Goal: Task Accomplishment & Management: Manage account settings

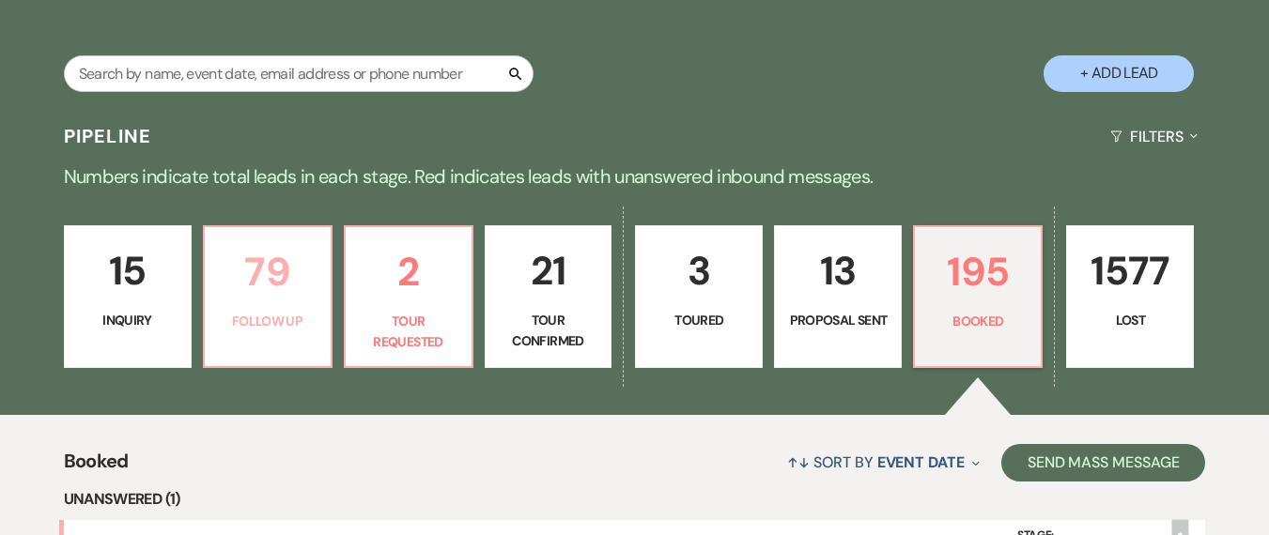
click at [284, 297] on p "79" at bounding box center [267, 271] width 103 height 63
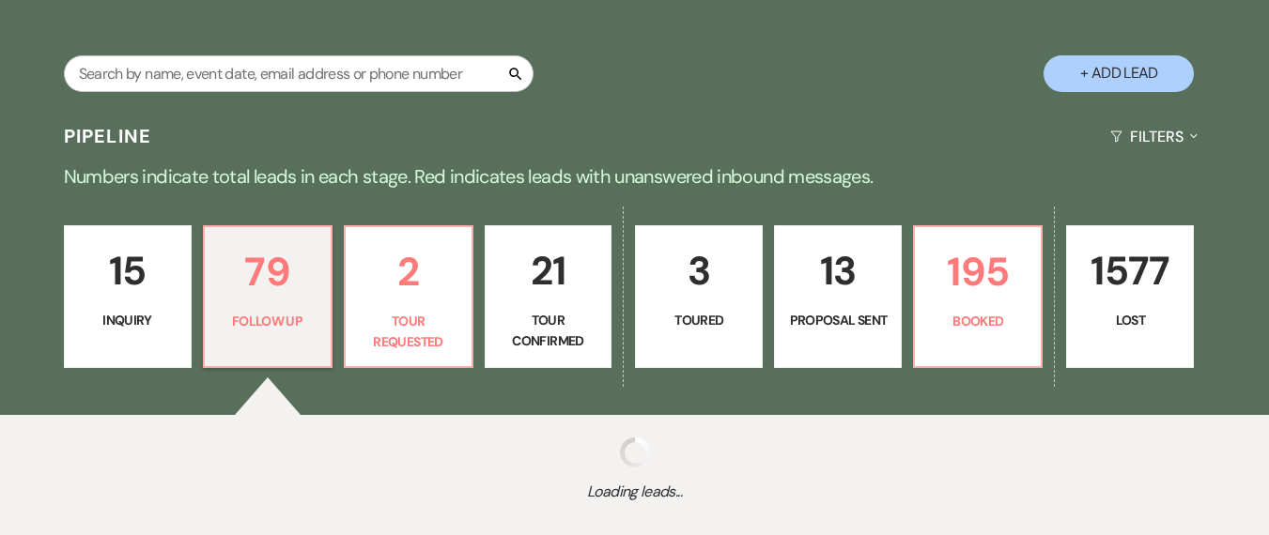
select select "9"
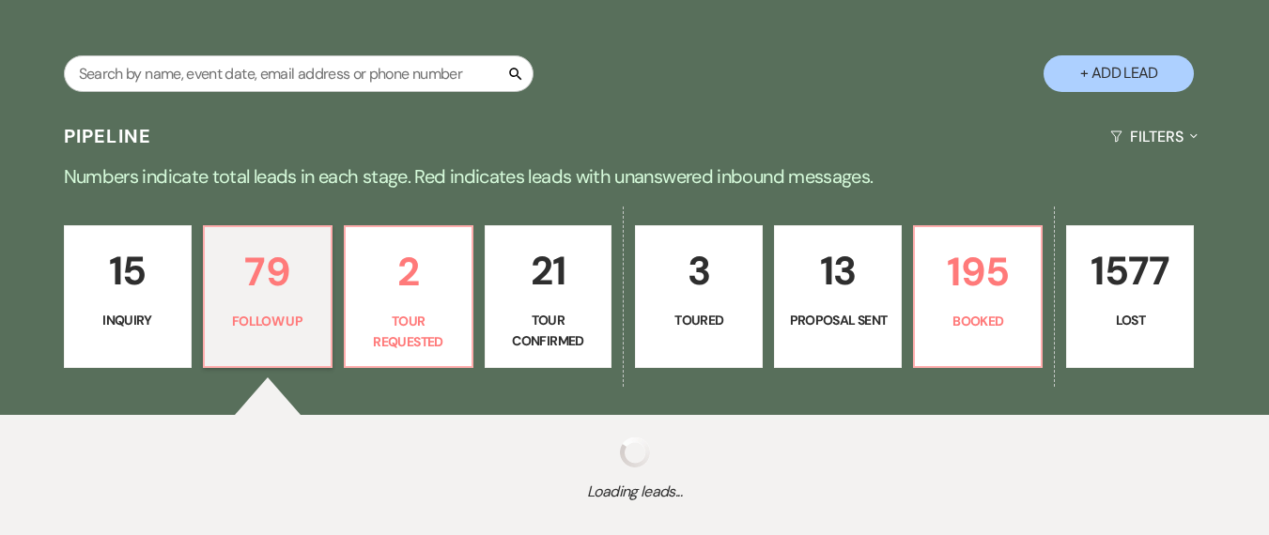
select select "9"
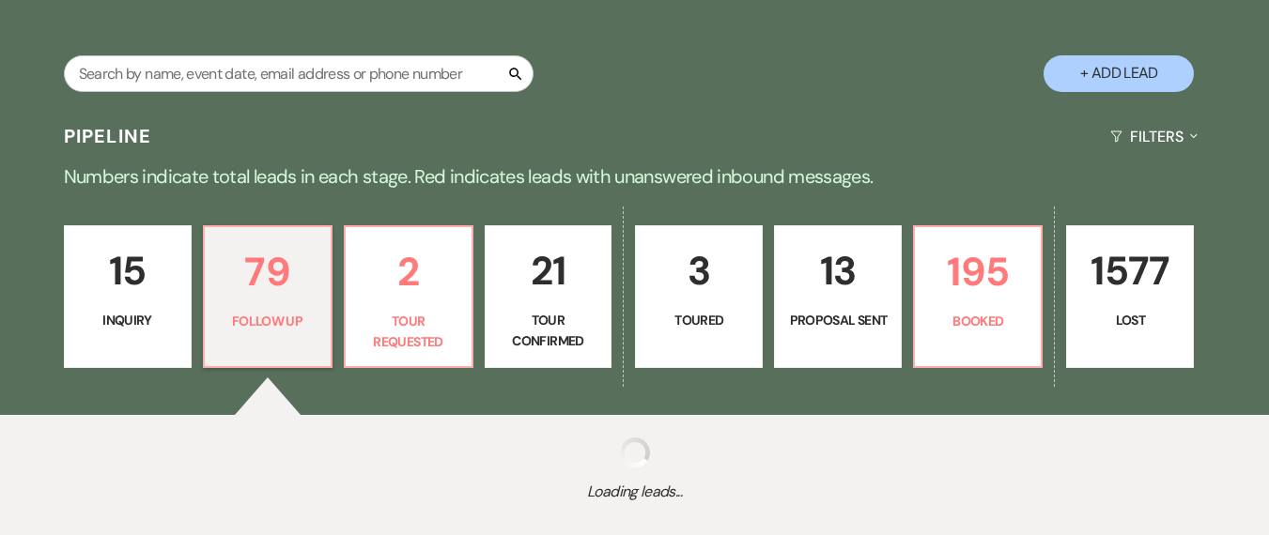
select select "9"
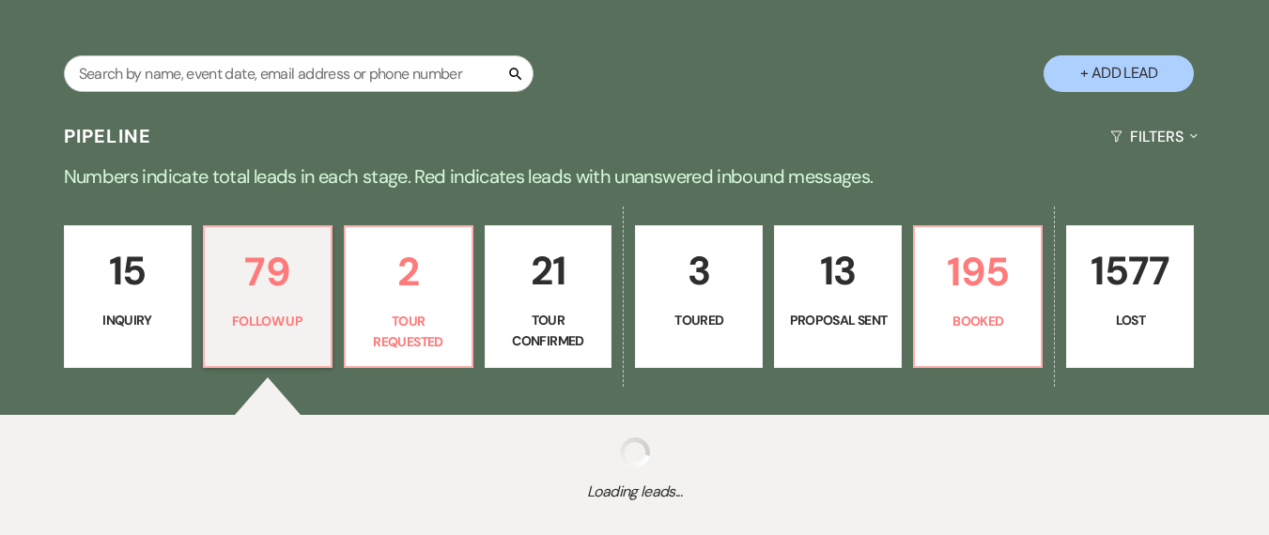
select select "9"
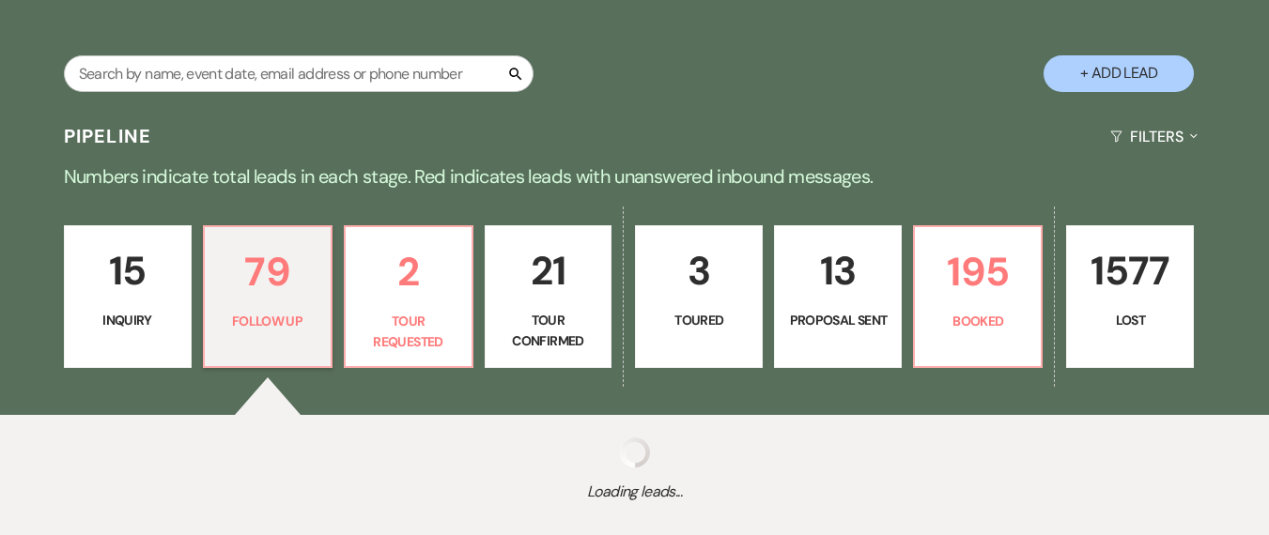
select select "9"
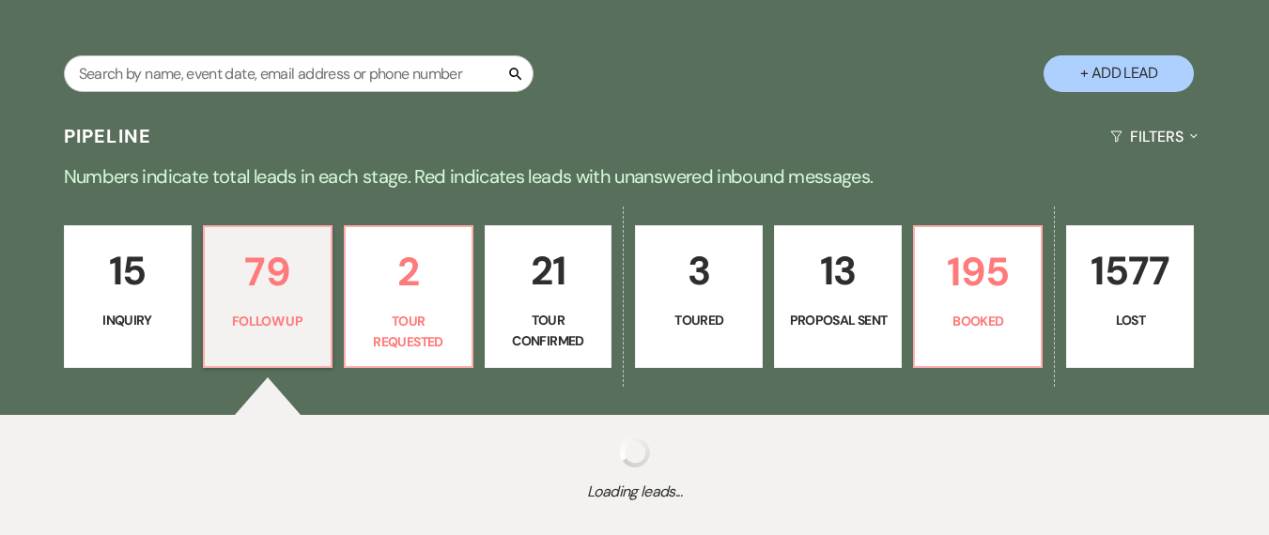
select select "9"
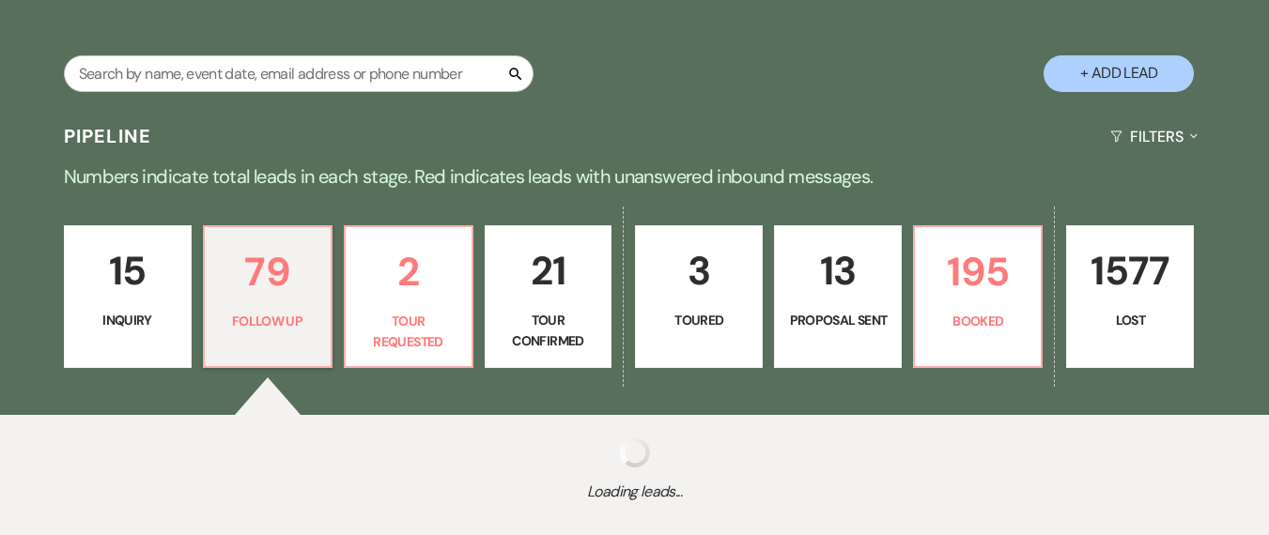
select select "9"
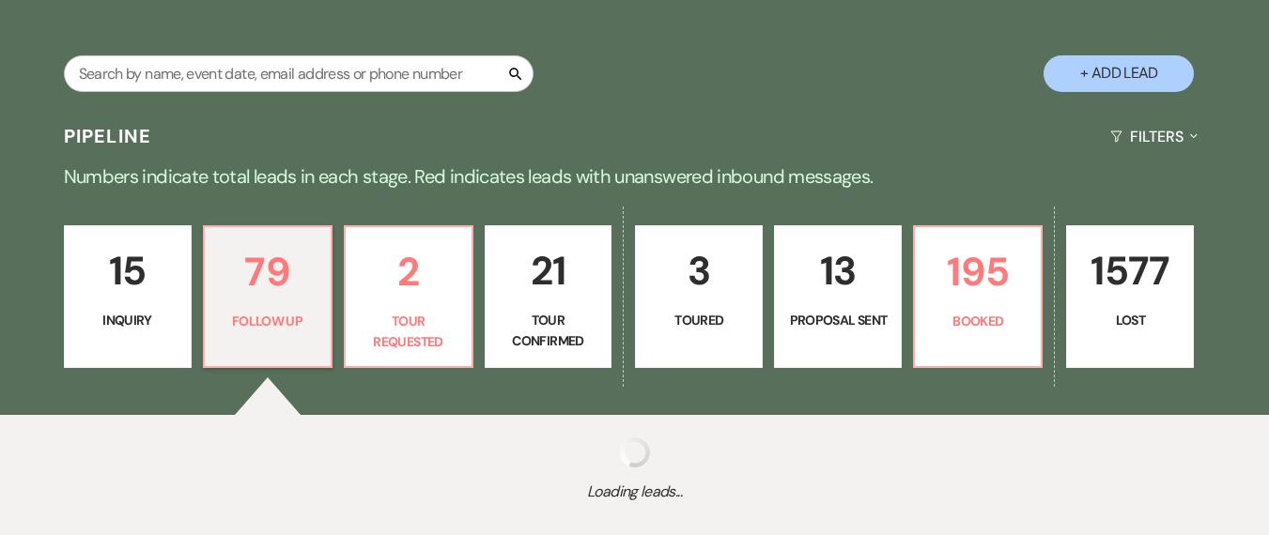
select select "9"
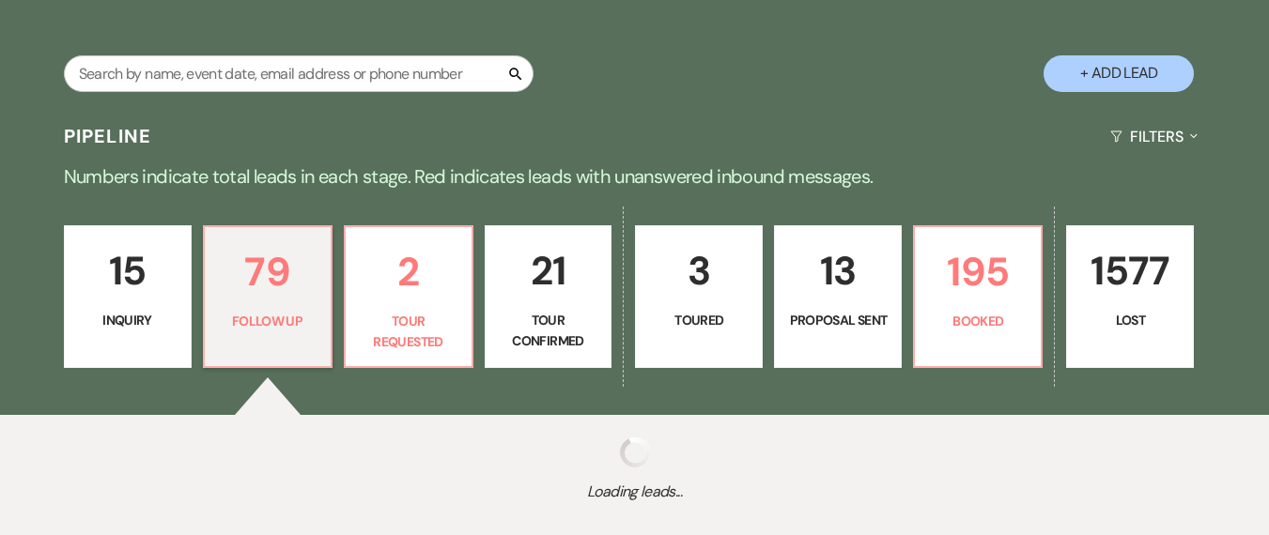
select select "9"
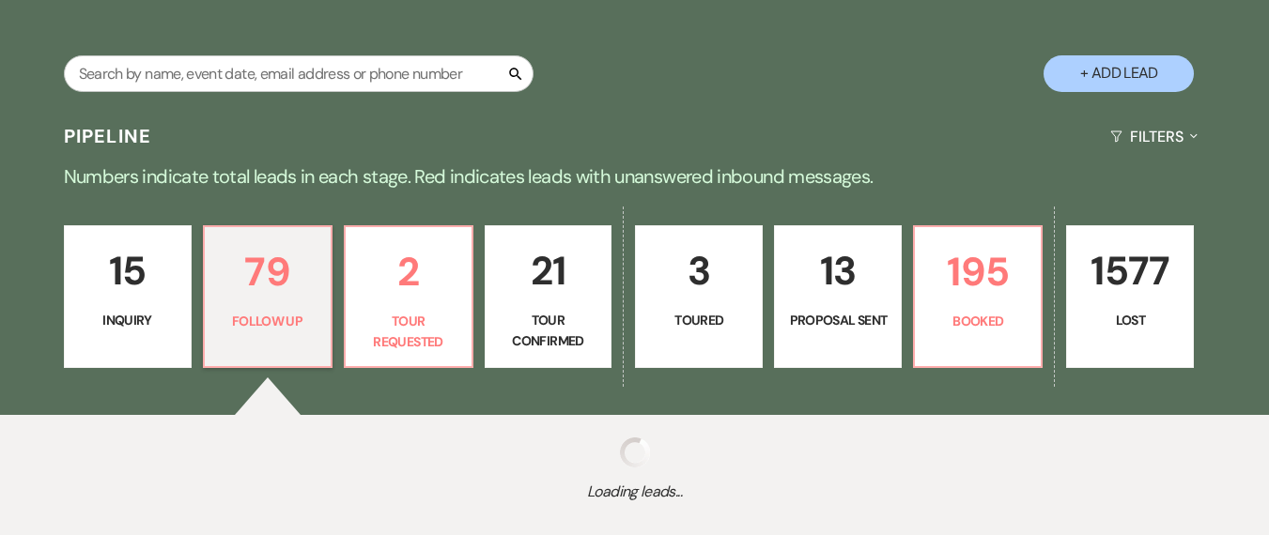
select select "9"
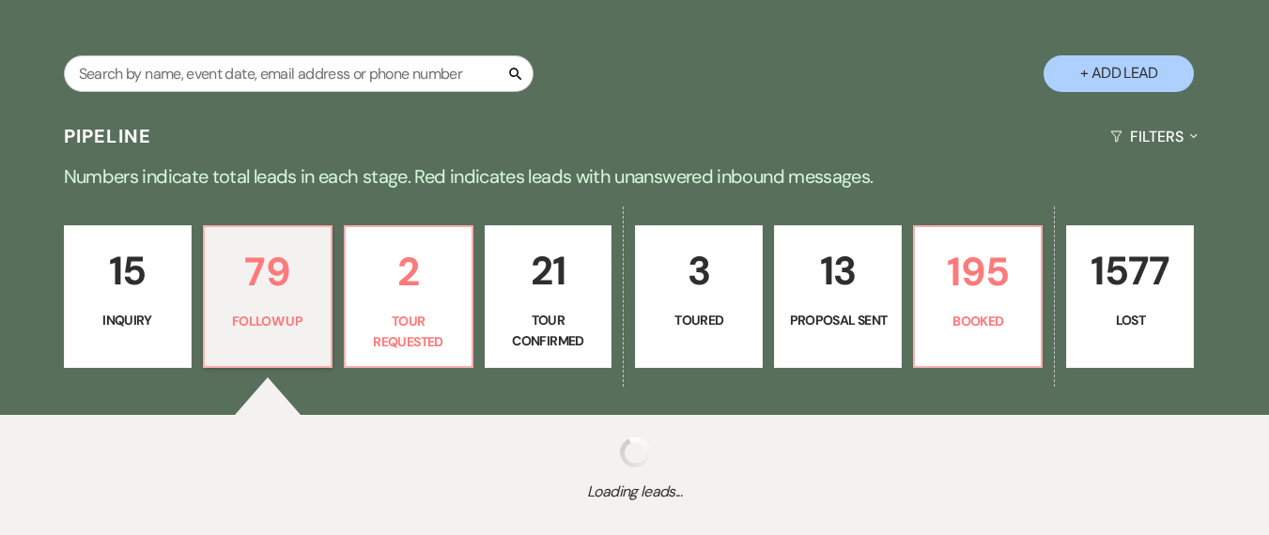
select select "9"
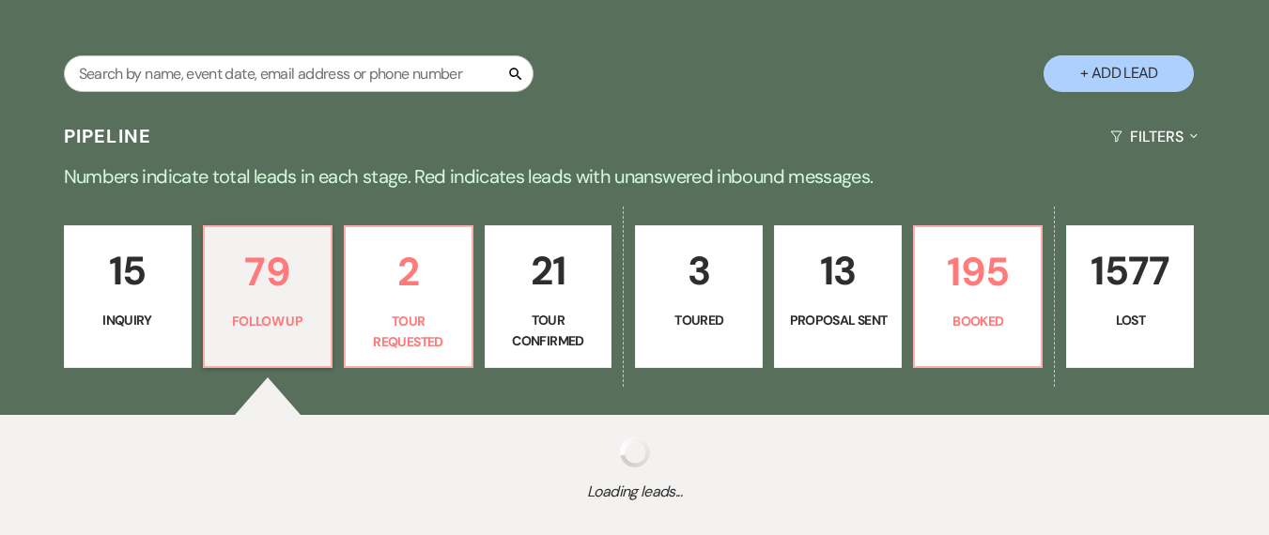
select select "9"
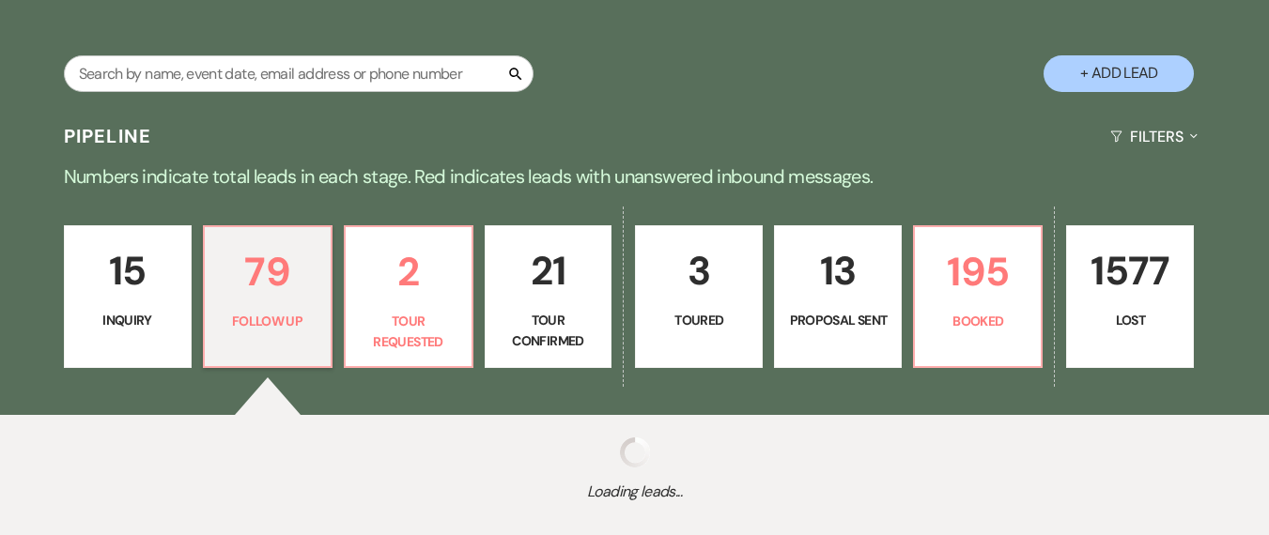
select select "9"
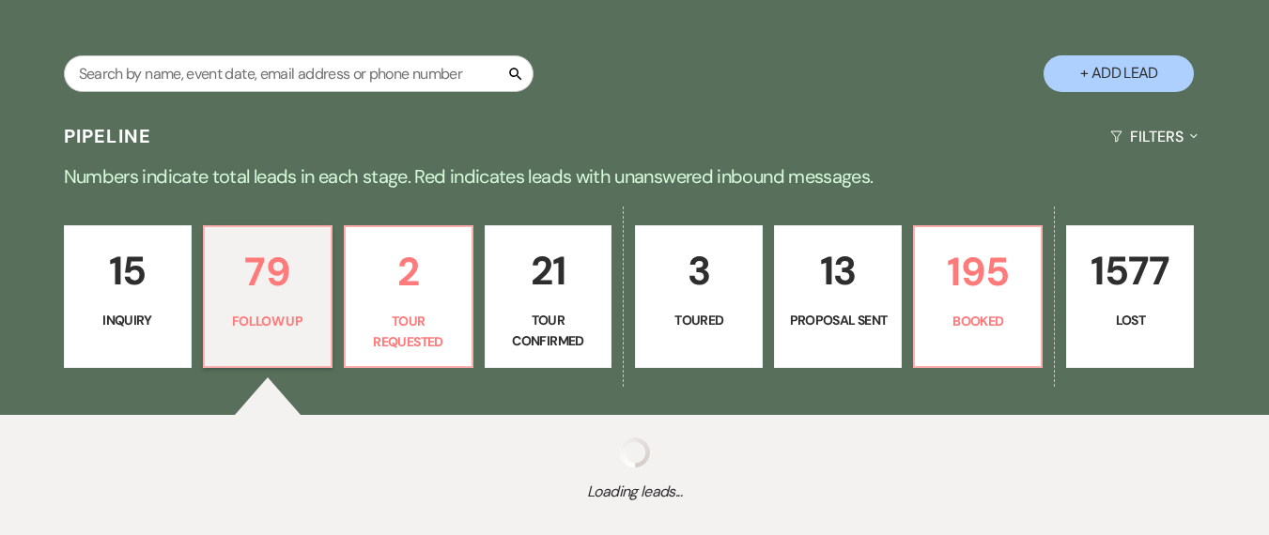
select select "9"
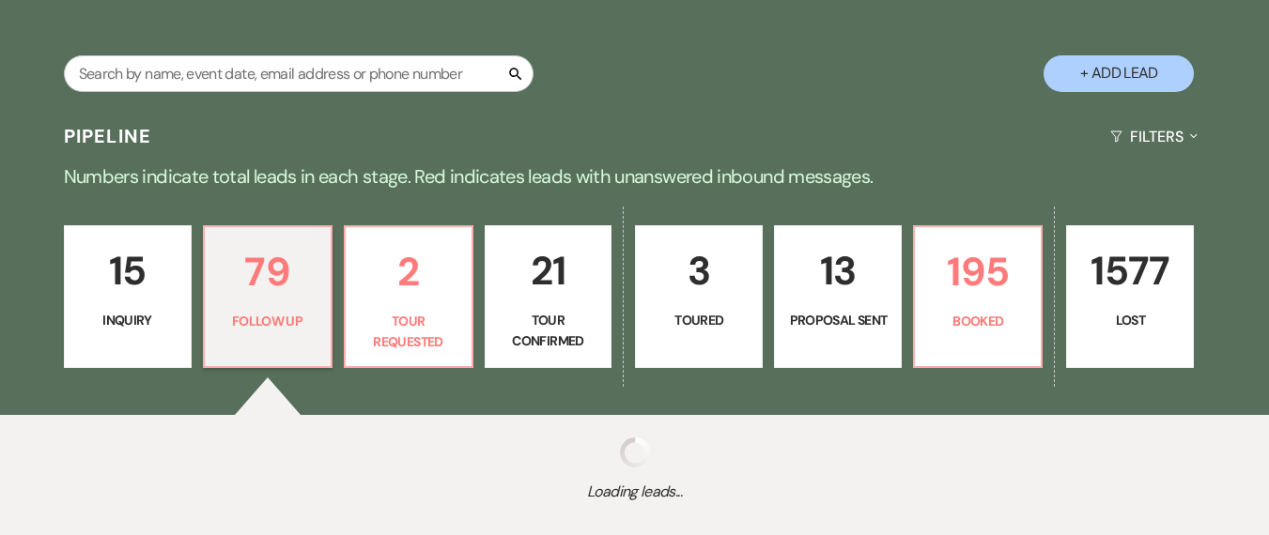
select select "9"
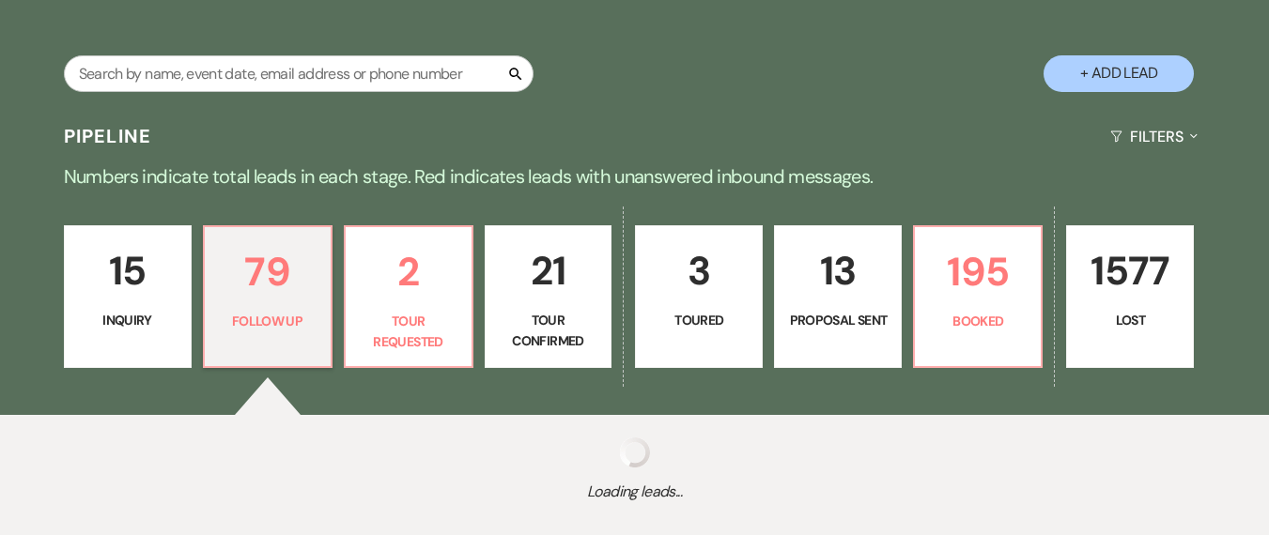
select select "9"
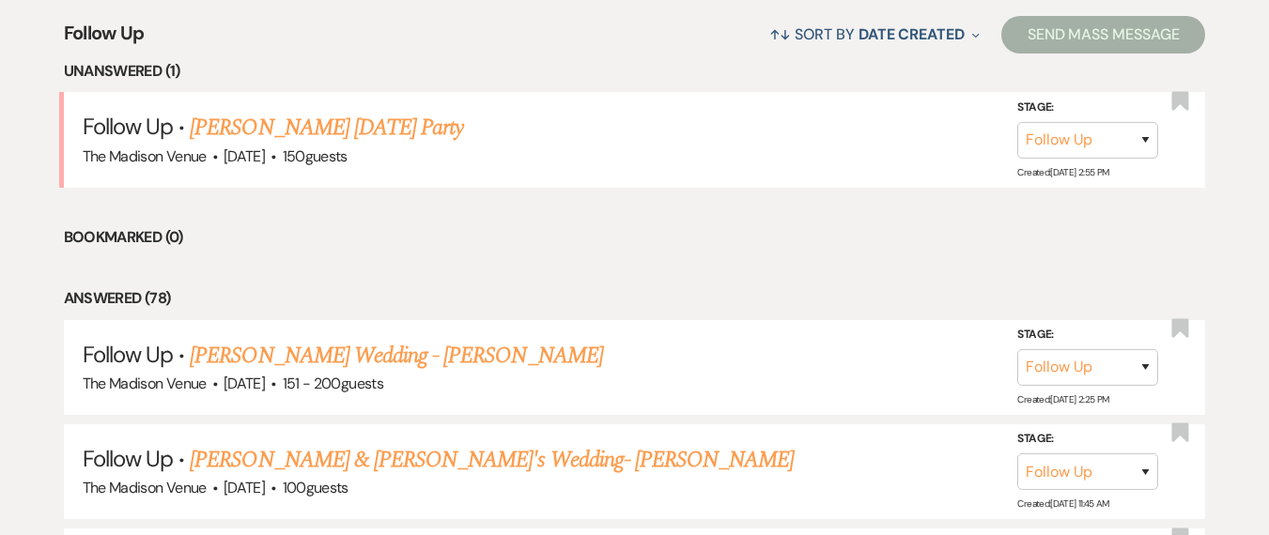
scroll to position [670, 0]
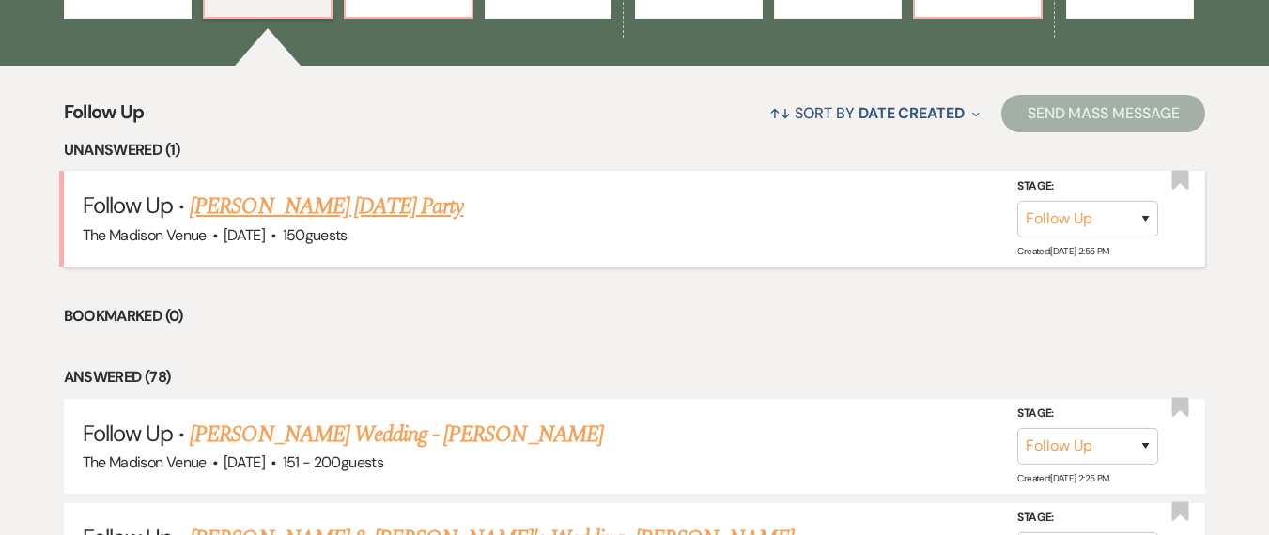
click at [389, 205] on link "Jenine Saba's Halloween Party" at bounding box center [326, 207] width 273 height 34
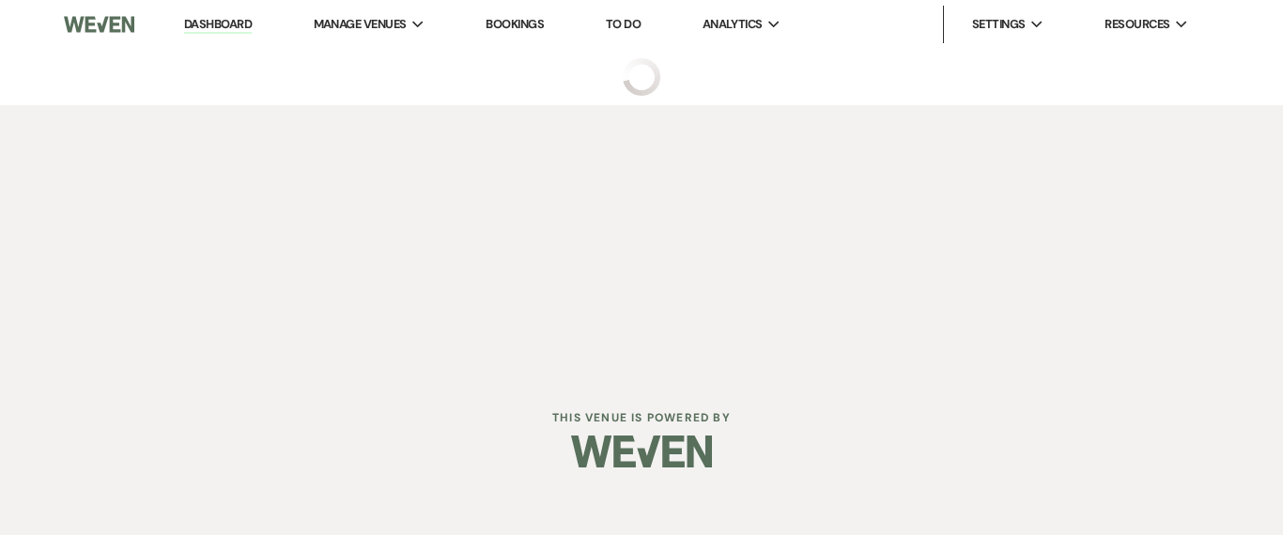
select select "9"
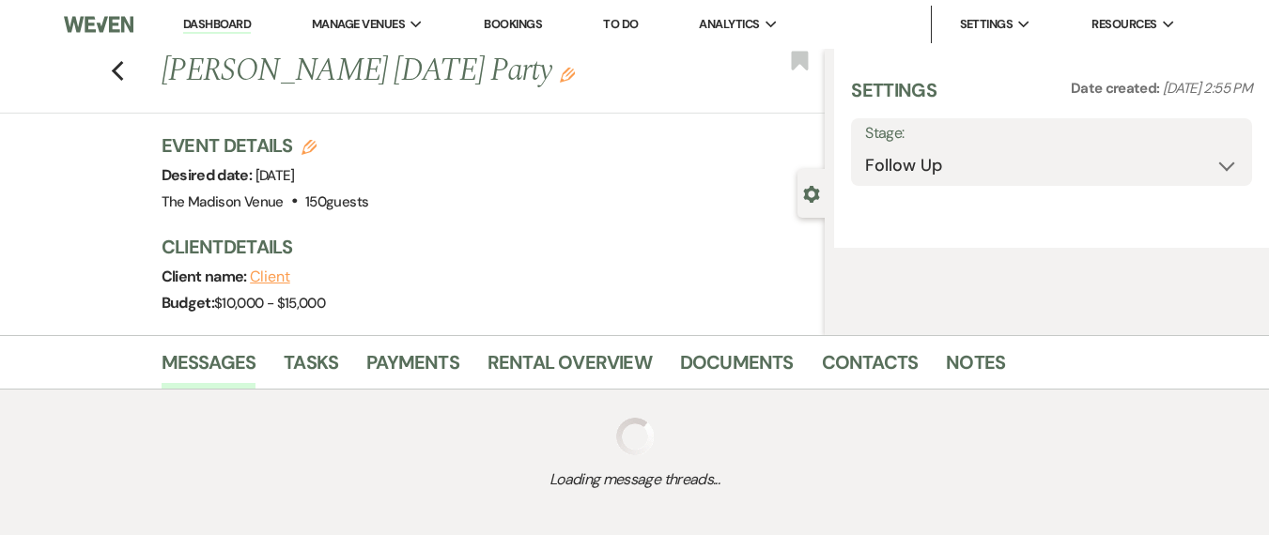
select select "5"
select select "13"
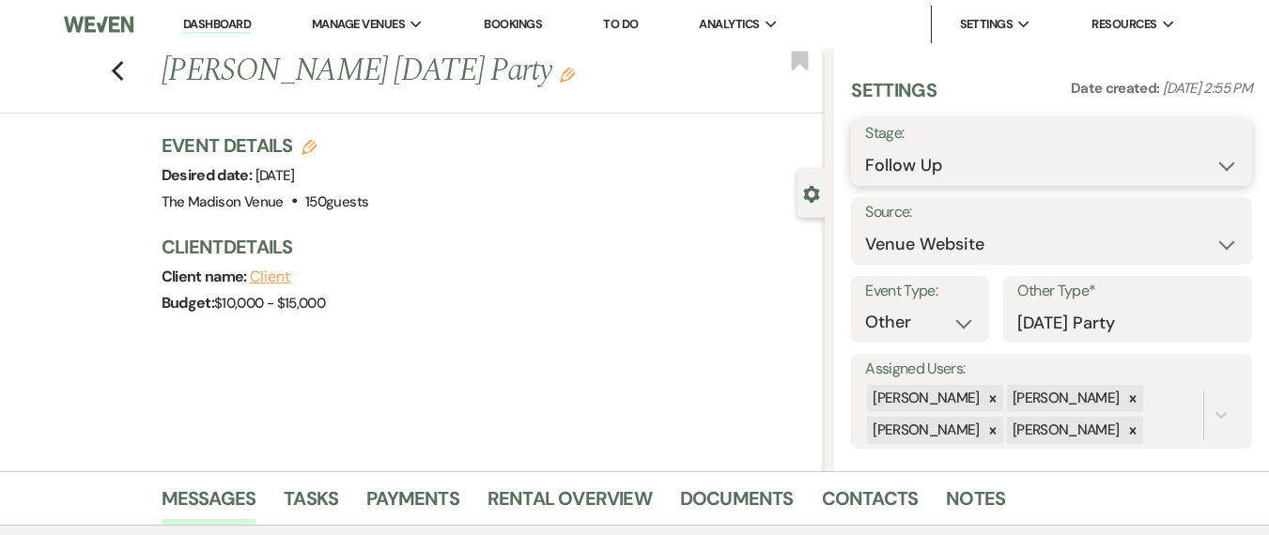
click at [898, 169] on select "Inquiry Follow Up Tour Requested Tour Confirmed Toured Proposal Sent Booked Lost" at bounding box center [1051, 165] width 373 height 37
select select "4"
click at [865, 147] on select "Inquiry Follow Up Tour Requested Tour Confirmed Toured Proposal Sent Booked Lost" at bounding box center [1051, 165] width 373 height 37
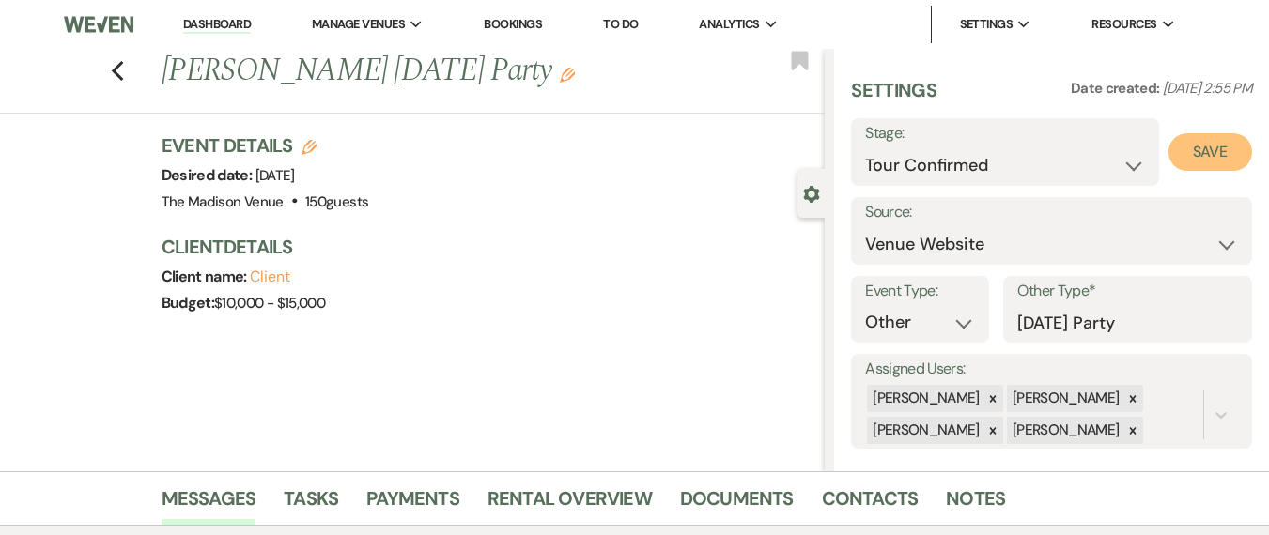
click at [1194, 146] on button "Save" at bounding box center [1210, 152] width 84 height 38
click at [990, 428] on icon at bounding box center [992, 431] width 13 height 13
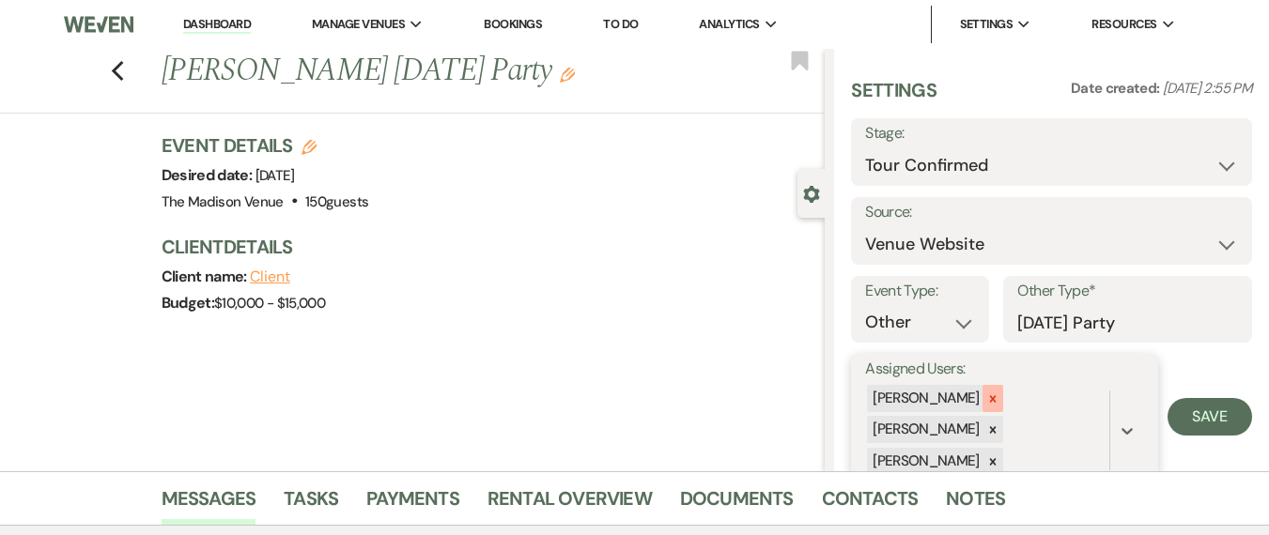
click at [986, 406] on div at bounding box center [992, 398] width 21 height 27
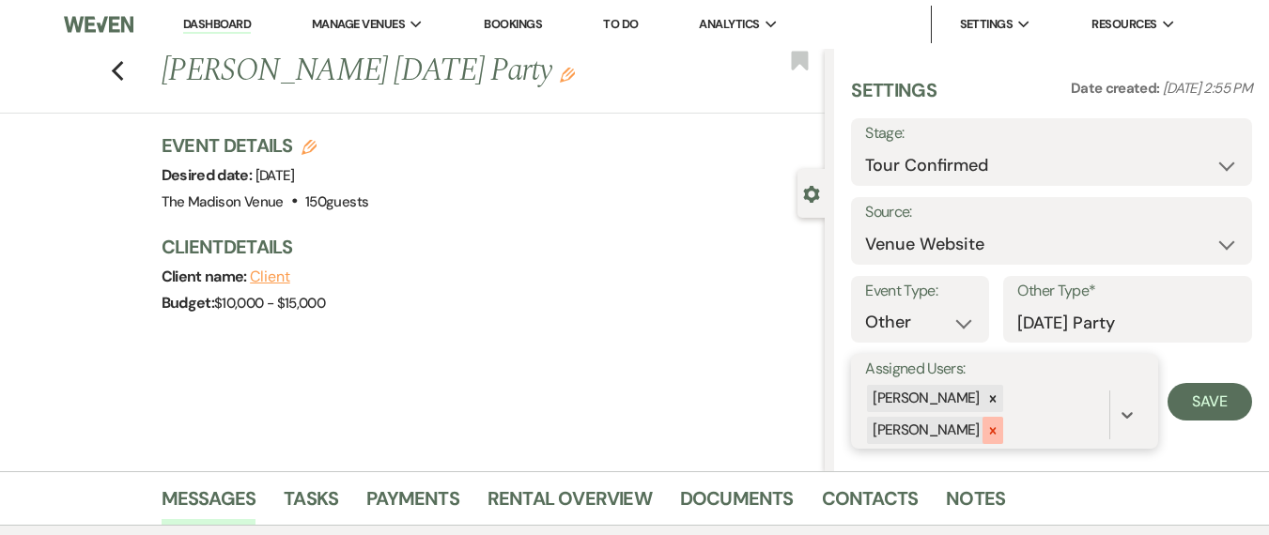
click at [990, 417] on div at bounding box center [992, 430] width 21 height 27
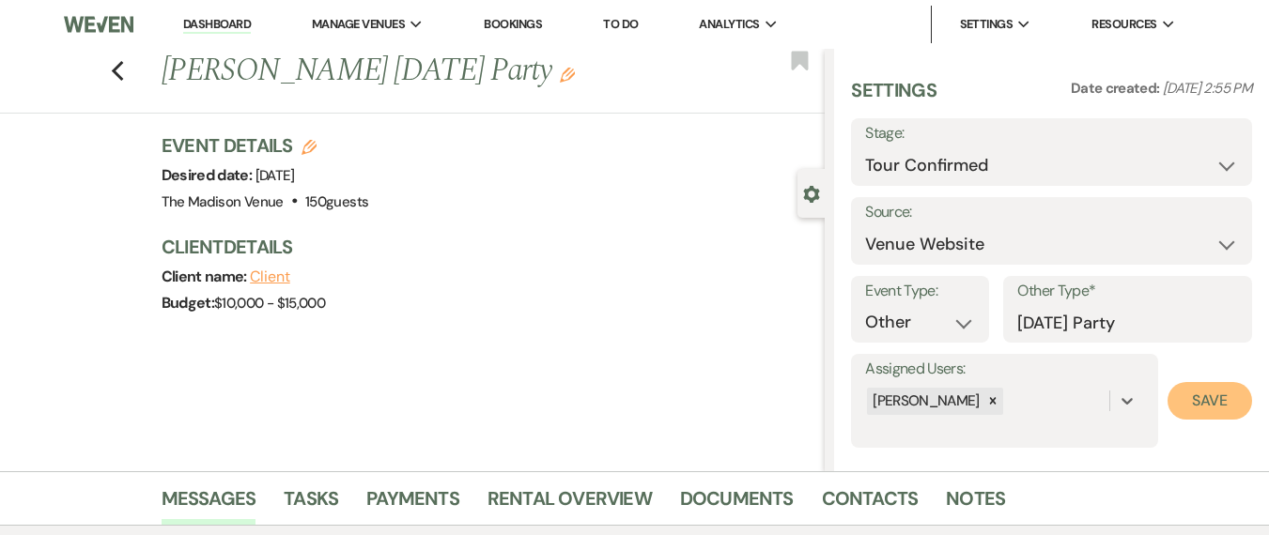
click at [1218, 410] on button "Save" at bounding box center [1210, 401] width 85 height 38
click at [239, 27] on link "Dashboard" at bounding box center [217, 25] width 68 height 18
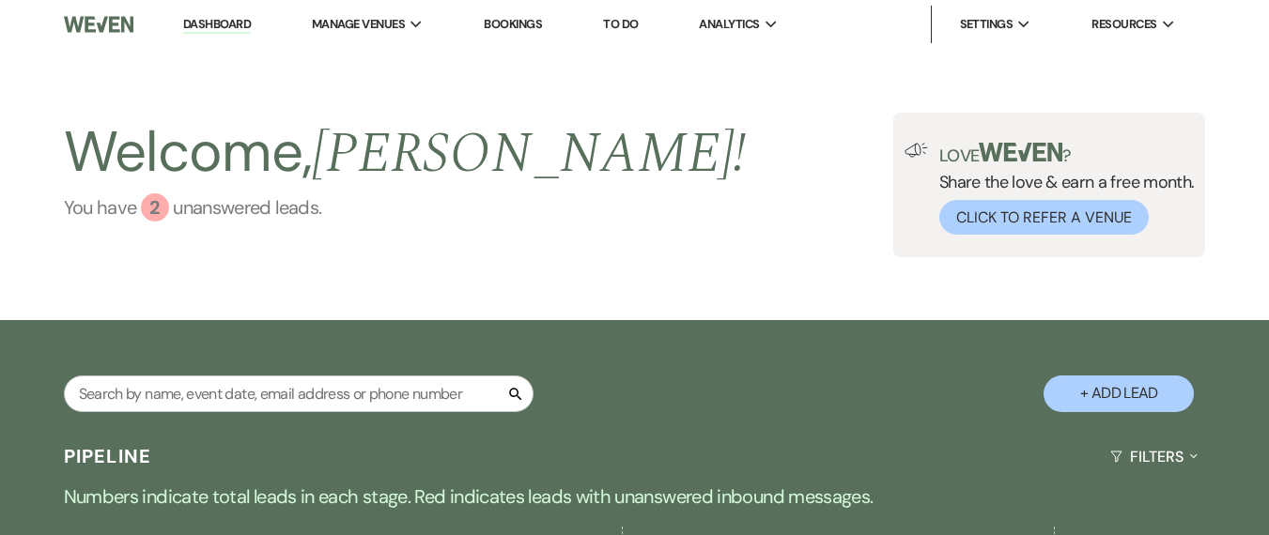
scroll to position [385, 0]
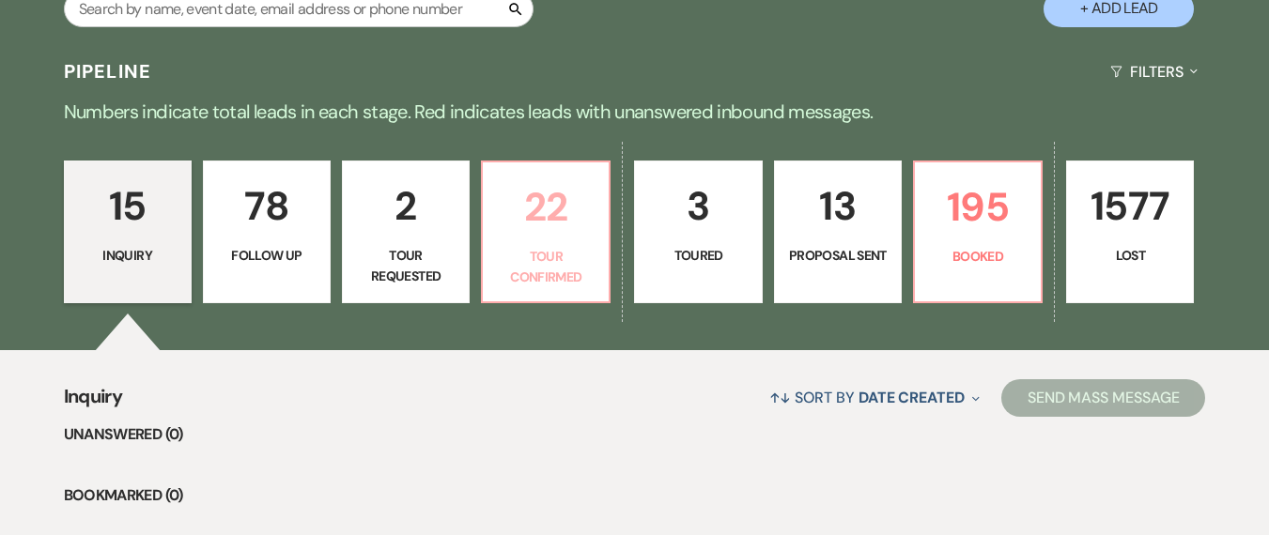
click at [541, 254] on p "Tour Confirmed" at bounding box center [545, 267] width 103 height 42
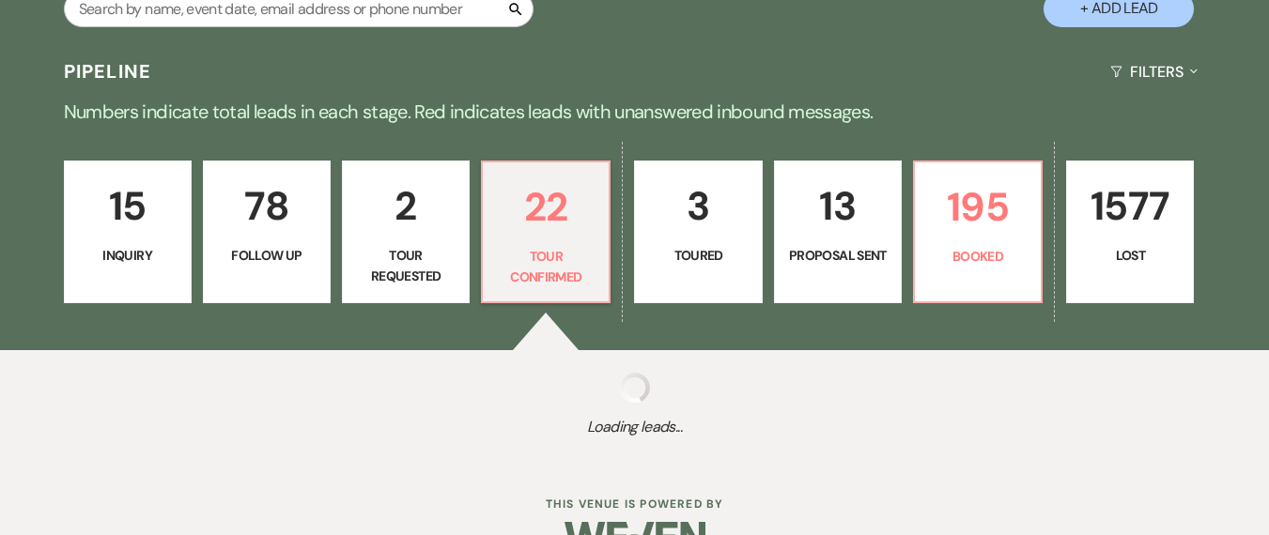
select select "4"
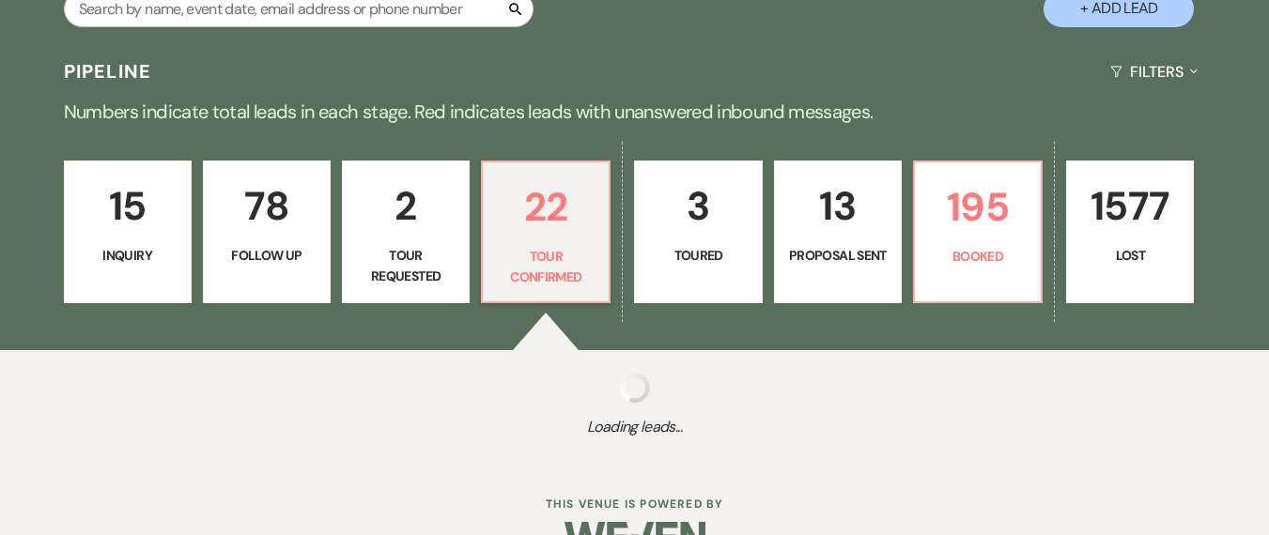
select select "4"
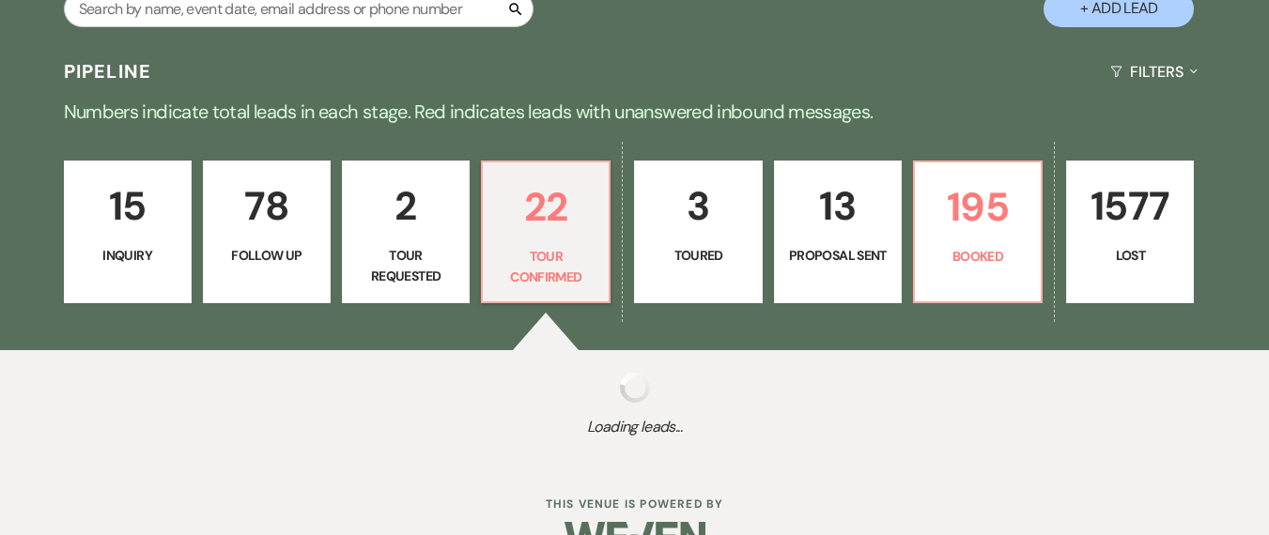
select select "4"
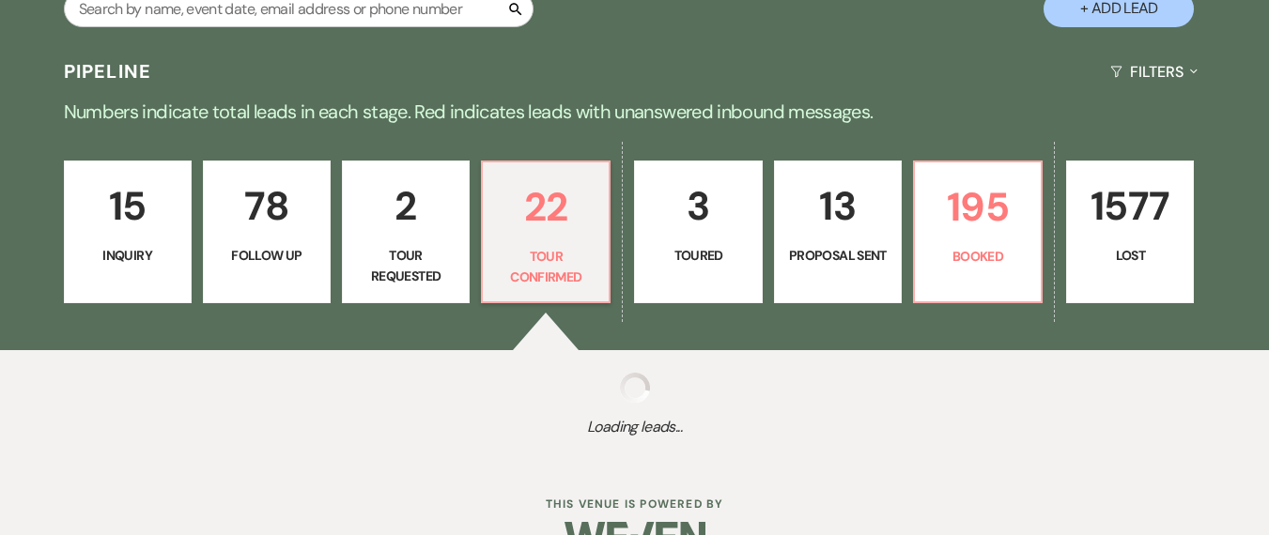
select select "4"
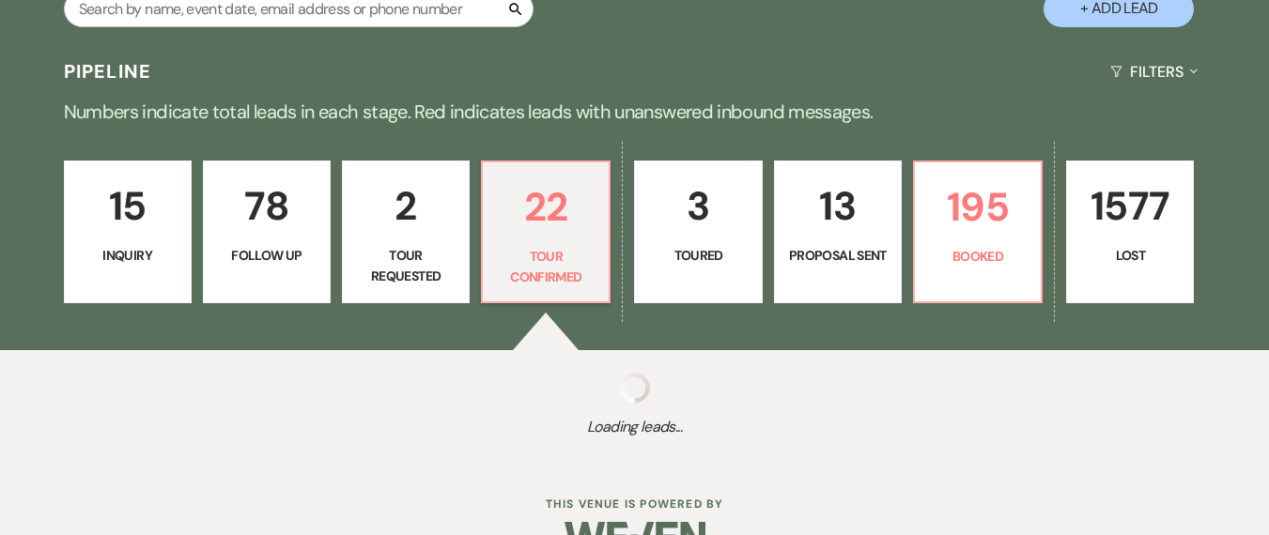
select select "4"
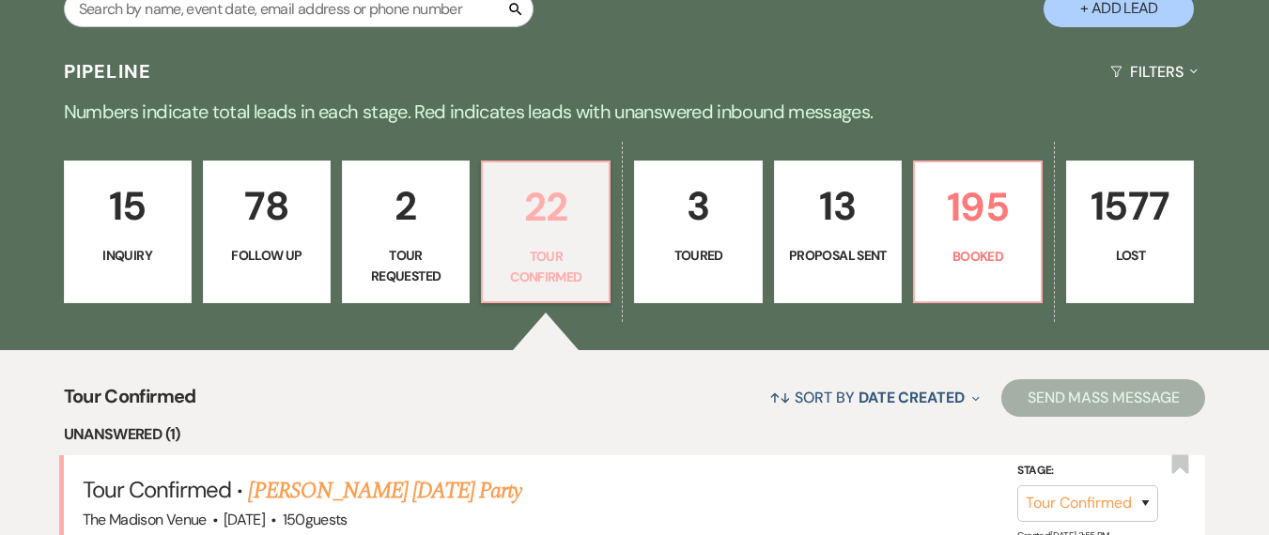
click at [541, 254] on p "Tour Confirmed" at bounding box center [545, 267] width 103 height 42
click at [980, 238] on p "195" at bounding box center [977, 207] width 103 height 63
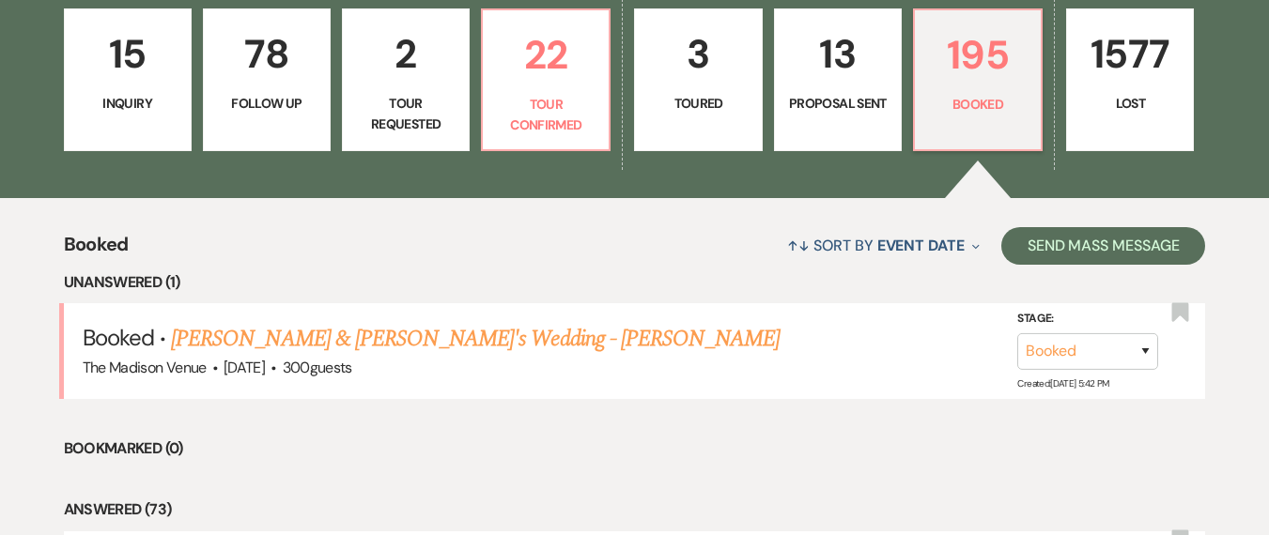
scroll to position [148, 0]
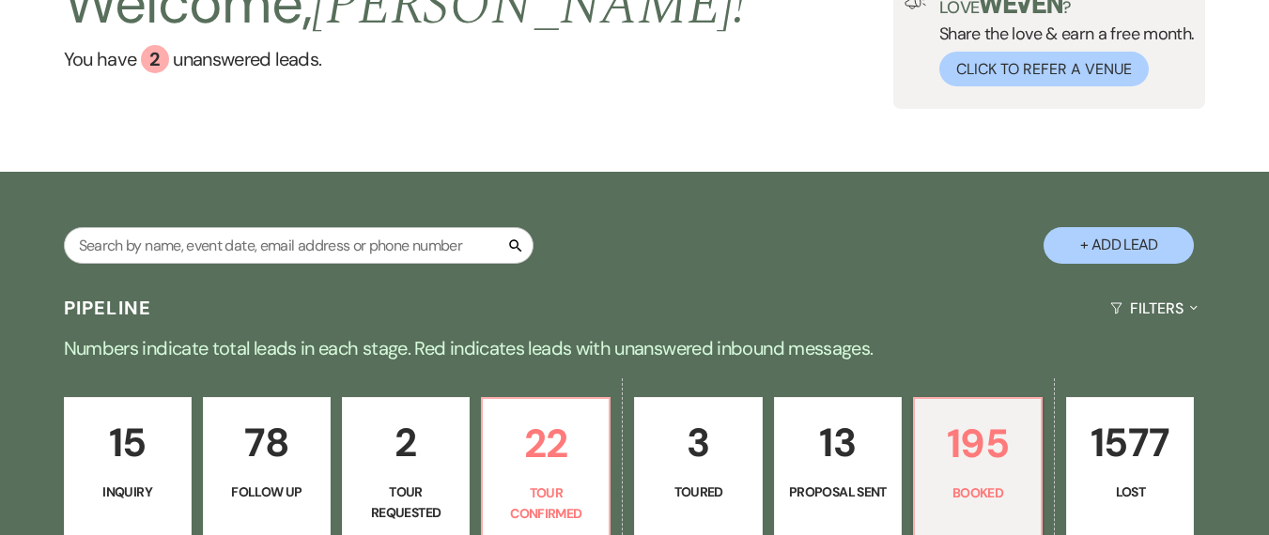
click at [402, 306] on div "Pipeline Filters Expand" at bounding box center [634, 309] width 1269 height 50
click at [358, 243] on input "text" at bounding box center [299, 245] width 470 height 37
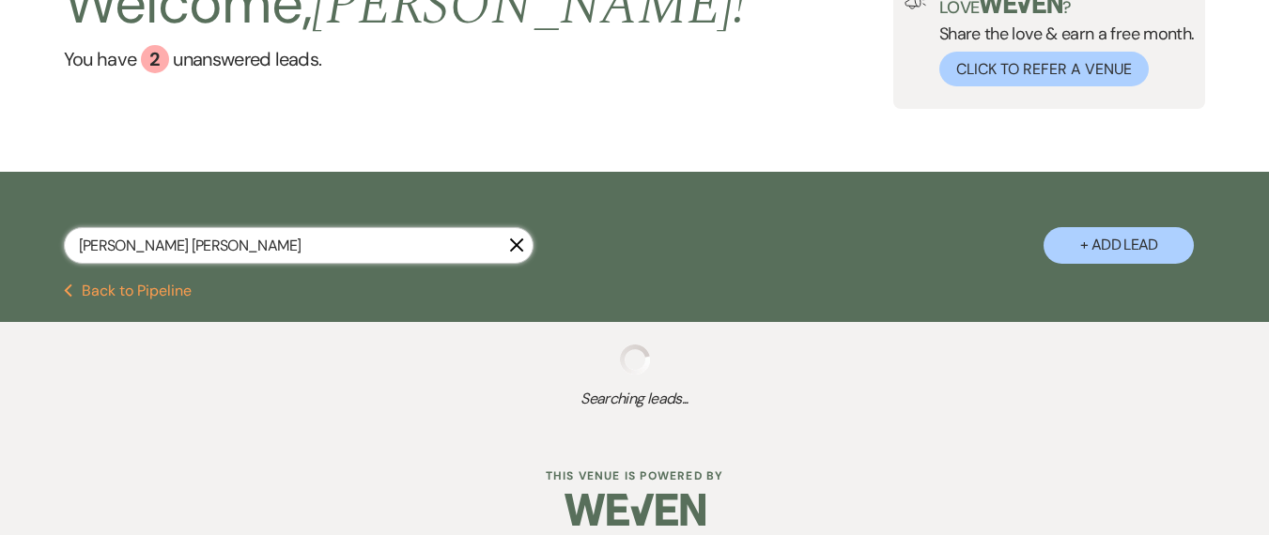
type input "peter vince"
select select "9"
select select "8"
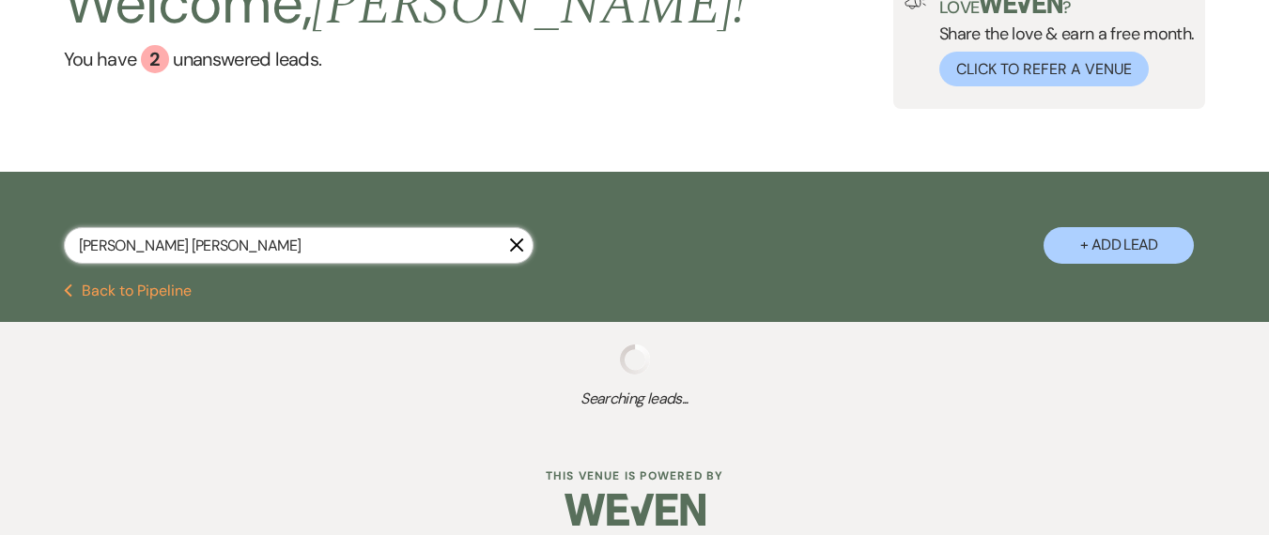
select select "5"
select select "8"
select select "5"
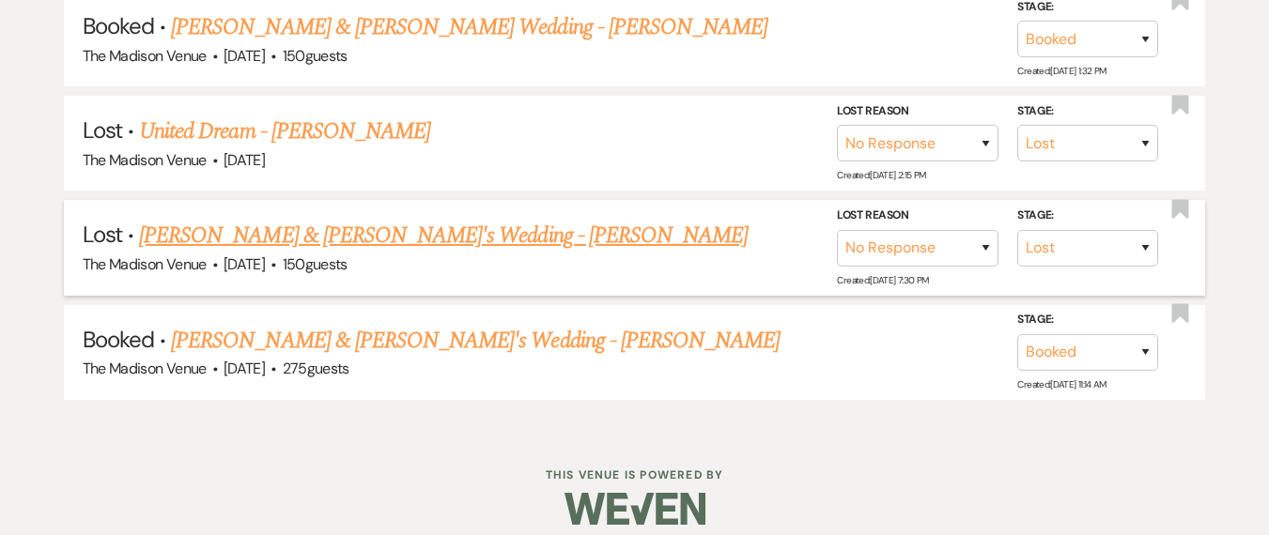
scroll to position [737, 0]
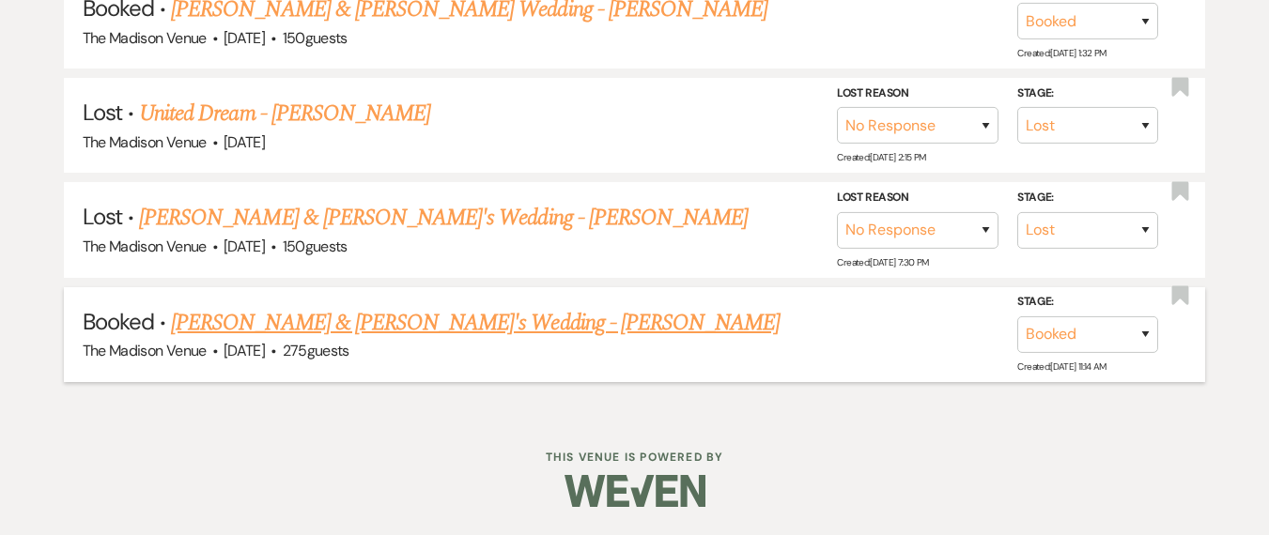
click at [357, 315] on link "Vince & Peter's Wedding - Daryl" at bounding box center [475, 323] width 609 height 34
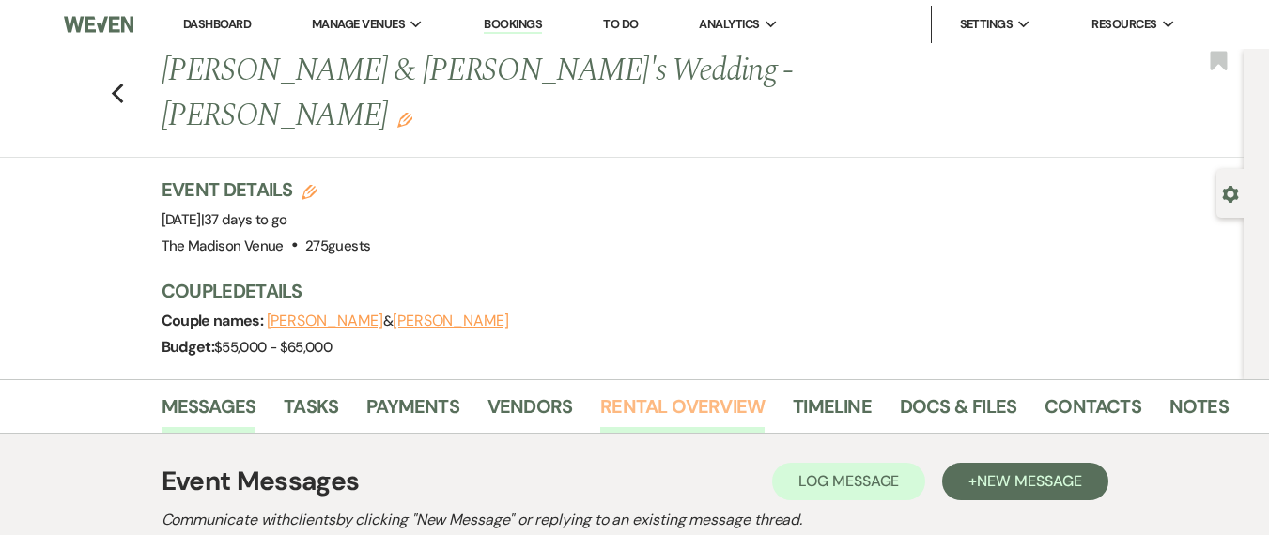
click at [627, 392] on link "Rental Overview" at bounding box center [682, 412] width 164 height 41
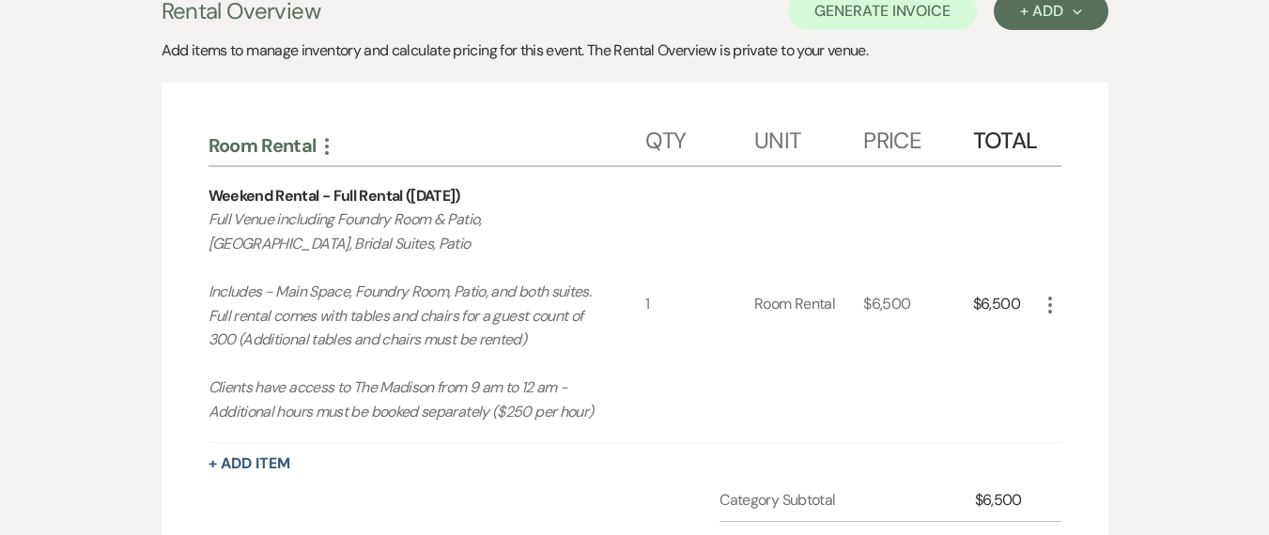
scroll to position [467, 0]
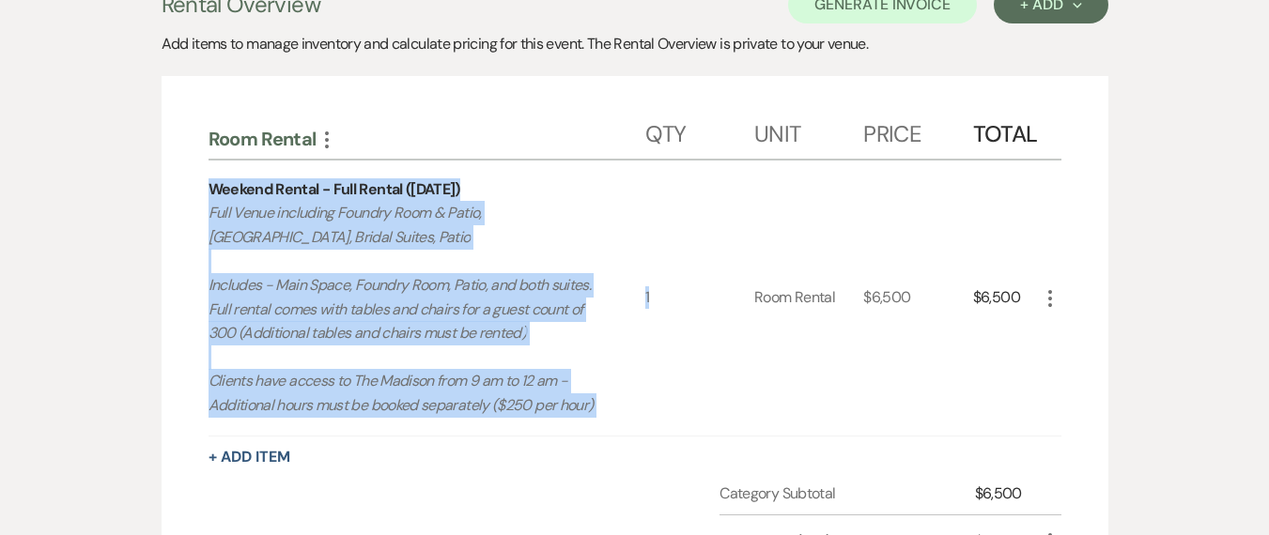
drag, startPoint x: 209, startPoint y: 147, endPoint x: 645, endPoint y: 374, distance: 491.5
click at [645, 374] on div "Weekend Rental - Full Rental (Saturday) Full Venue including Foundry Room & Pat…" at bounding box center [635, 298] width 853 height 274
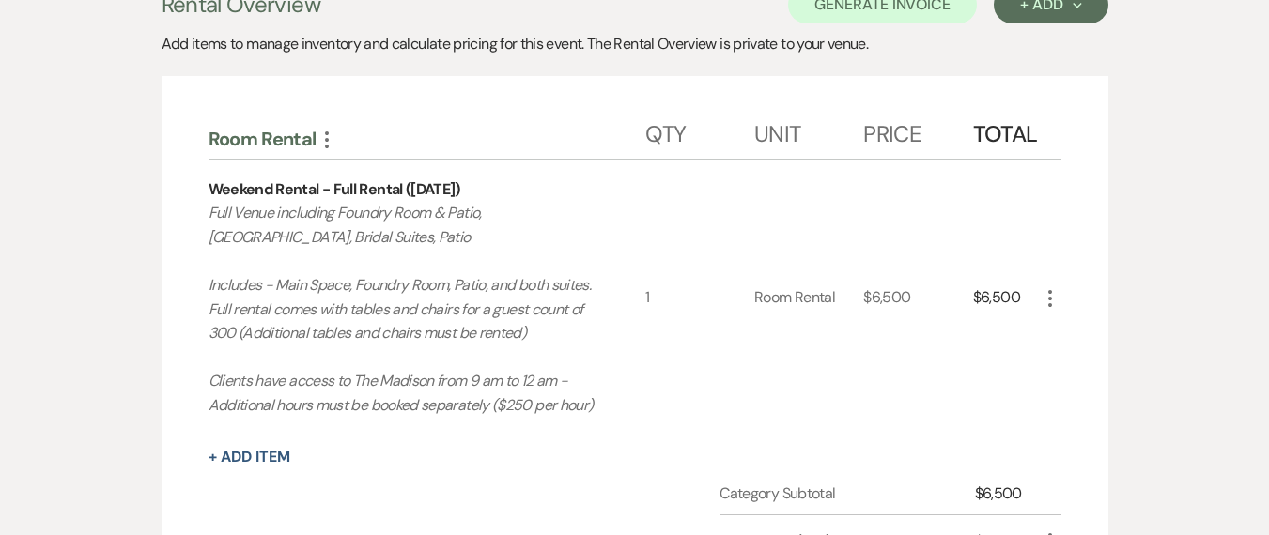
click at [534, 311] on p "Full Venue including Foundry Room & Patio, The Grove, Bridal Suites, Patio Incl…" at bounding box center [406, 309] width 394 height 216
drag, startPoint x: 605, startPoint y: 362, endPoint x: 214, endPoint y: 147, distance: 446.0
click at [214, 161] on div "Weekend Rental - Full Rental (Saturday) Full Venue including Foundry Room & Pat…" at bounding box center [427, 298] width 437 height 274
copy div "Weekend Rental - Full Rental (Saturday) Full Venue including Foundry Room & Pat…"
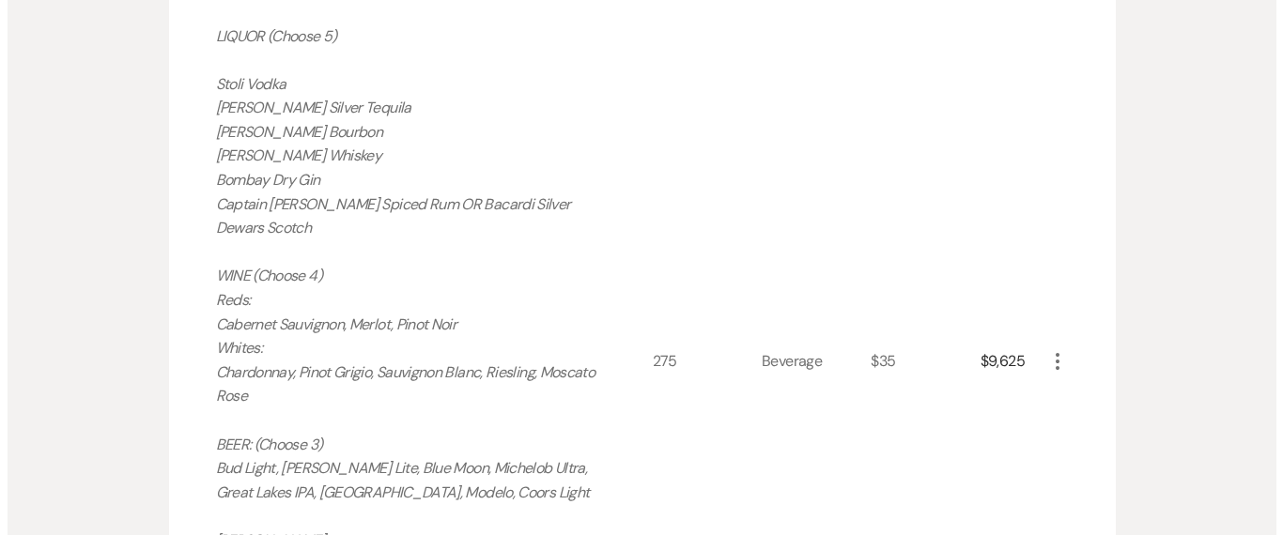
scroll to position [1523, 0]
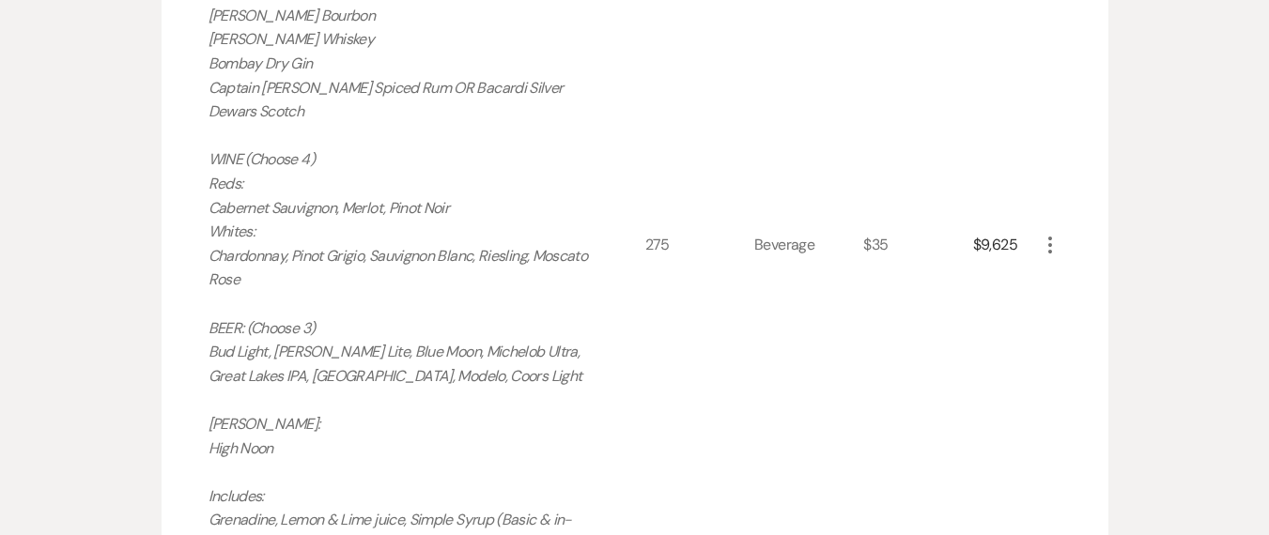
click at [1053, 234] on icon "More" at bounding box center [1050, 245] width 23 height 23
click at [1075, 267] on button "Pencil Edit" at bounding box center [1088, 282] width 98 height 30
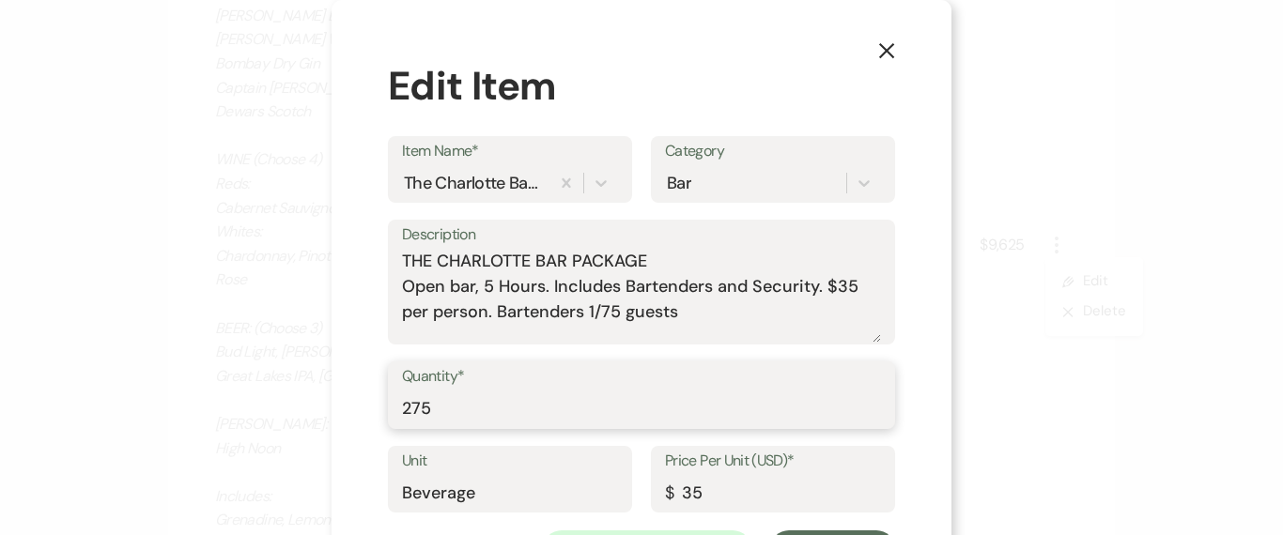
click at [461, 407] on input "275" at bounding box center [641, 409] width 479 height 37
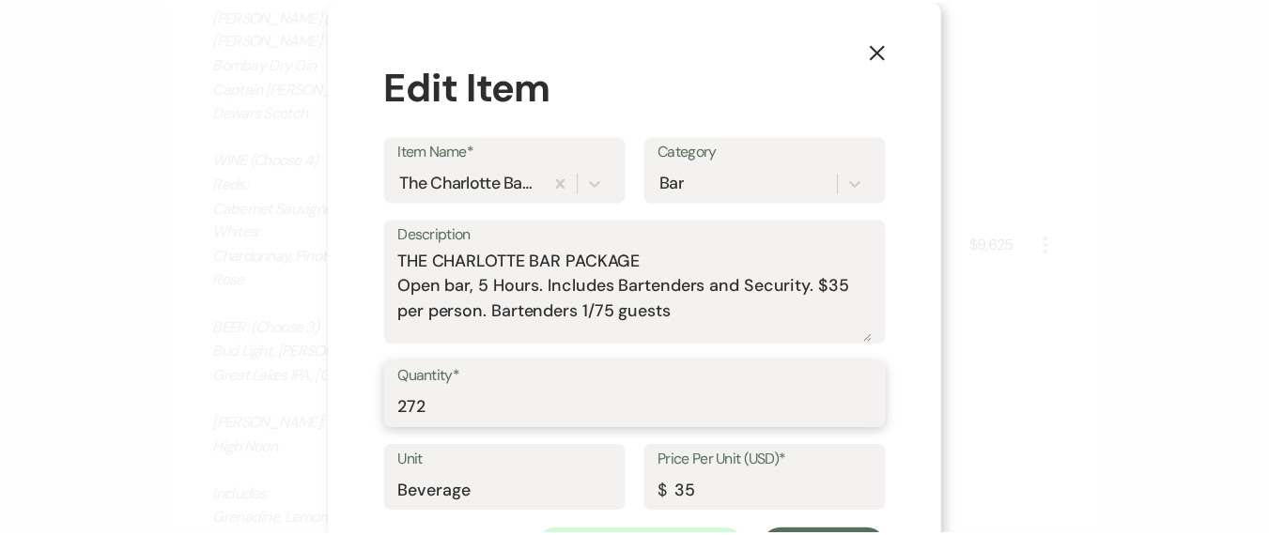
scroll to position [89, 0]
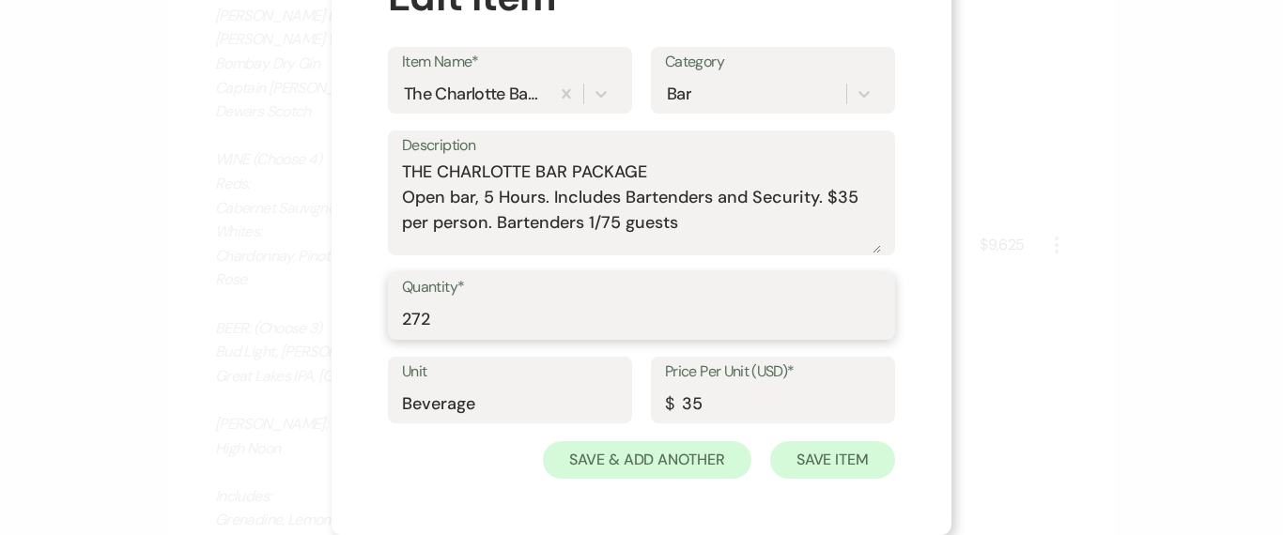
type input "272"
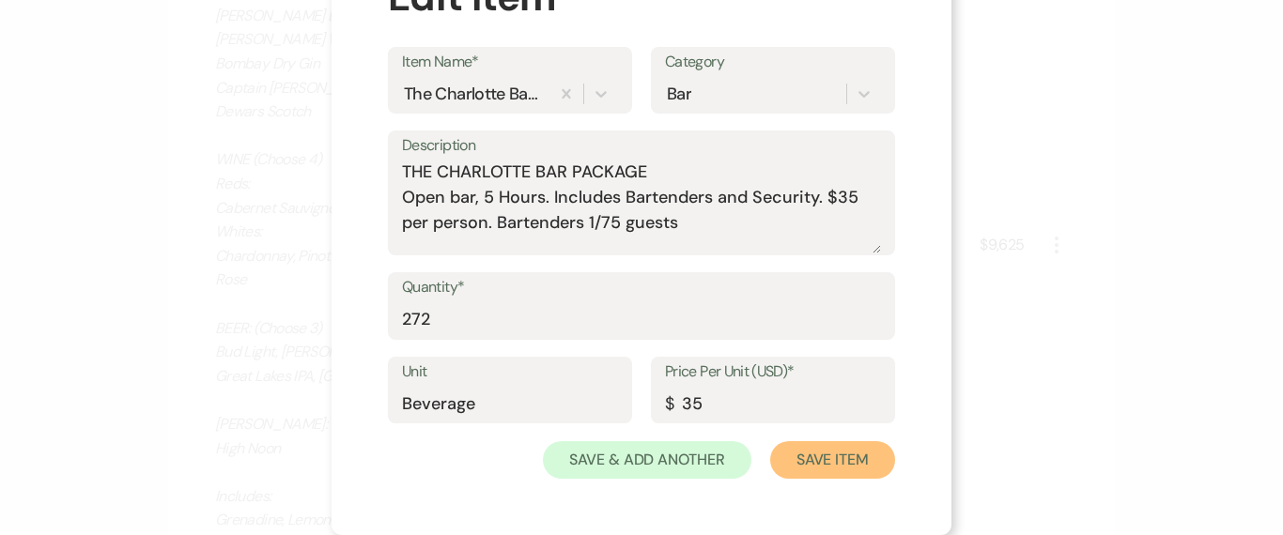
click at [789, 456] on button "Save Item" at bounding box center [832, 460] width 125 height 38
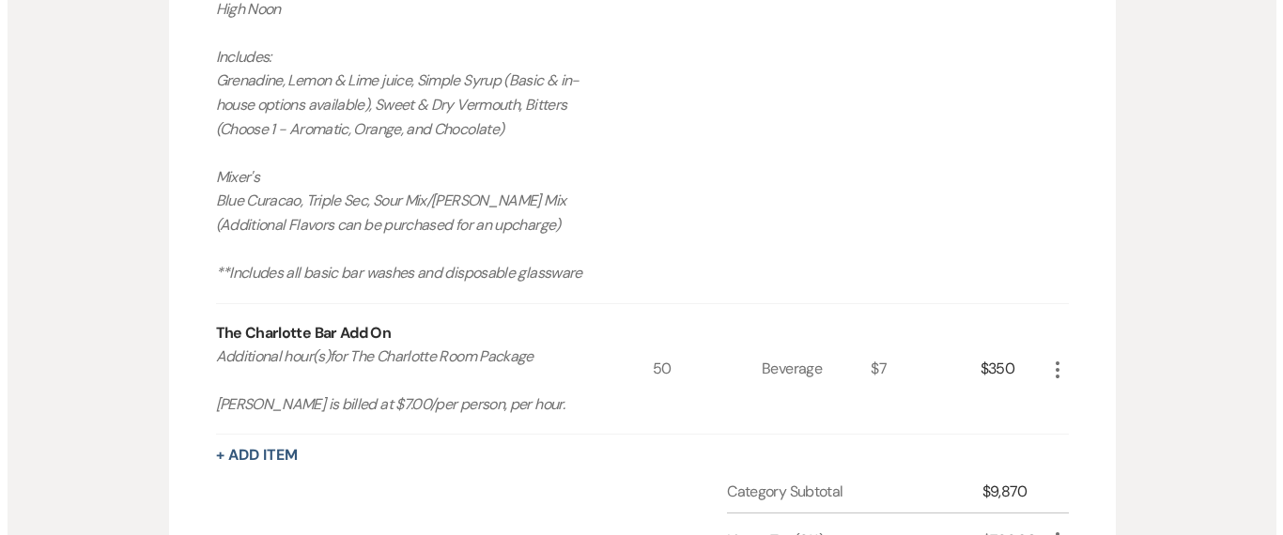
scroll to position [2096, 0]
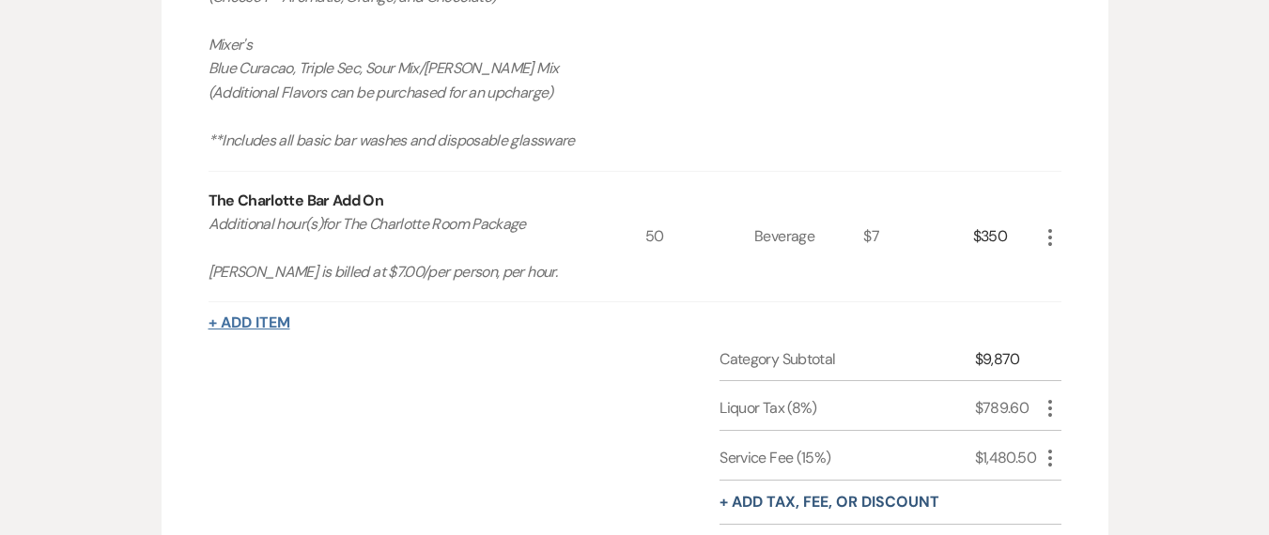
click at [223, 316] on button "+ Add Item" at bounding box center [250, 323] width 82 height 15
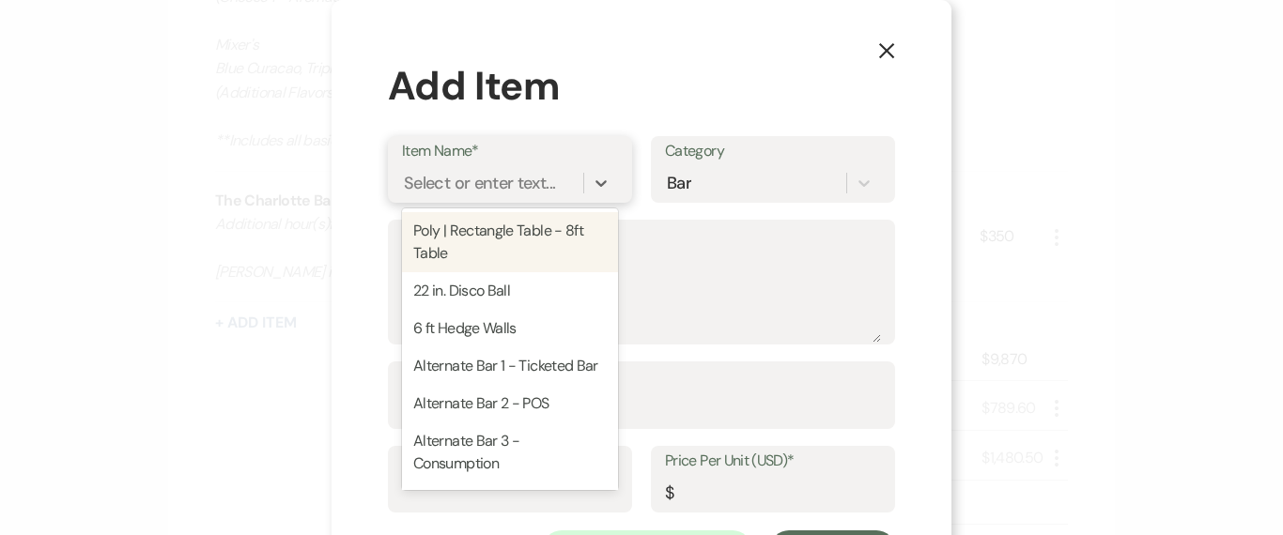
click at [461, 195] on div "Select or enter text..." at bounding box center [492, 182] width 181 height 33
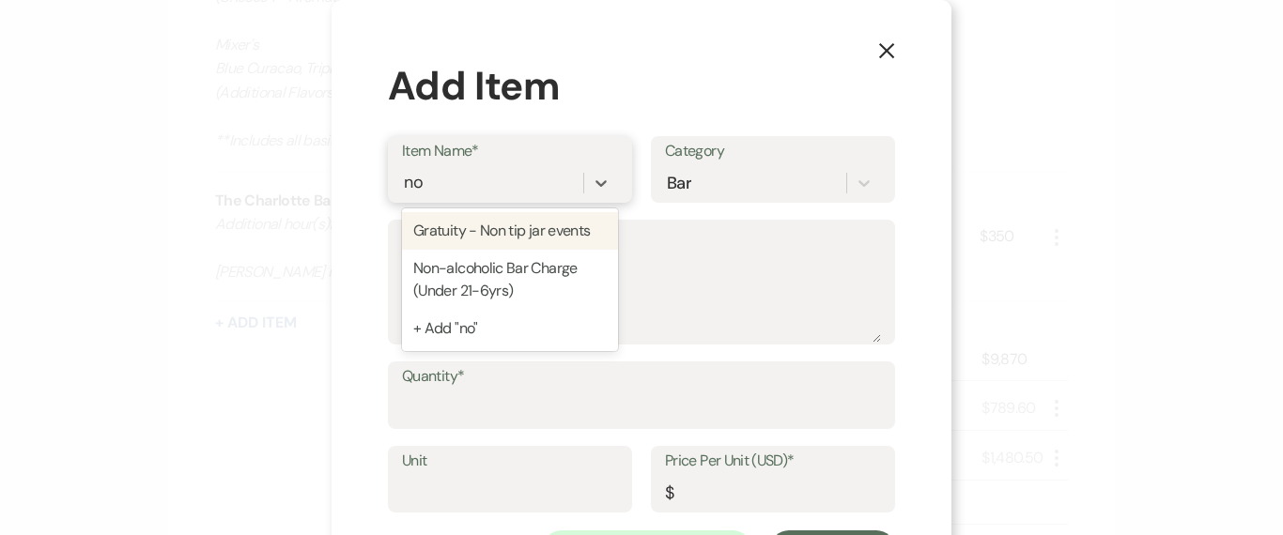
type input "non"
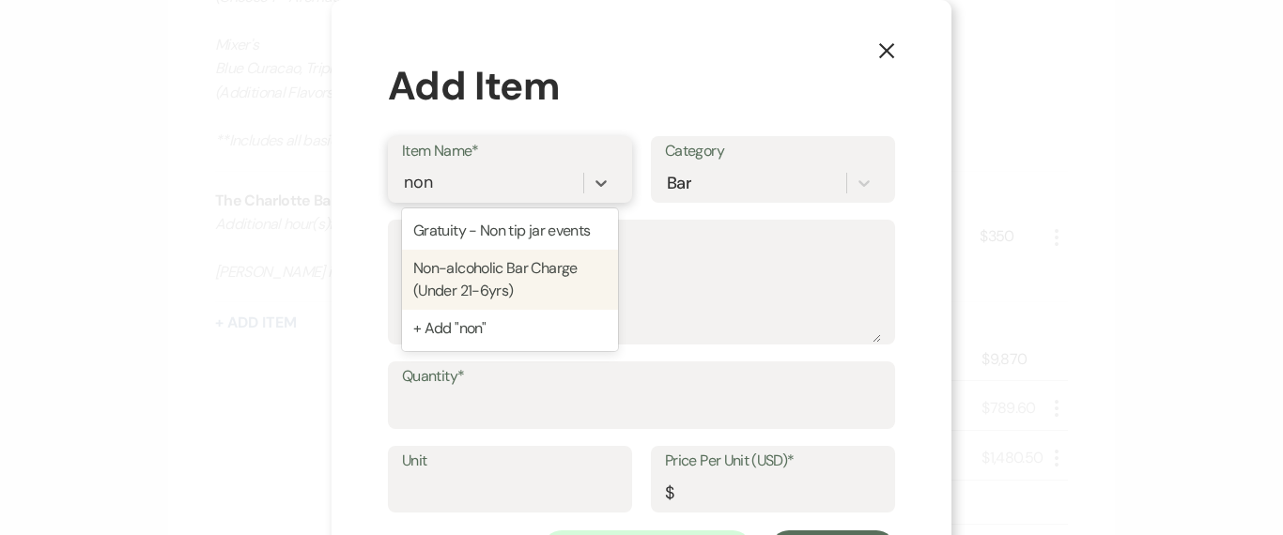
click at [476, 290] on div "Non-alcoholic Bar Charge (Under 21-6yrs)" at bounding box center [510, 280] width 216 height 60
type textarea "Pop's & Soda's Coke, Diet Coke, Sprite, Ginger Ale, Ginger Beer Club Soda, Toni…"
type input "Beverage"
type input "9"
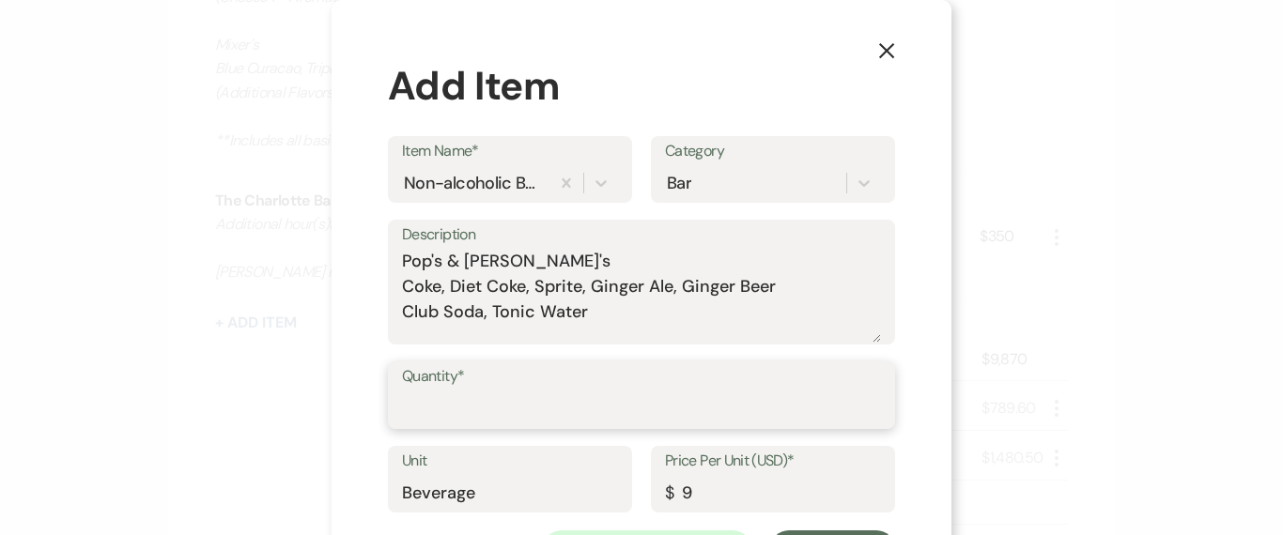
click at [505, 420] on input "Quantity*" at bounding box center [641, 409] width 479 height 37
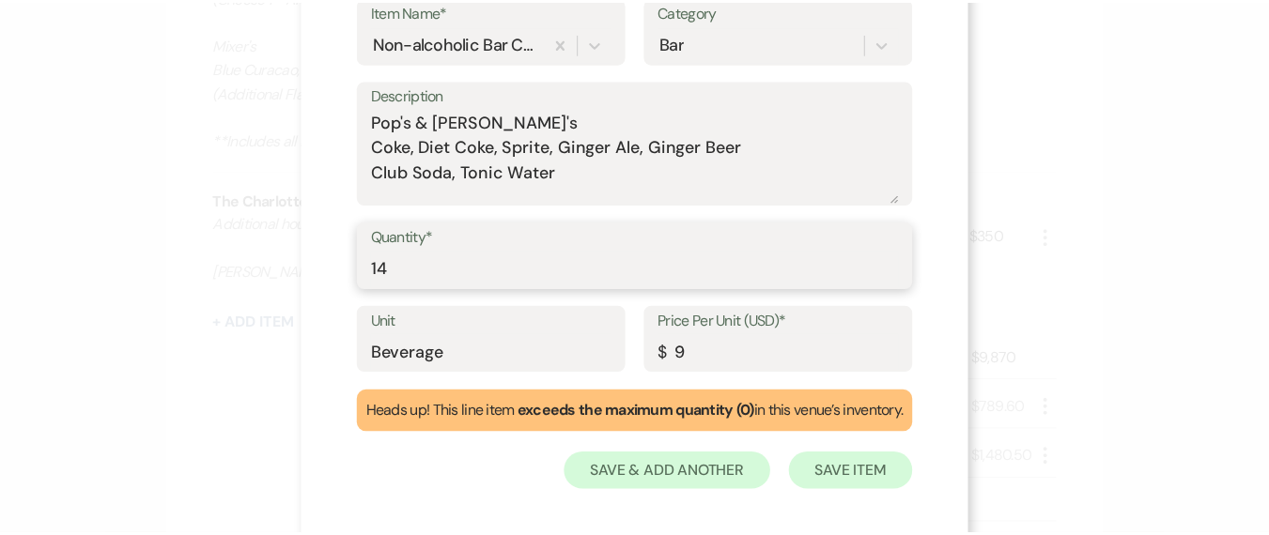
scroll to position [152, 0]
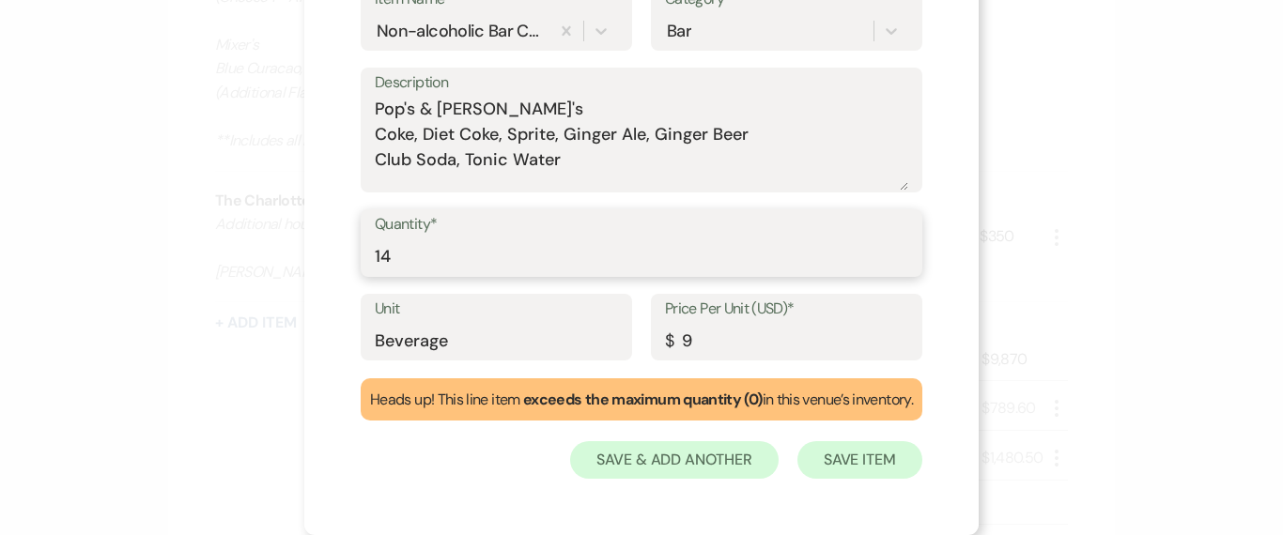
type input "14"
click at [889, 463] on button "Save Item" at bounding box center [859, 460] width 125 height 38
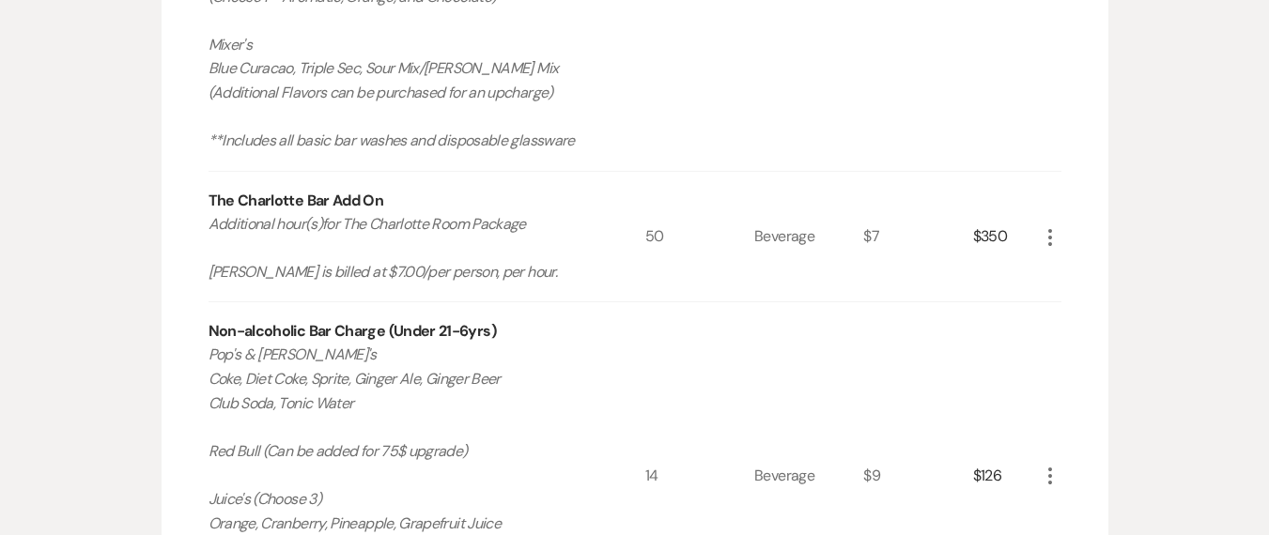
click at [1053, 465] on icon "More" at bounding box center [1050, 476] width 23 height 23
click at [1028, 412] on div "$126" at bounding box center [1006, 475] width 66 height 347
drag, startPoint x: 1056, startPoint y: 434, endPoint x: 1040, endPoint y: 255, distance: 180.1
drag, startPoint x: 1048, startPoint y: 435, endPoint x: 1051, endPoint y: 202, distance: 233.0
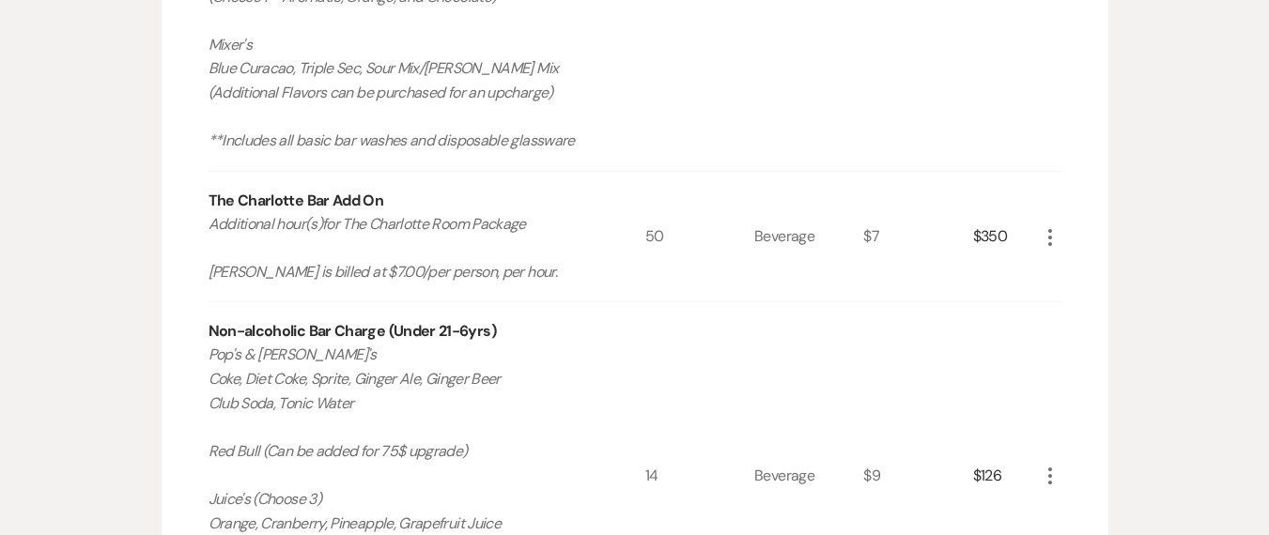
click at [1057, 172] on div "More" at bounding box center [1050, 237] width 23 height 131
click at [1055, 226] on icon "More" at bounding box center [1050, 237] width 23 height 23
click at [1143, 152] on div "Rental Overview Generate Invoice + Add Next Add items to manage inventory and c…" at bounding box center [635, 445] width 1071 height 4215
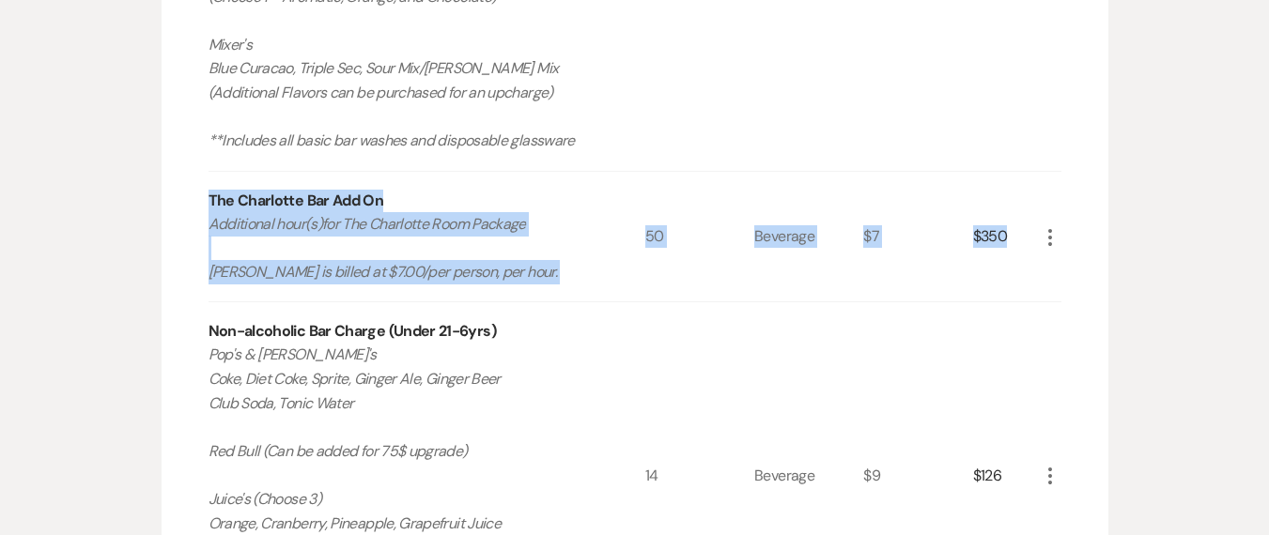
drag, startPoint x: 209, startPoint y: 153, endPoint x: 1067, endPoint y: 205, distance: 859.1
click at [1067, 205] on div "Room Rental More Qty Unit Price Total Weekend Rental - Full Rental (Saturday) F…" at bounding box center [635, 490] width 947 height 4087
click at [1073, 209] on div "Room Rental More Qty Unit Price Total Weekend Rental - Full Rental (Saturday) F…" at bounding box center [635, 490] width 947 height 4087
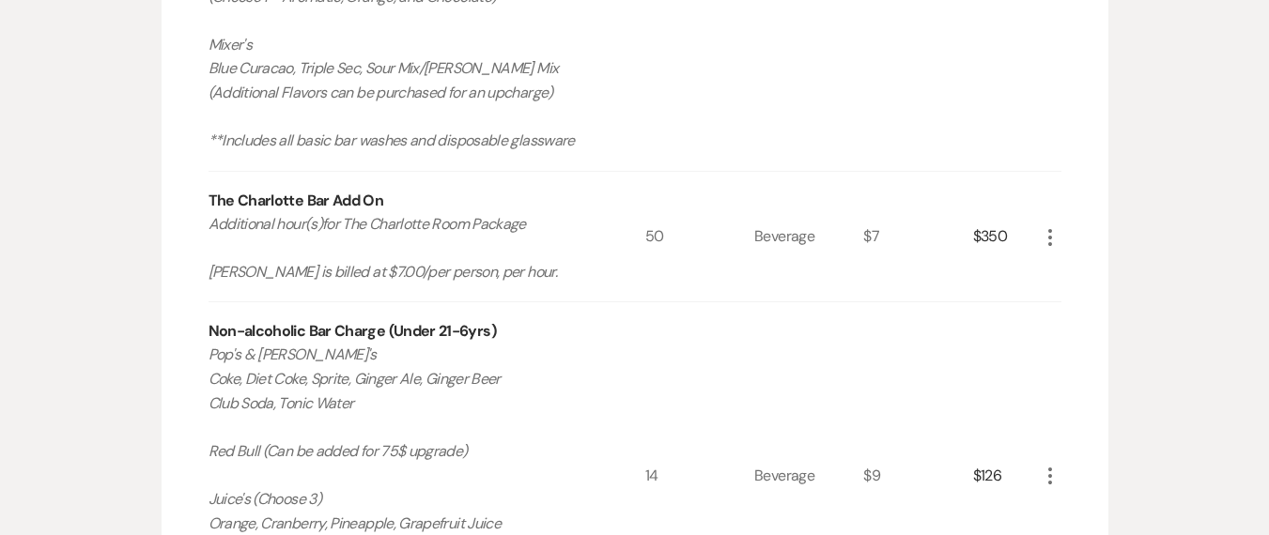
click at [1059, 226] on icon "More" at bounding box center [1050, 237] width 23 height 23
click at [1071, 259] on button "Pencil Edit" at bounding box center [1088, 274] width 98 height 30
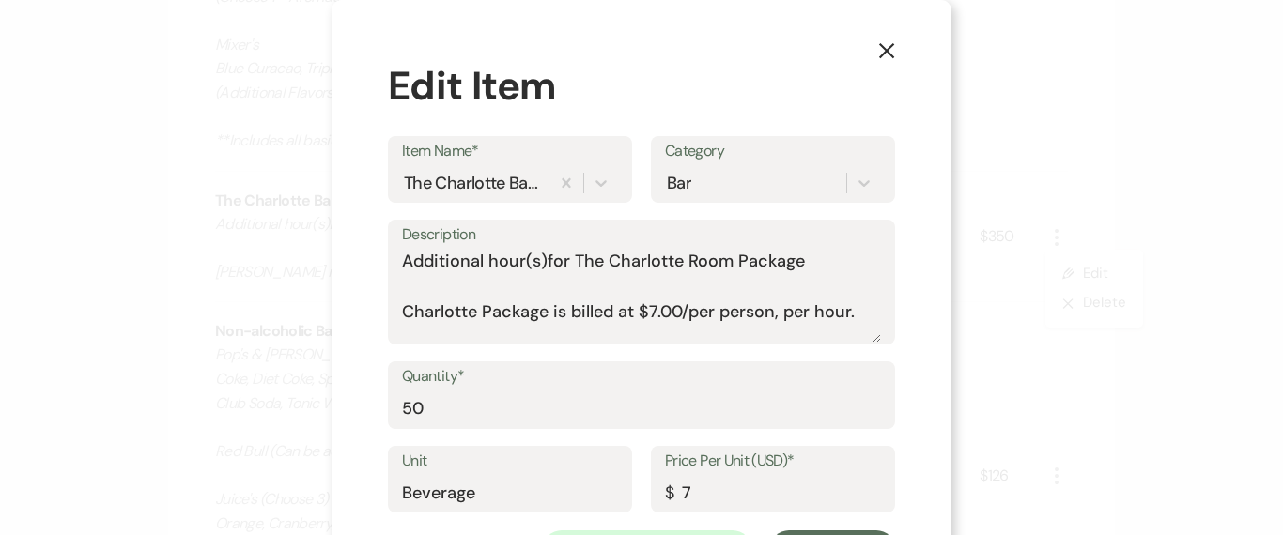
click at [879, 52] on use "button" at bounding box center [886, 50] width 15 height 15
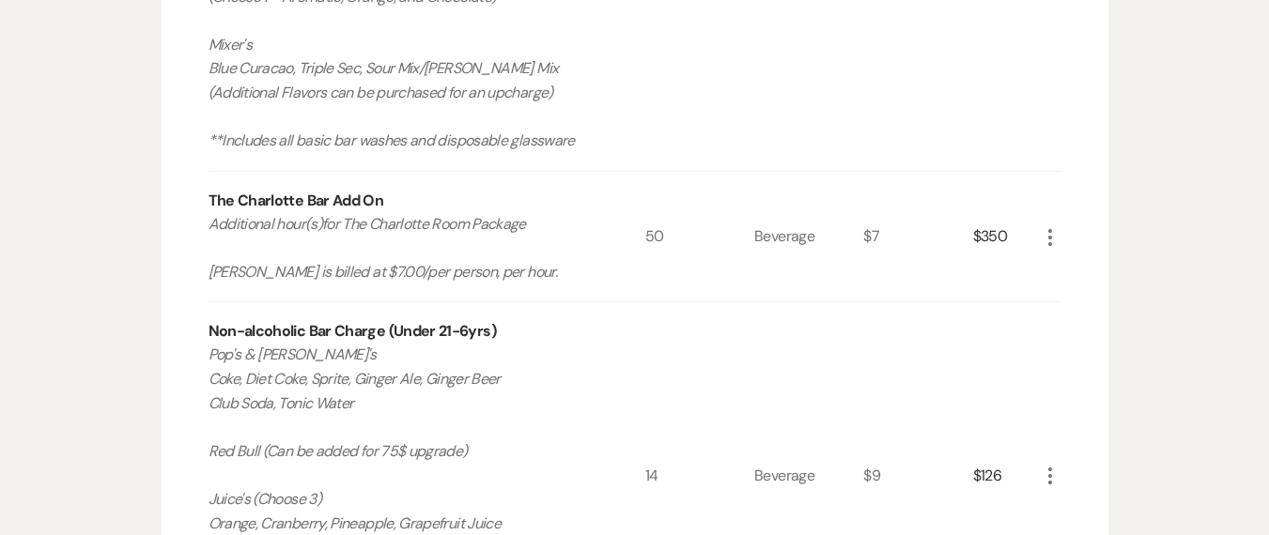
click at [1044, 226] on icon "More" at bounding box center [1050, 237] width 23 height 23
click at [1071, 288] on button "X Delete" at bounding box center [1089, 303] width 101 height 30
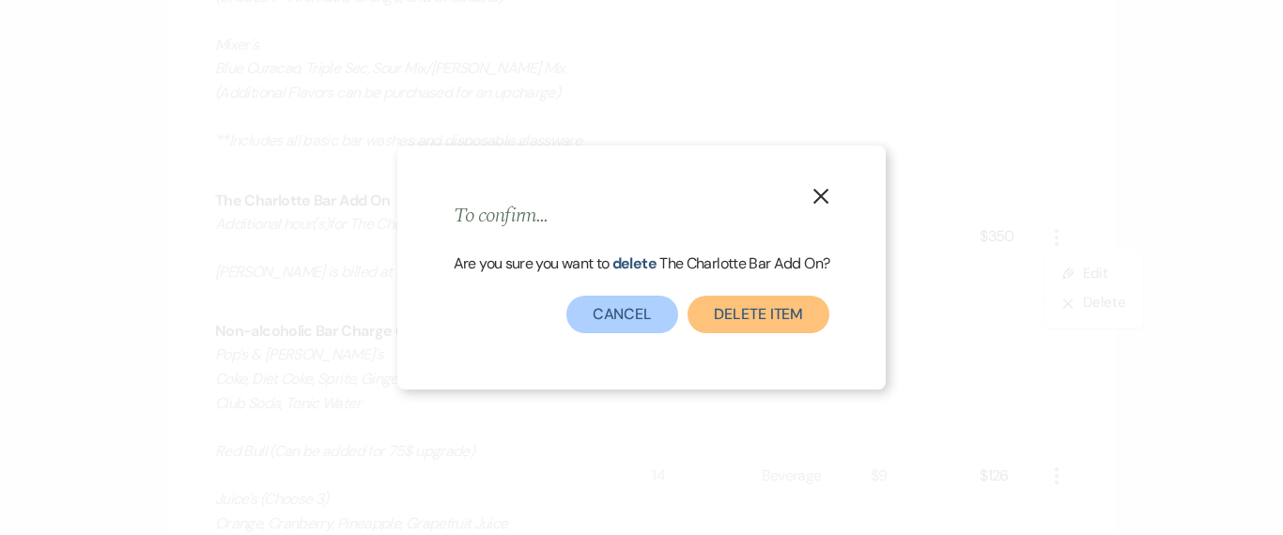
click at [735, 325] on button "Delete Item" at bounding box center [759, 315] width 142 height 38
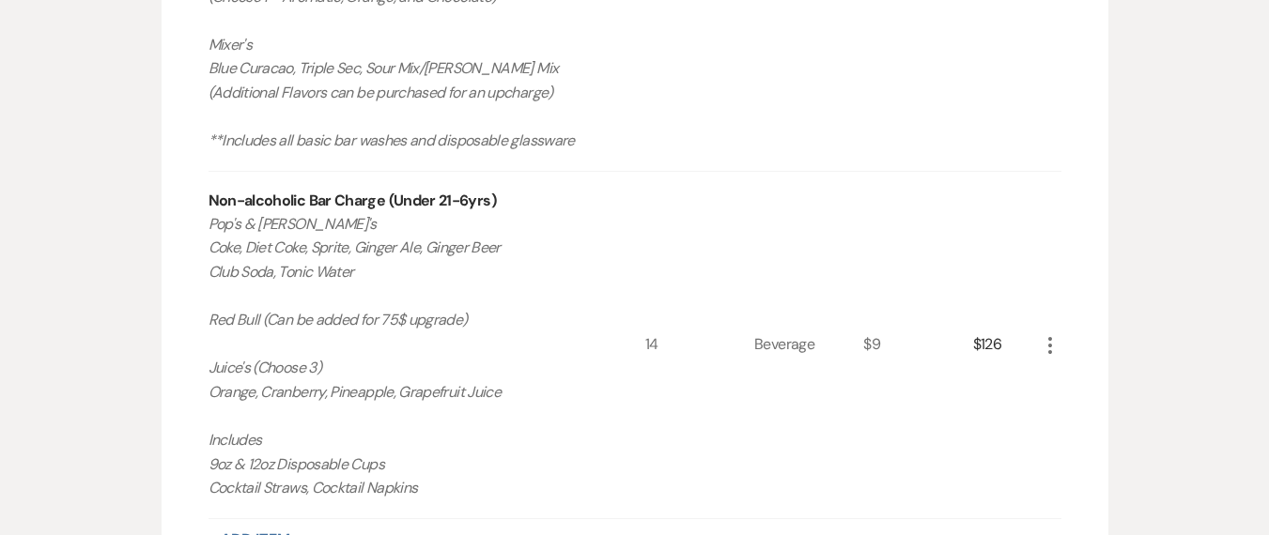
click at [284, 533] on button "+ Add Item" at bounding box center [250, 540] width 82 height 15
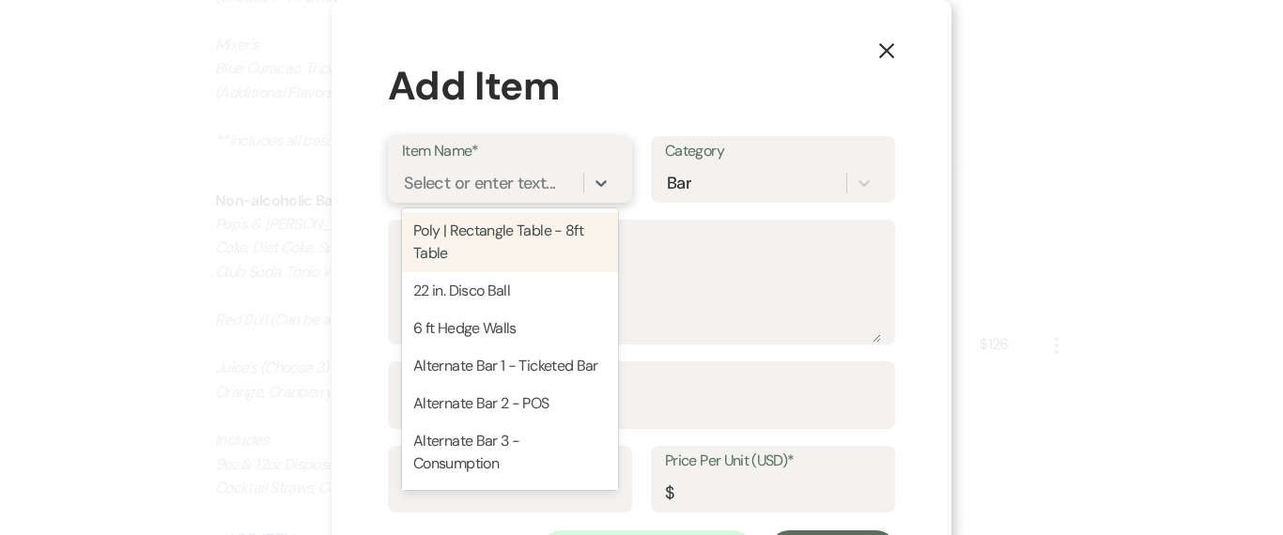
click at [470, 190] on div "Select or enter text..." at bounding box center [479, 182] width 151 height 25
click at [879, 54] on use "button" at bounding box center [886, 50] width 15 height 15
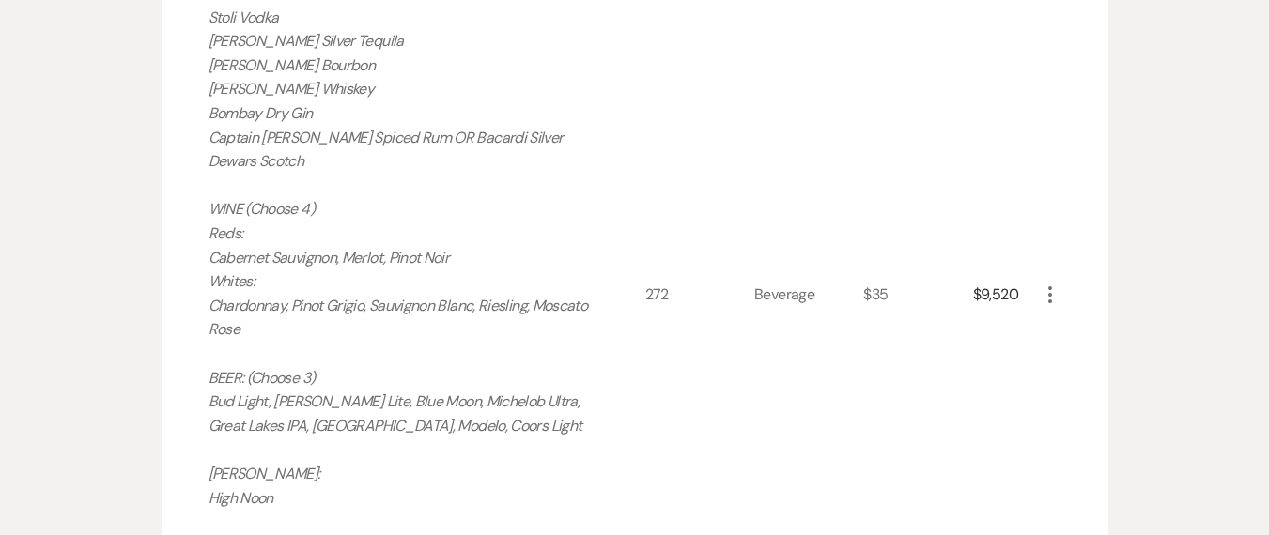
scroll to position [1176, 0]
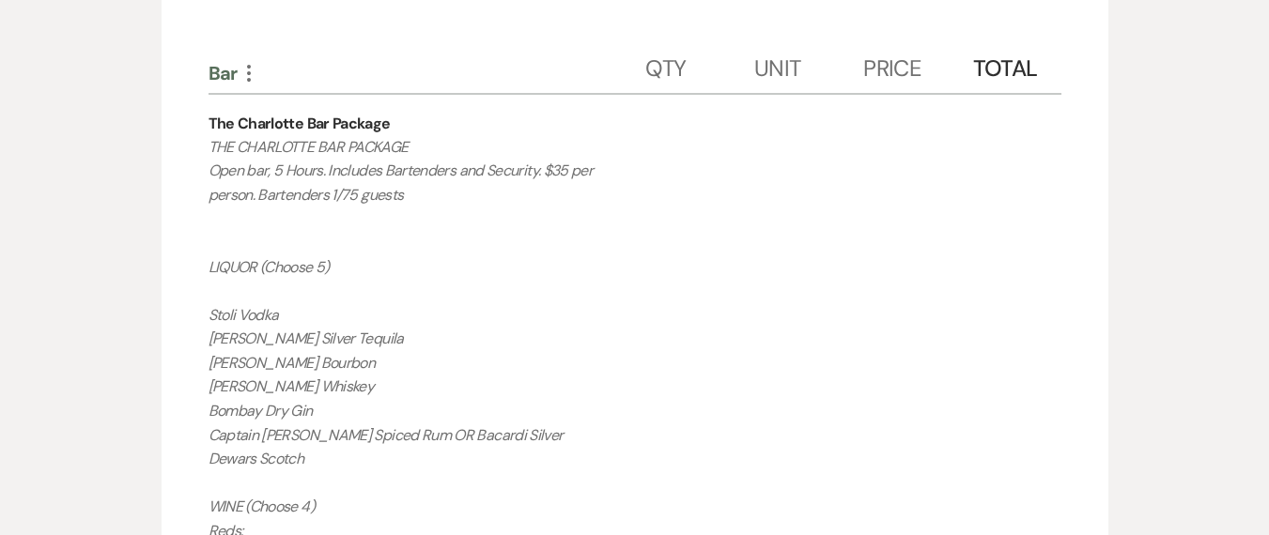
click at [246, 62] on icon "More" at bounding box center [249, 73] width 23 height 23
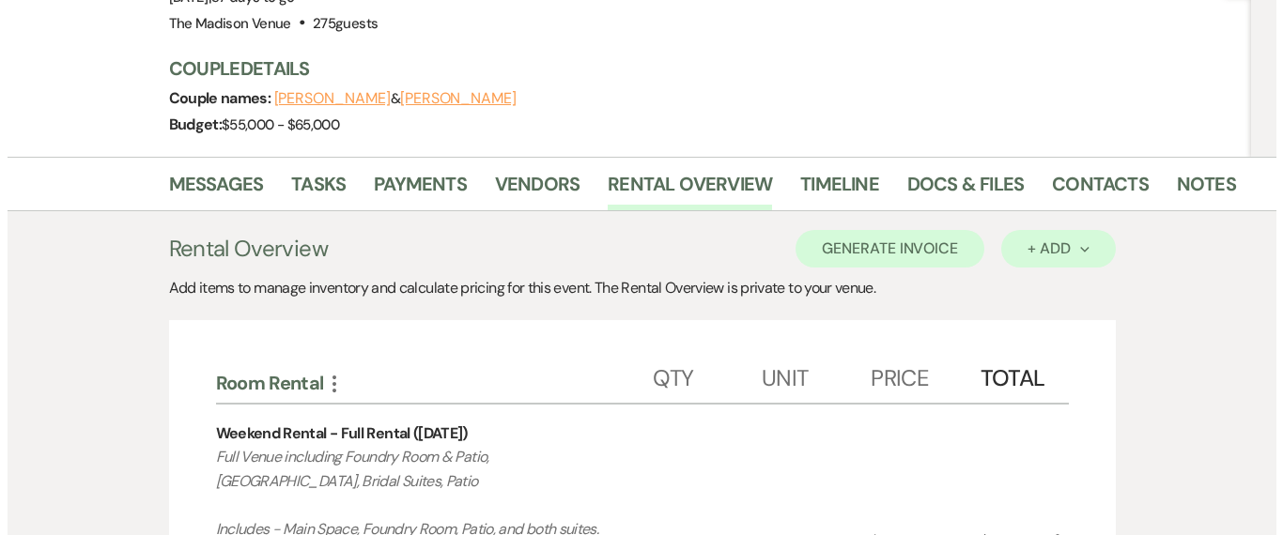
scroll to position [371, 0]
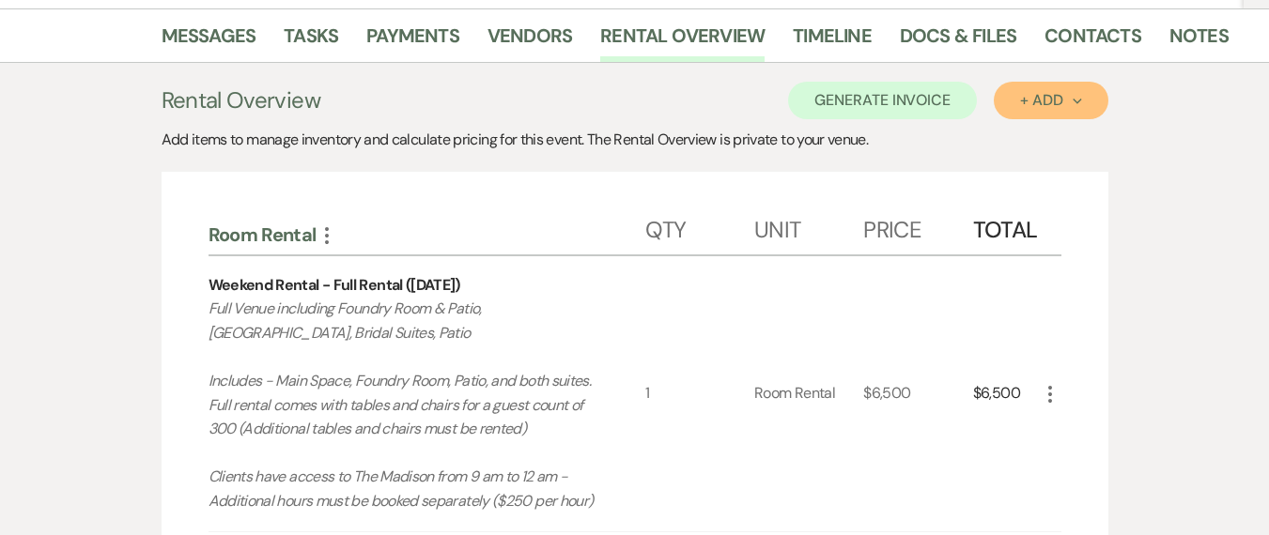
click at [1059, 93] on div "+ Add Next" at bounding box center [1050, 100] width 61 height 15
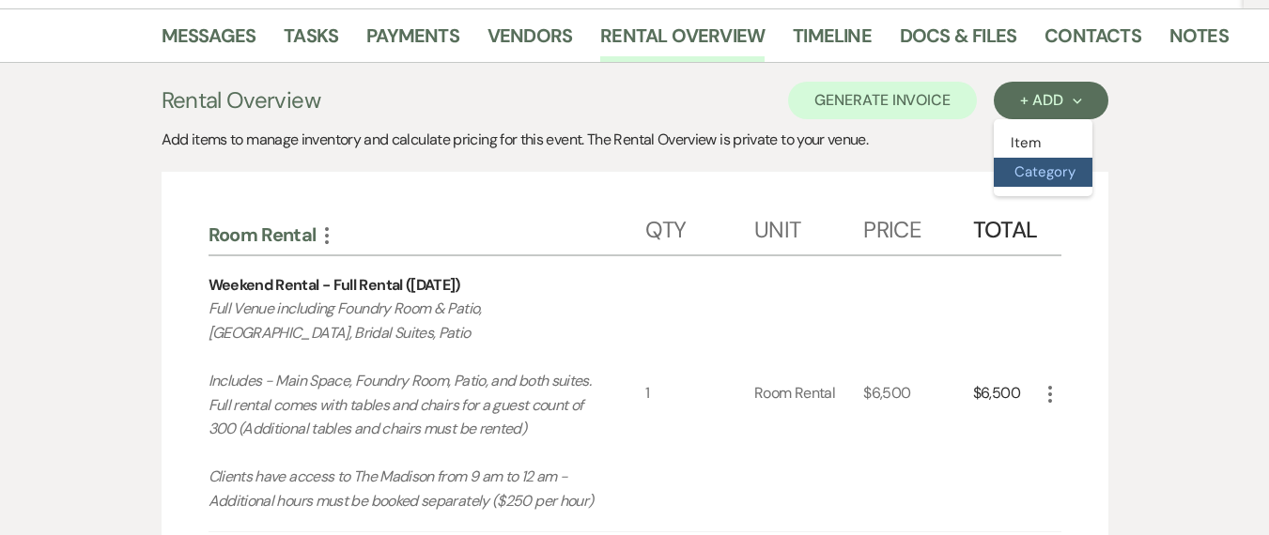
click at [1067, 158] on button "Category" at bounding box center [1043, 172] width 99 height 29
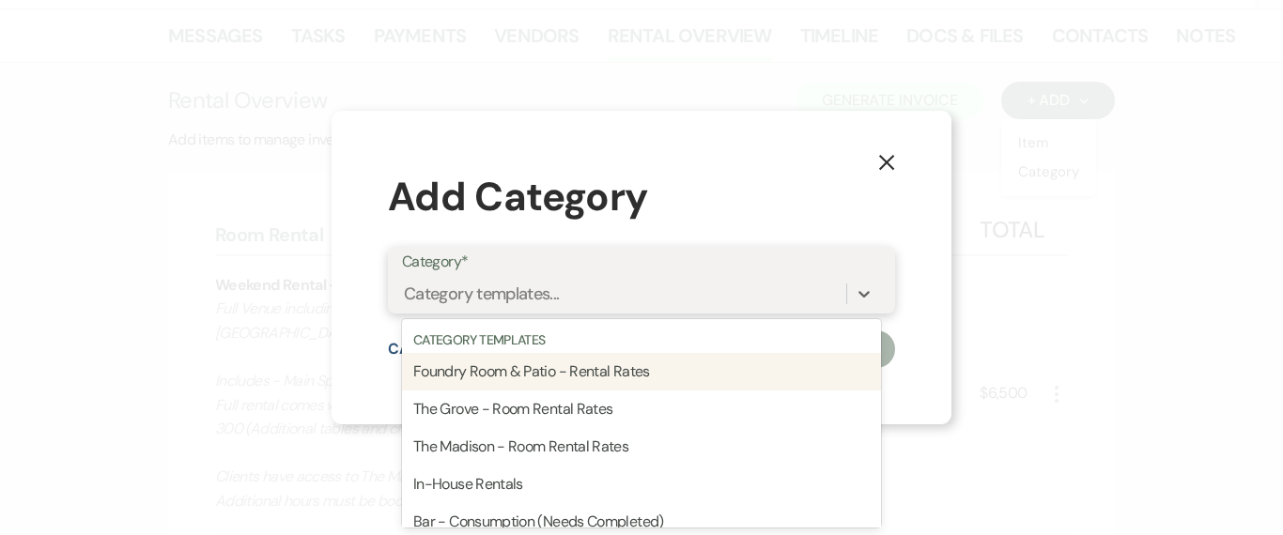
click at [487, 299] on div "Category templates..." at bounding box center [482, 293] width 156 height 25
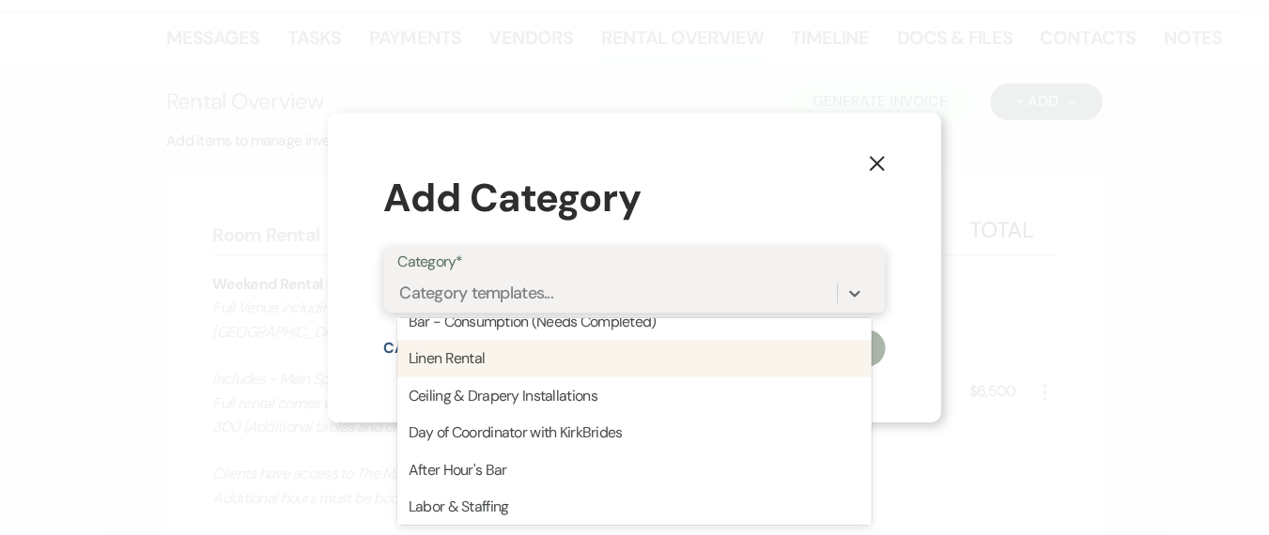
scroll to position [233, 0]
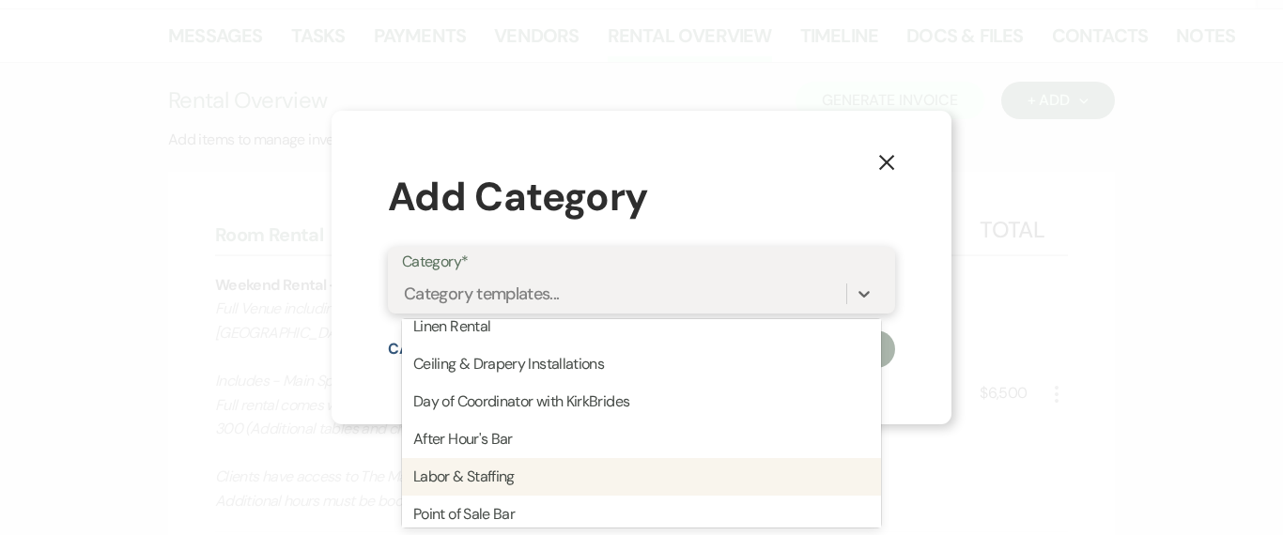
click at [487, 479] on div "Labor & Staffing" at bounding box center [641, 477] width 479 height 38
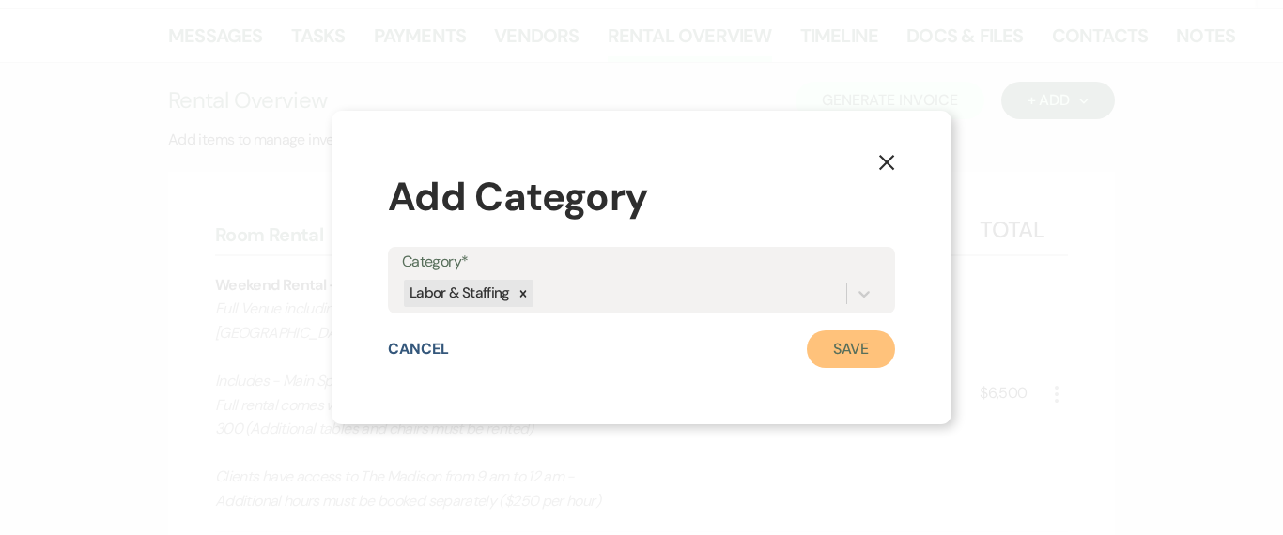
click at [874, 359] on button "Save" at bounding box center [851, 350] width 88 height 38
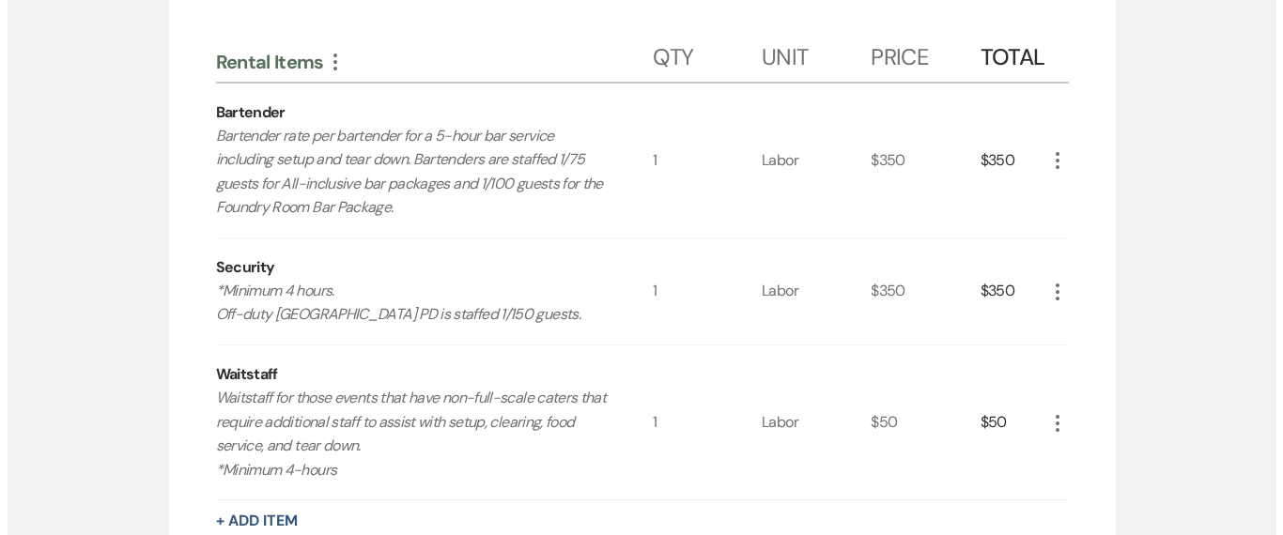
scroll to position [4393, 0]
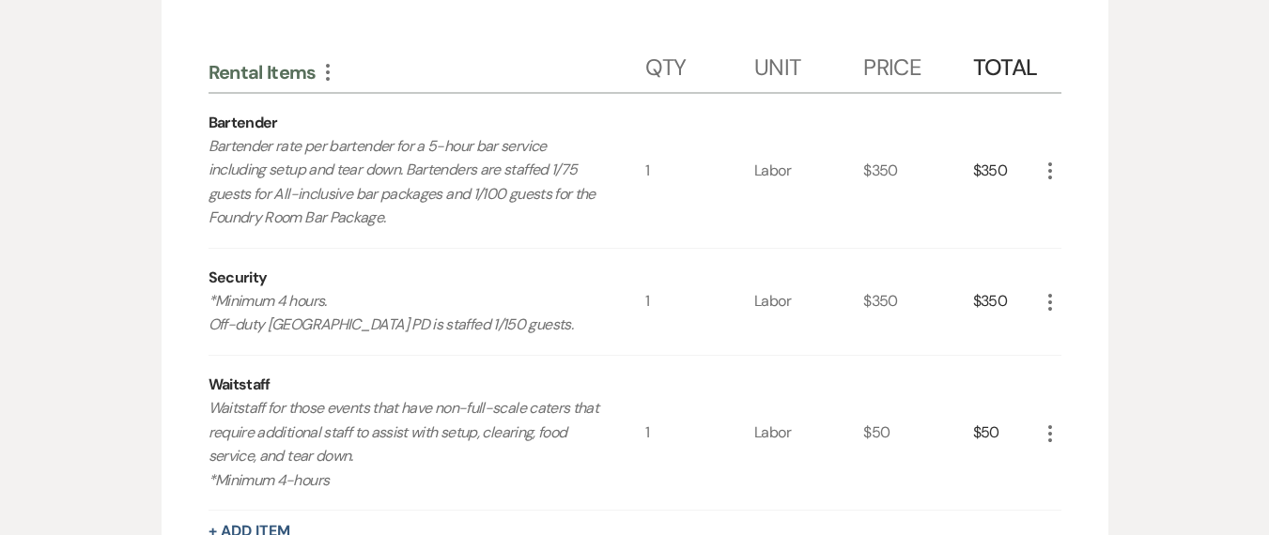
click at [1057, 423] on icon "More" at bounding box center [1050, 434] width 23 height 23
click at [1078, 485] on button "X Delete" at bounding box center [1089, 500] width 101 height 30
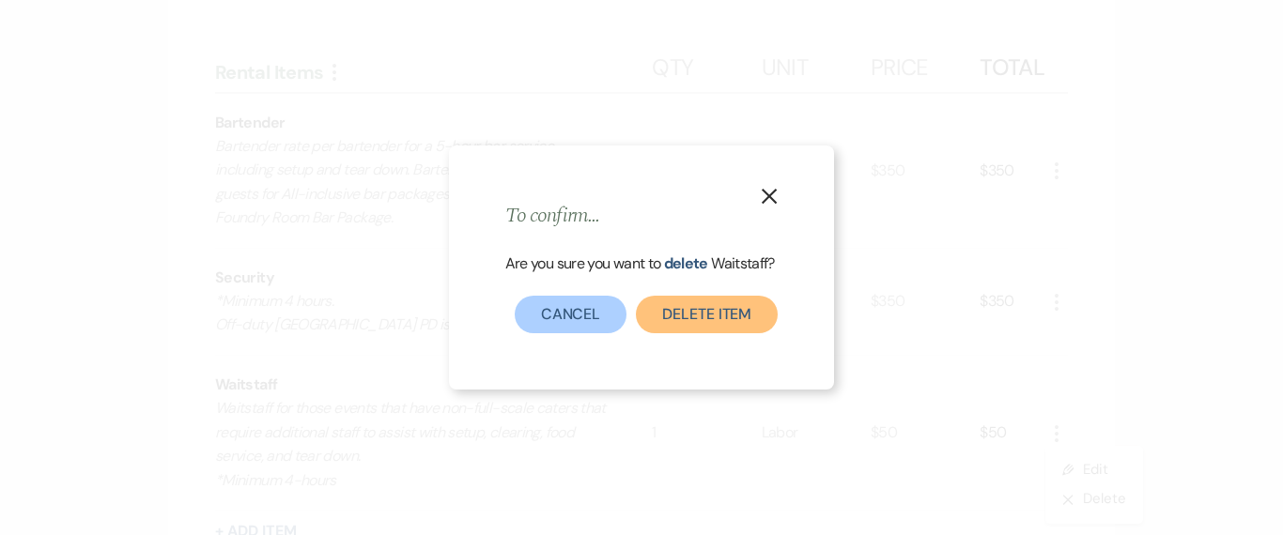
click at [666, 301] on button "Delete Item" at bounding box center [707, 315] width 142 height 38
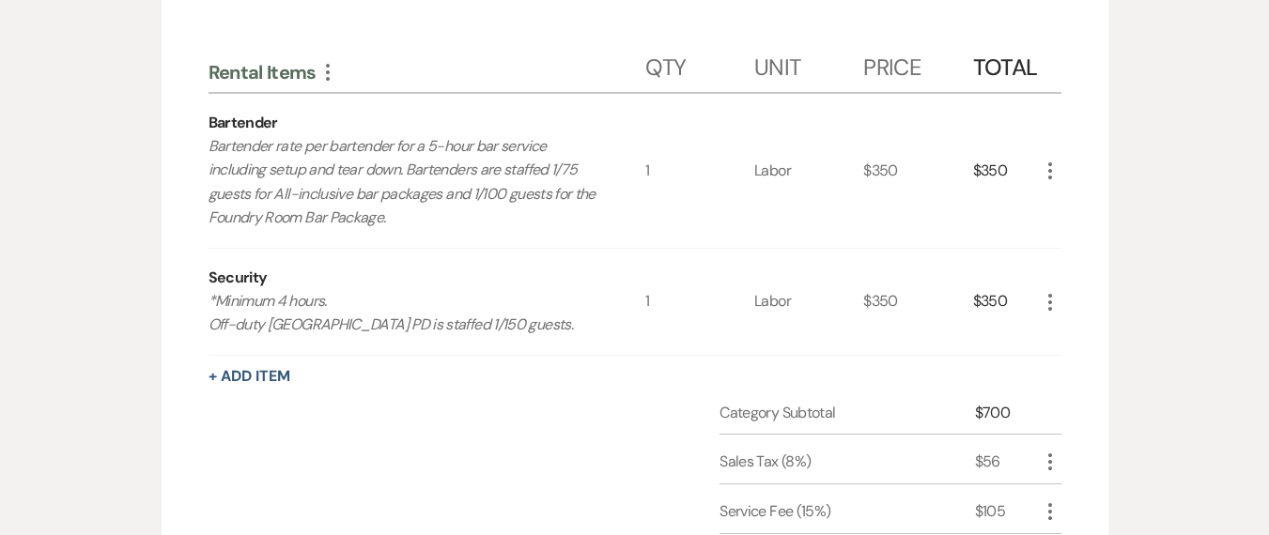
click at [1044, 291] on icon "More" at bounding box center [1050, 302] width 23 height 23
click at [1072, 354] on button "X Delete" at bounding box center [1089, 369] width 101 height 30
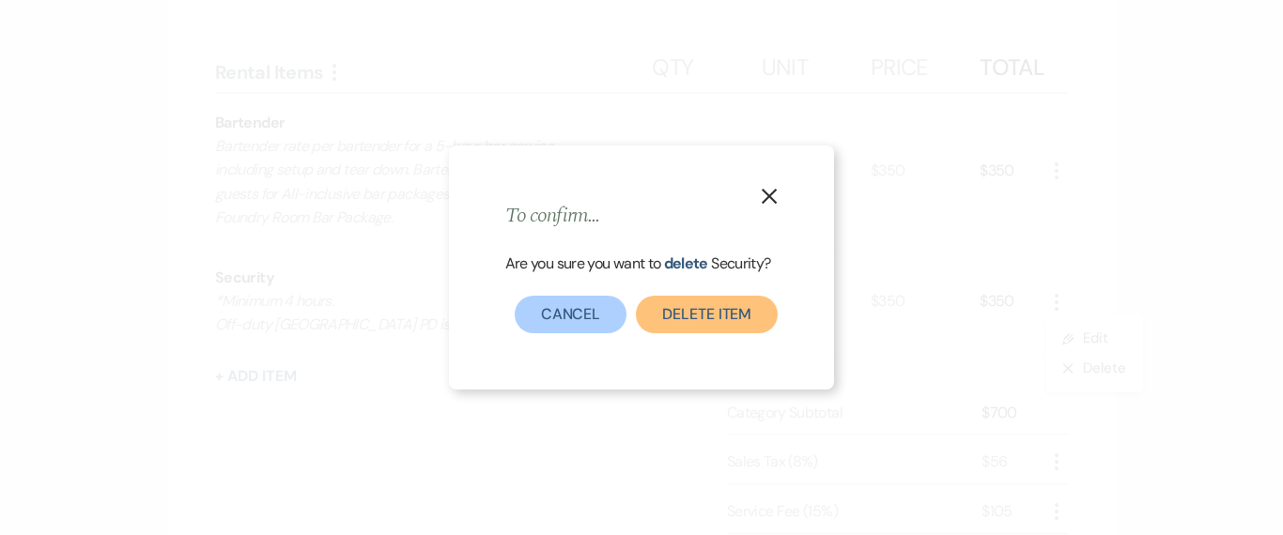
click at [678, 309] on button "Delete Item" at bounding box center [707, 315] width 142 height 38
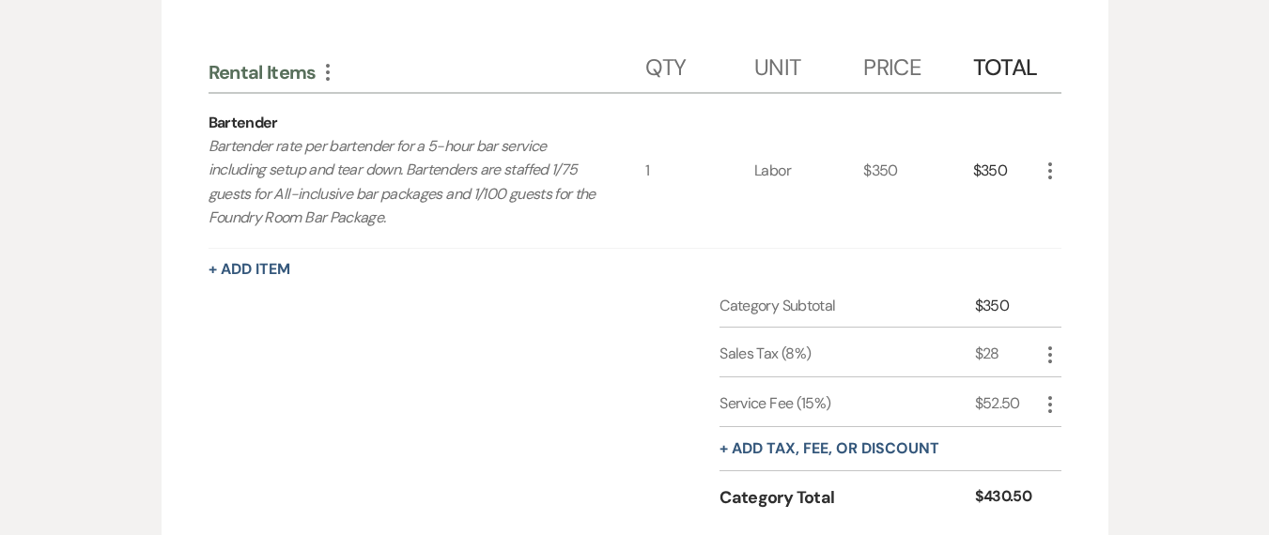
click at [1053, 160] on icon "More" at bounding box center [1050, 171] width 23 height 23
click at [374, 134] on p "Bartender rate per bartender for a 5-hour bar service including setup and tear …" at bounding box center [406, 182] width 394 height 96
click at [1044, 160] on icon "More" at bounding box center [1050, 171] width 23 height 23
click at [1068, 231] on icon "X" at bounding box center [1064, 238] width 11 height 14
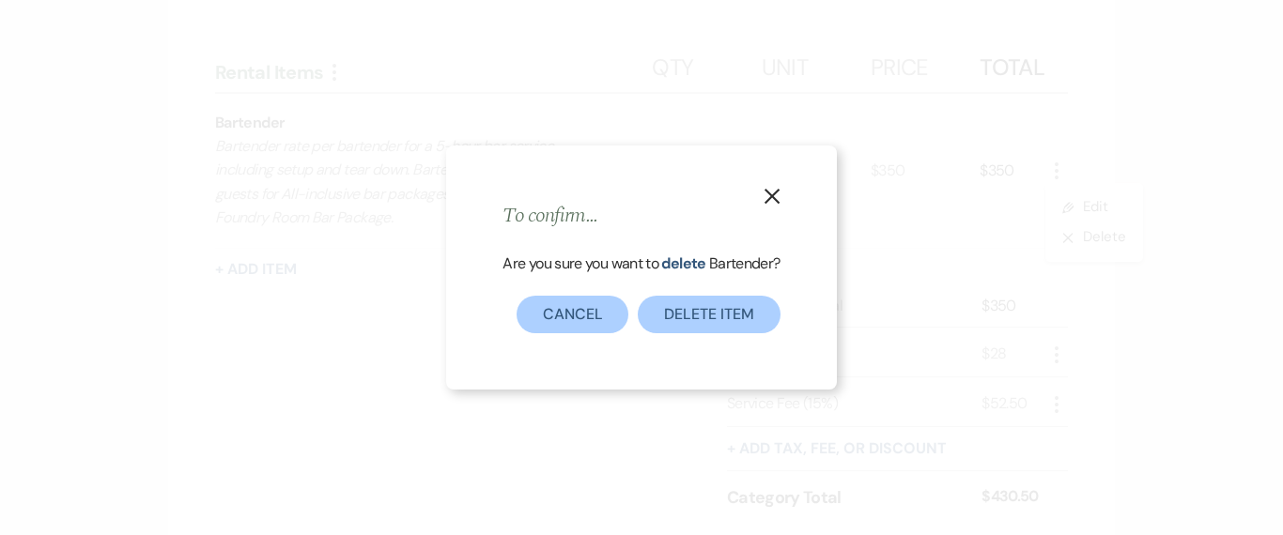
click at [657, 334] on div "X To confirm... Are you sure you want to delete Bartender ? Delete Item Cancel" at bounding box center [641, 268] width 390 height 244
click at [735, 318] on button "Delete Item" at bounding box center [709, 315] width 142 height 38
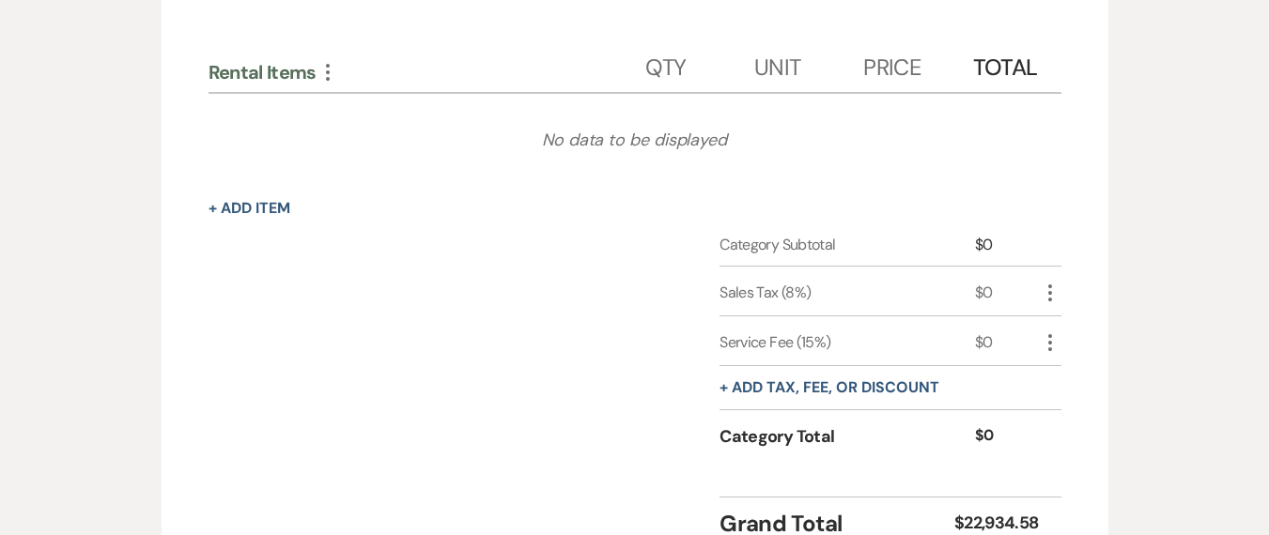
click at [297, 197] on div "+ Add Item" at bounding box center [635, 208] width 853 height 23
click at [281, 201] on button "+ Add Item" at bounding box center [250, 208] width 82 height 15
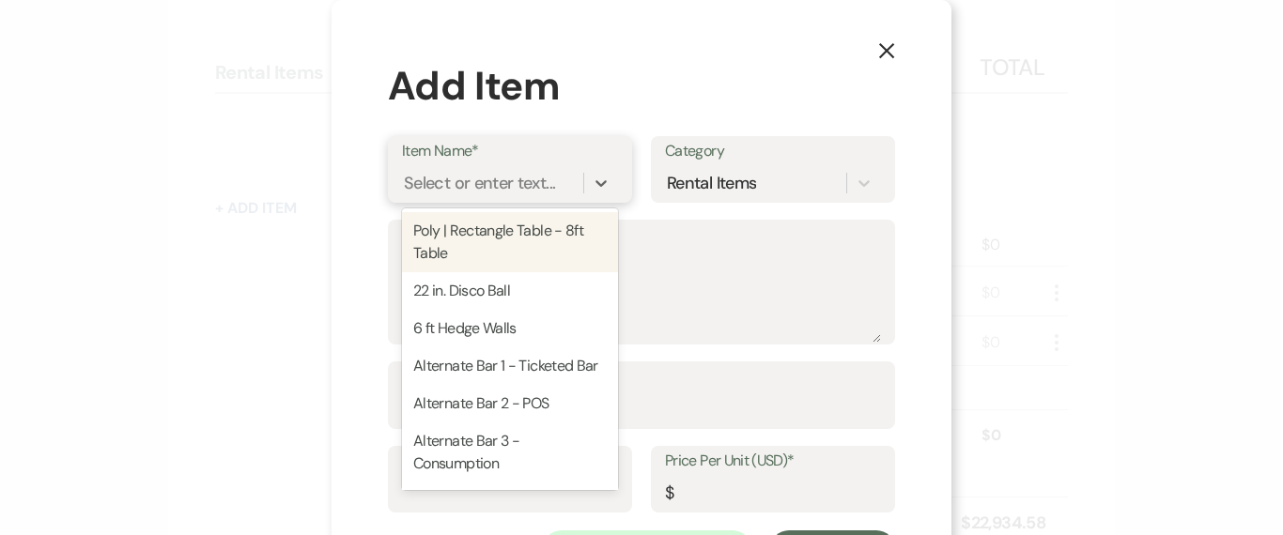
click at [484, 193] on div "Select or enter text..." at bounding box center [479, 182] width 151 height 25
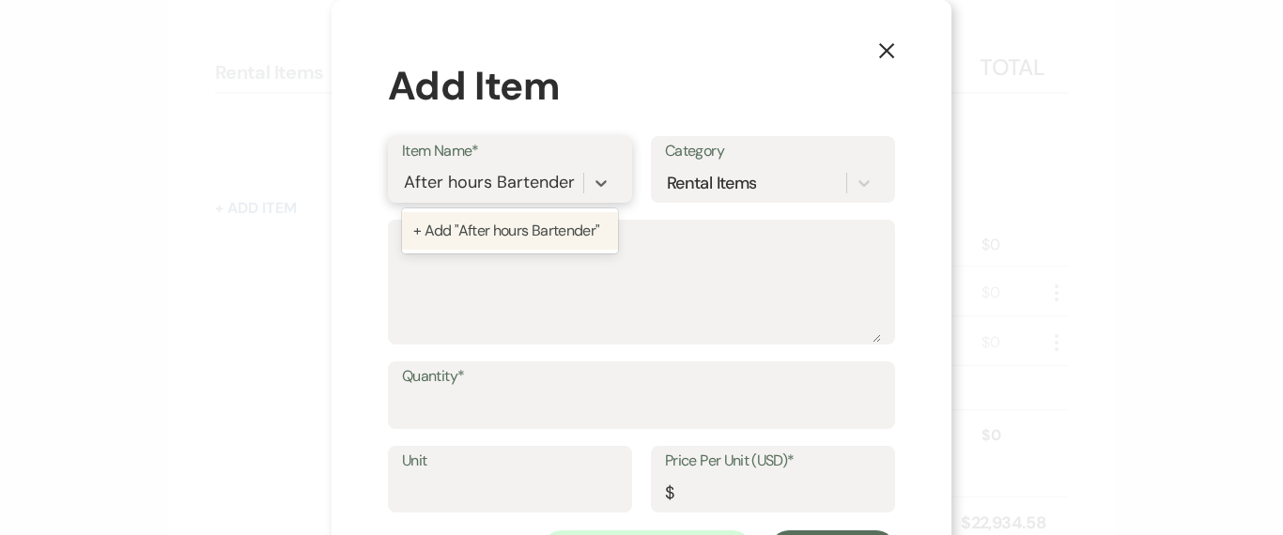
click at [446, 185] on input "After hours Bartender" at bounding box center [490, 182] width 172 height 25
type input "After Hours Bartender"
click at [449, 222] on div "+ Add "After Hours Bartender"" at bounding box center [510, 231] width 216 height 38
click at [578, 271] on textarea "Description" at bounding box center [641, 296] width 479 height 94
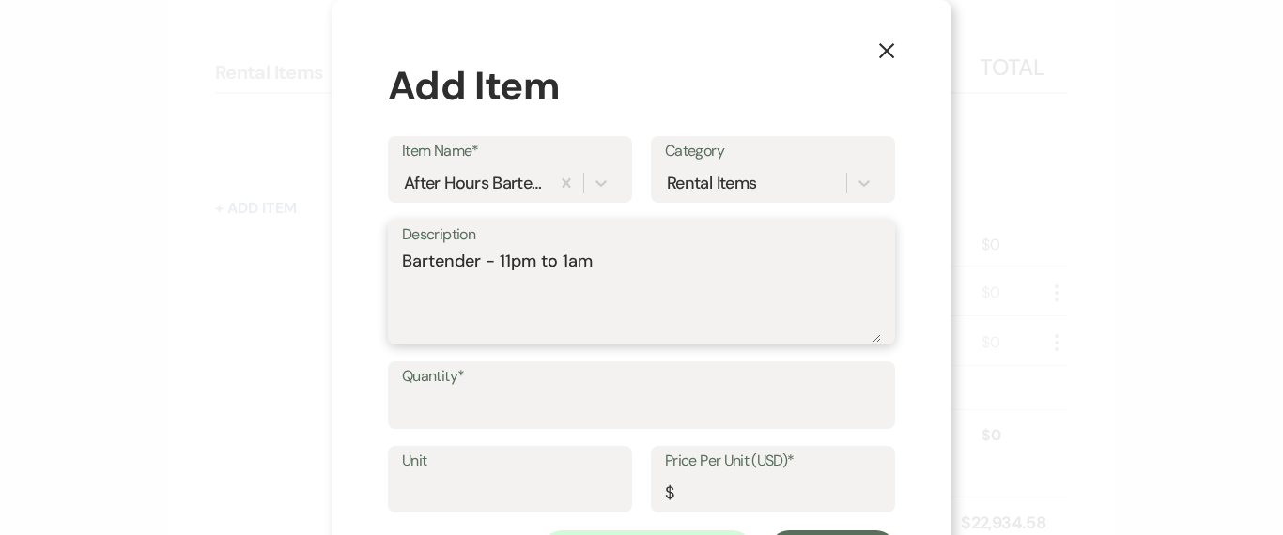
type textarea "Bartender - 11pm to 1am"
drag, startPoint x: 438, startPoint y: 456, endPoint x: 413, endPoint y: 426, distance: 38.0
click at [438, 455] on label "Unit" at bounding box center [510, 461] width 216 height 27
click at [438, 474] on input "Unit" at bounding box center [510, 492] width 216 height 37
click at [413, 426] on div "Quantity*" at bounding box center [641, 396] width 507 height 68
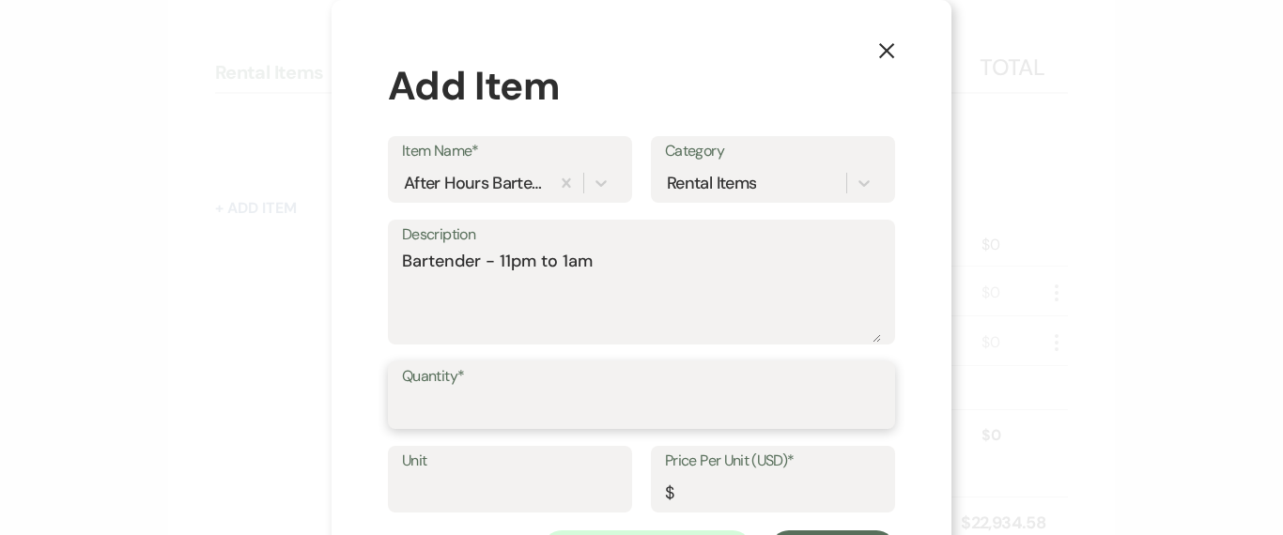
click at [412, 411] on input "Quantity*" at bounding box center [641, 409] width 479 height 37
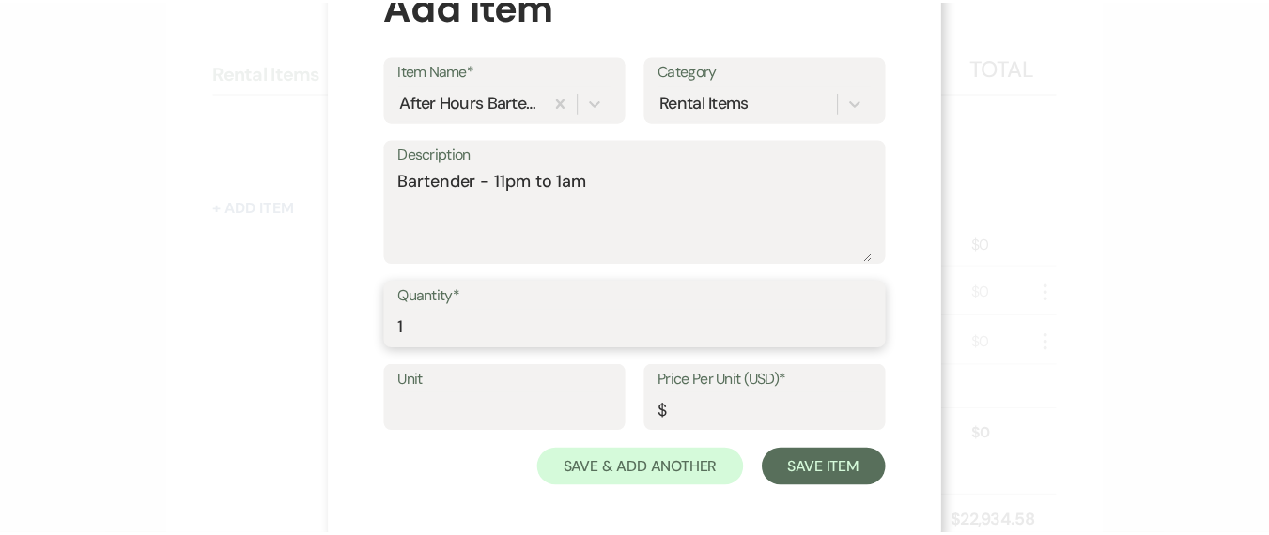
scroll to position [89, 0]
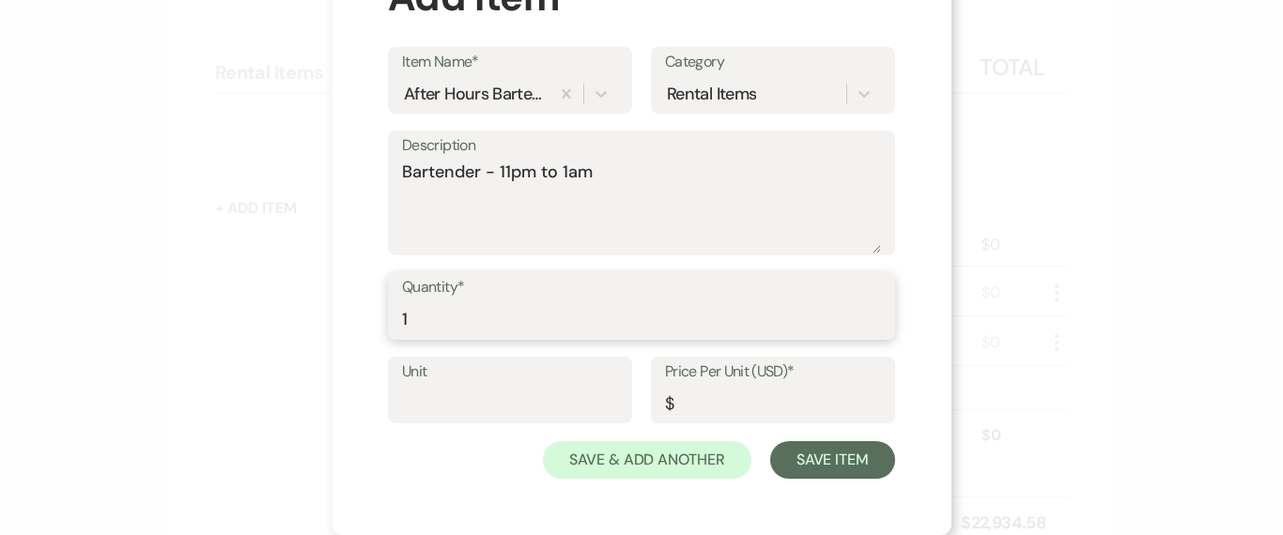
type input "1"
click at [441, 405] on input "Unit" at bounding box center [510, 403] width 216 height 37
click at [738, 402] on input "Price Per Unit (USD)*" at bounding box center [773, 403] width 216 height 37
type input "100"
click at [489, 406] on input "Unit" at bounding box center [510, 403] width 216 height 37
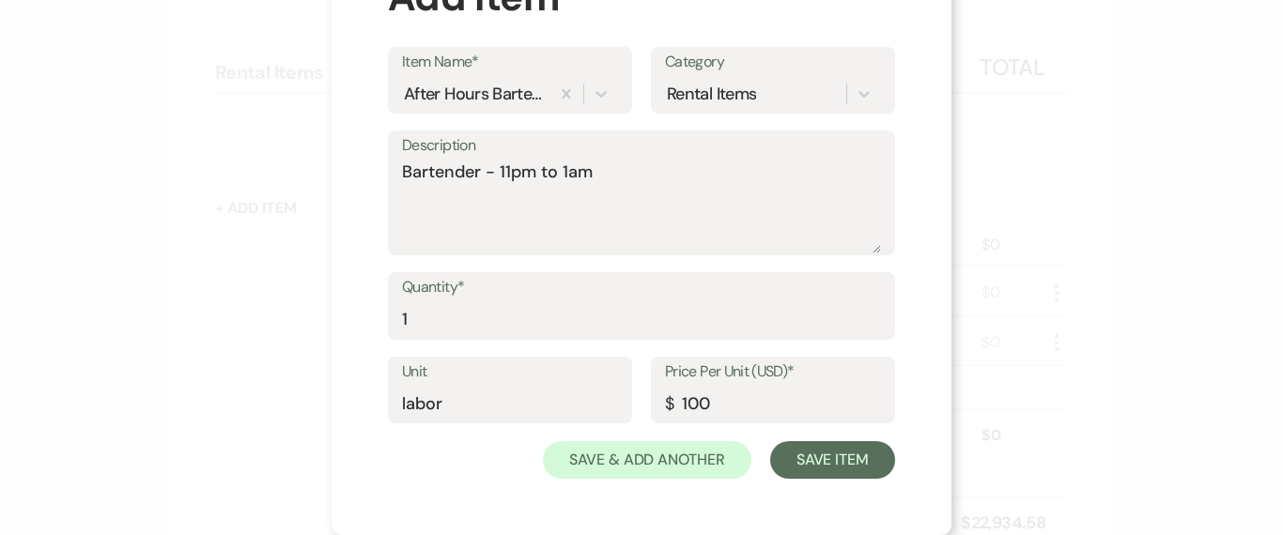
click at [391, 409] on div "Unit labor" at bounding box center [510, 391] width 244 height 68
click at [402, 409] on input "labor" at bounding box center [510, 403] width 216 height 37
type input "Labor"
click at [892, 384] on div "X Add Item Item Name* After Hours Bartender Category Rental Items Description B…" at bounding box center [642, 223] width 620 height 625
click at [874, 459] on button "Save Item" at bounding box center [832, 460] width 125 height 38
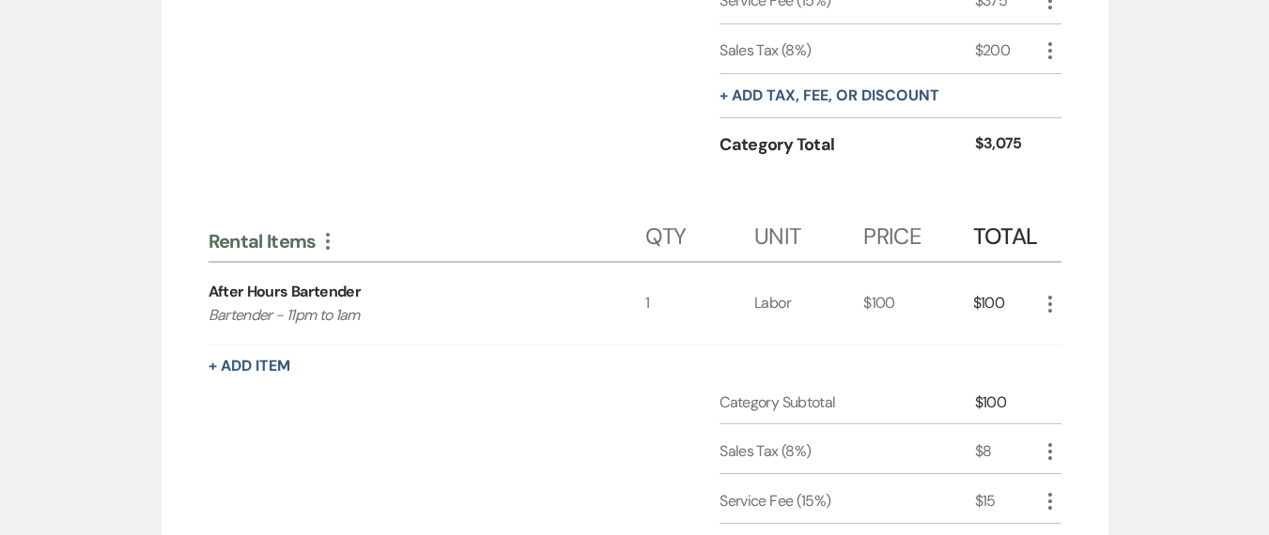
scroll to position [4162, 0]
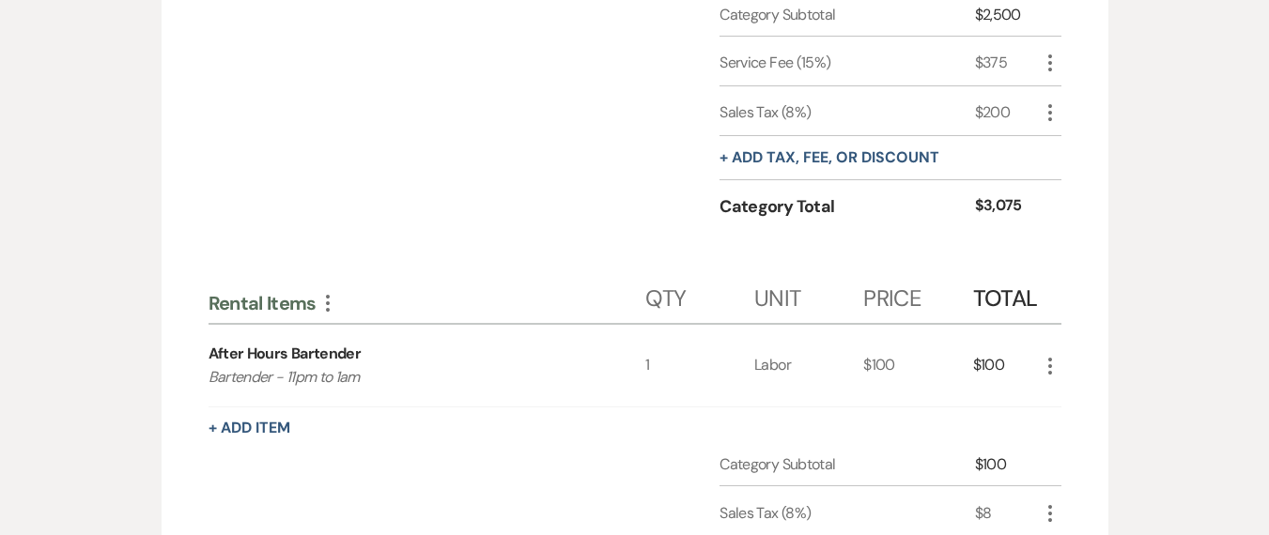
click at [317, 292] on icon "More" at bounding box center [328, 303] width 23 height 23
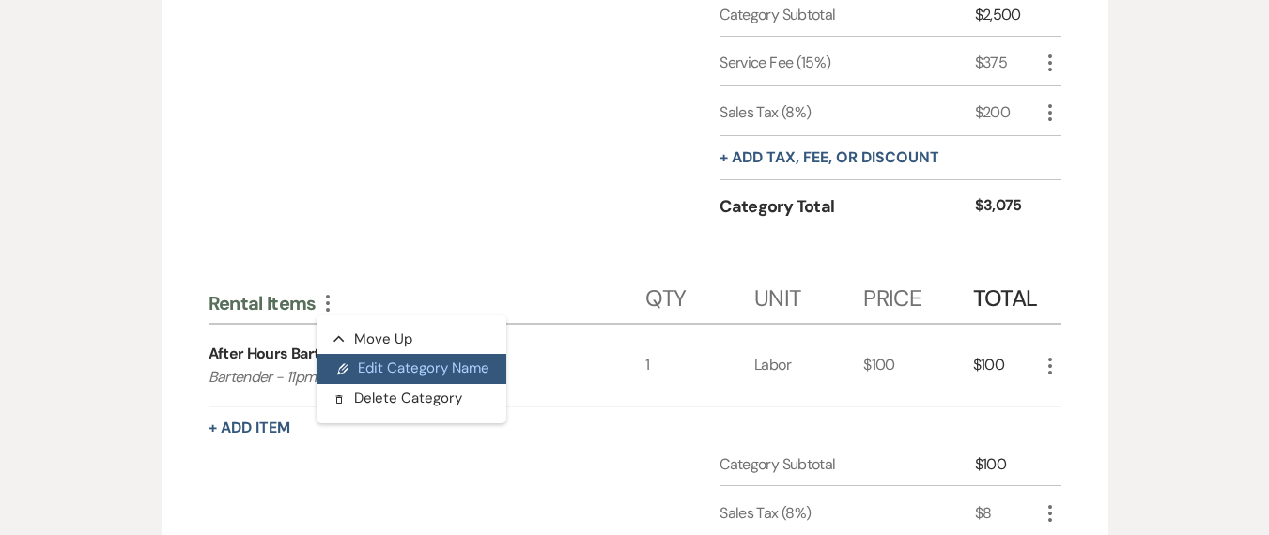
click at [343, 354] on button "Pencil Edit Category Name" at bounding box center [412, 369] width 190 height 30
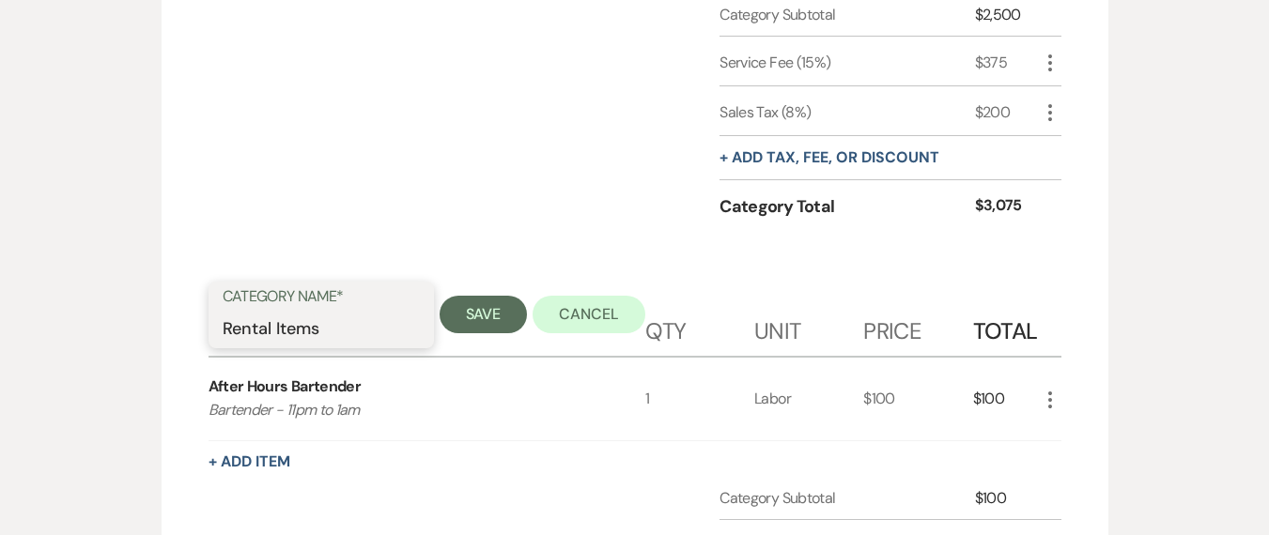
click at [302, 310] on input "Rental Items" at bounding box center [321, 328] width 197 height 37
type input "l"
type input "Labor & Staffing"
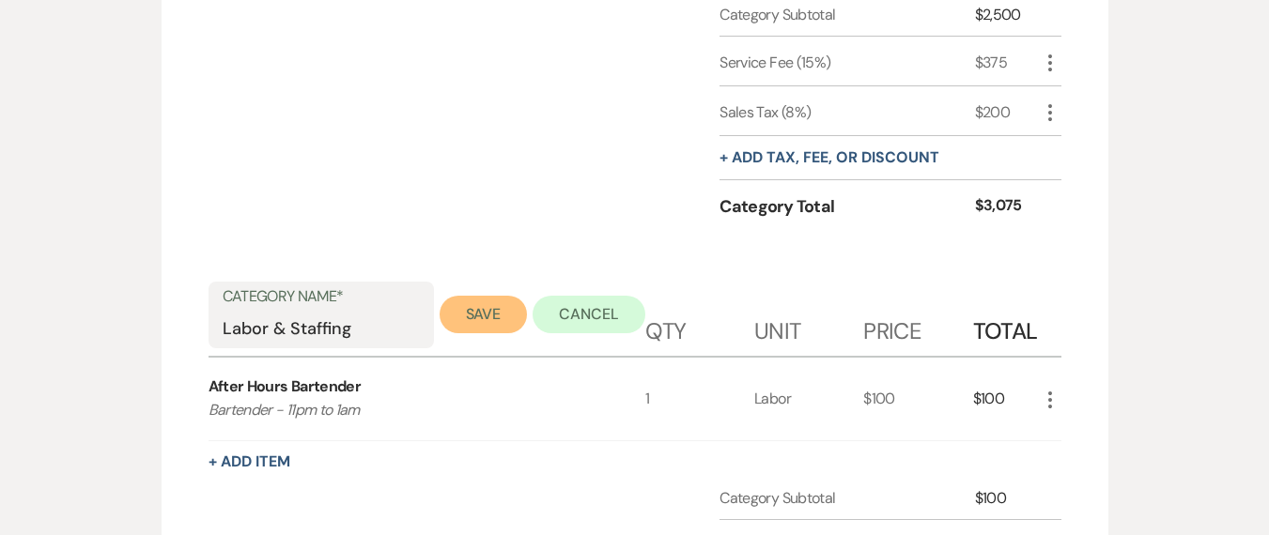
click at [479, 296] on button "Save" at bounding box center [484, 315] width 88 height 38
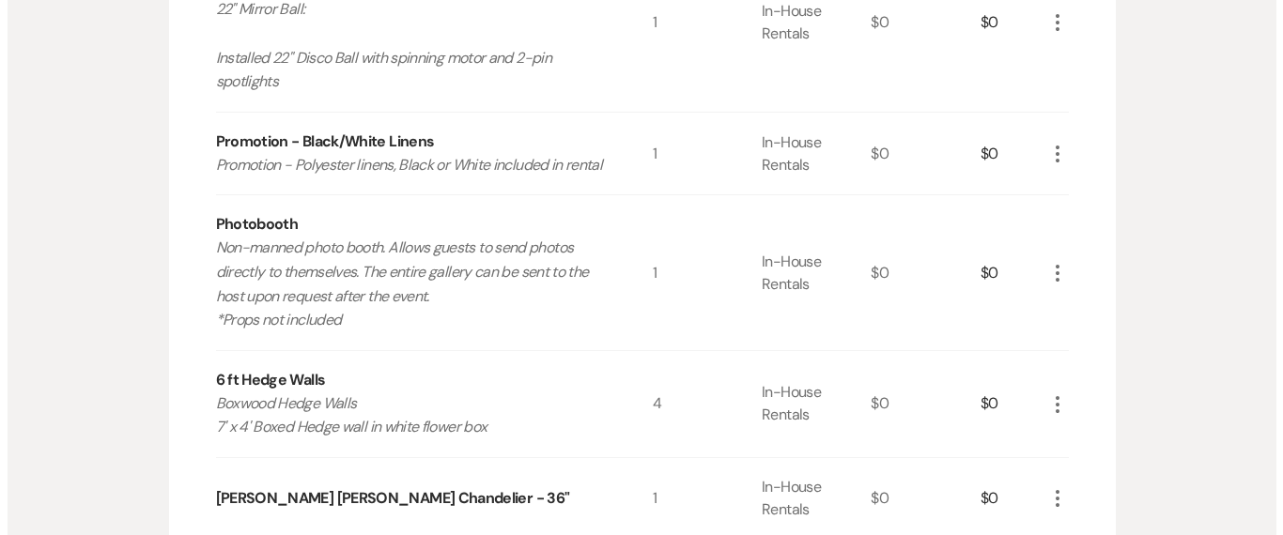
scroll to position [3332, 0]
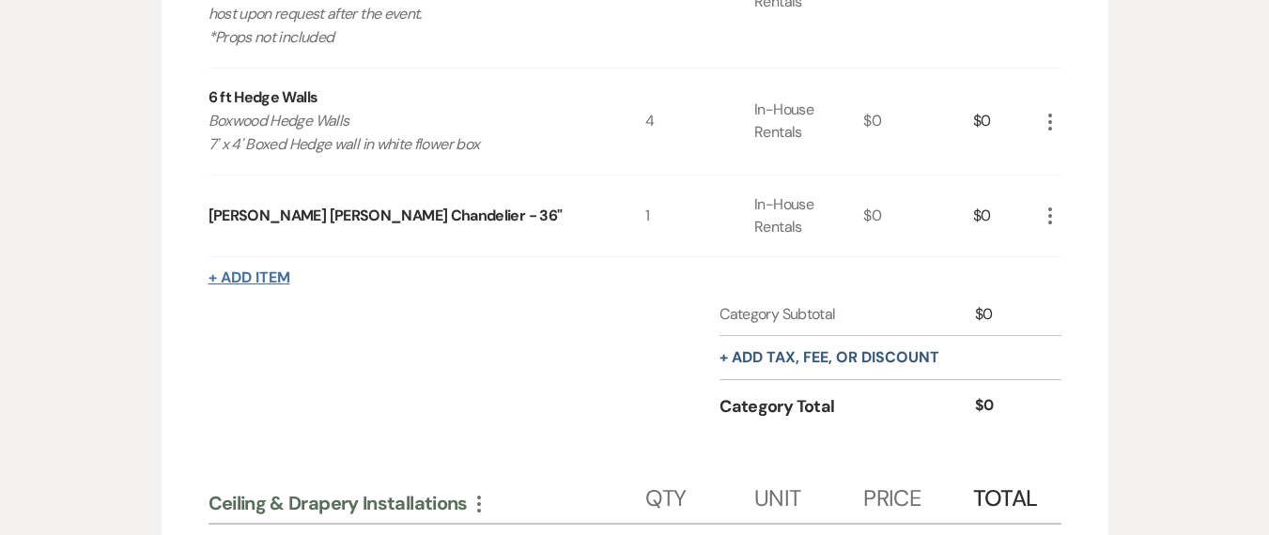
click at [267, 271] on button "+ Add Item" at bounding box center [250, 278] width 82 height 15
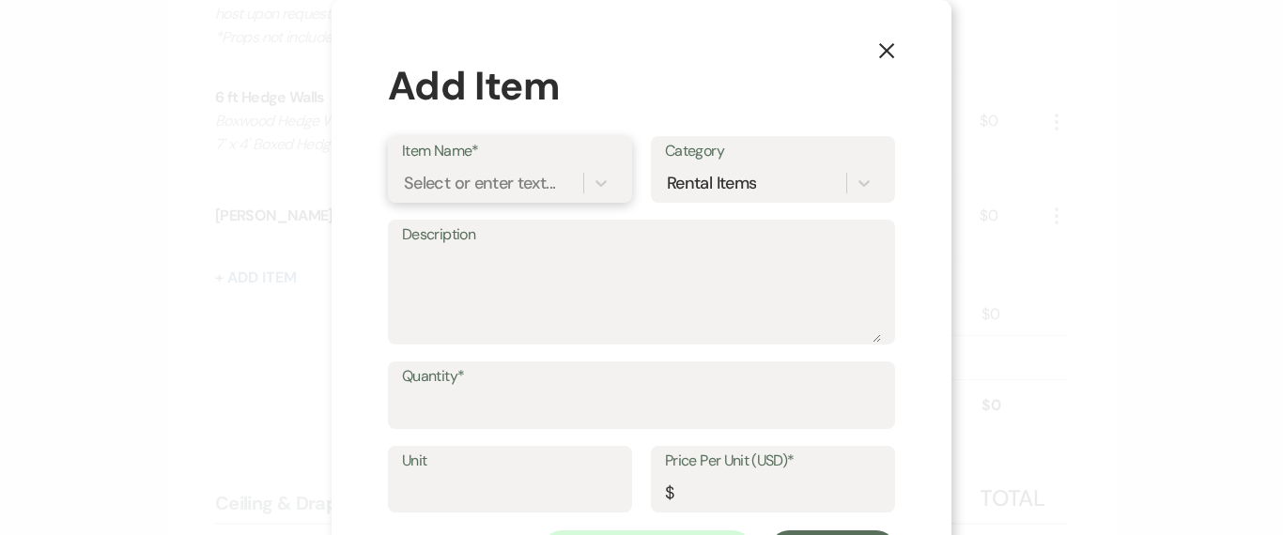
click at [458, 184] on div "Select or enter text..." at bounding box center [479, 182] width 151 height 25
click at [446, 183] on input "Phonoebooth" at bounding box center [457, 182] width 107 height 25
type input "Phonebooth"
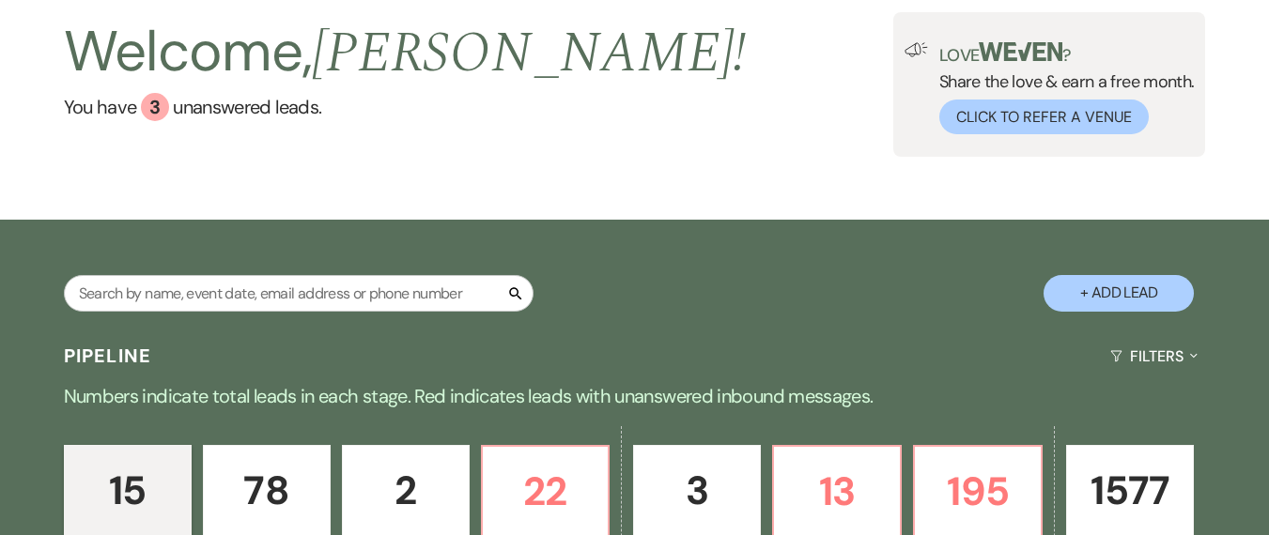
scroll to position [8, 0]
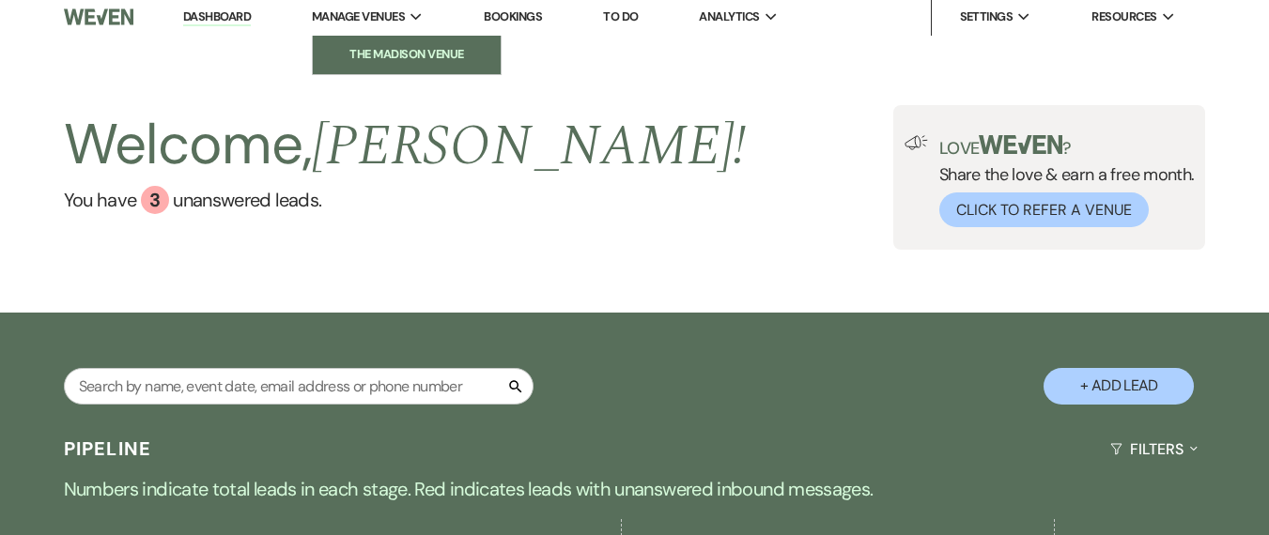
click at [359, 66] on link "The Madison Venue" at bounding box center [407, 55] width 188 height 38
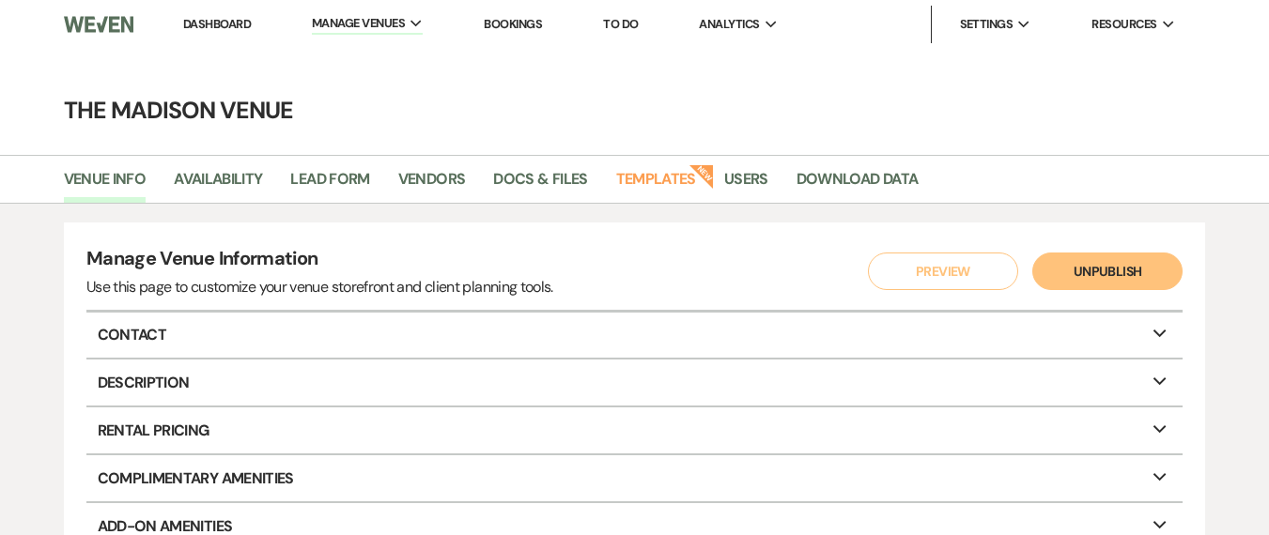
click at [264, 175] on li "Availability" at bounding box center [232, 182] width 116 height 39
click at [255, 178] on link "Availability" at bounding box center [218, 185] width 88 height 36
select select "3"
select select "2026"
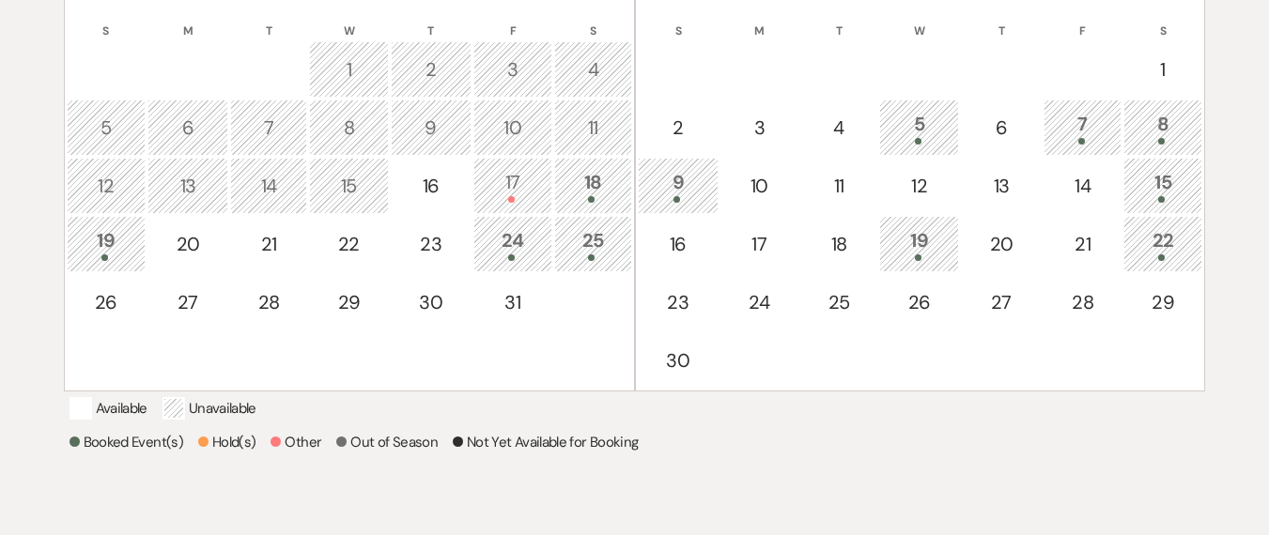
scroll to position [456, 0]
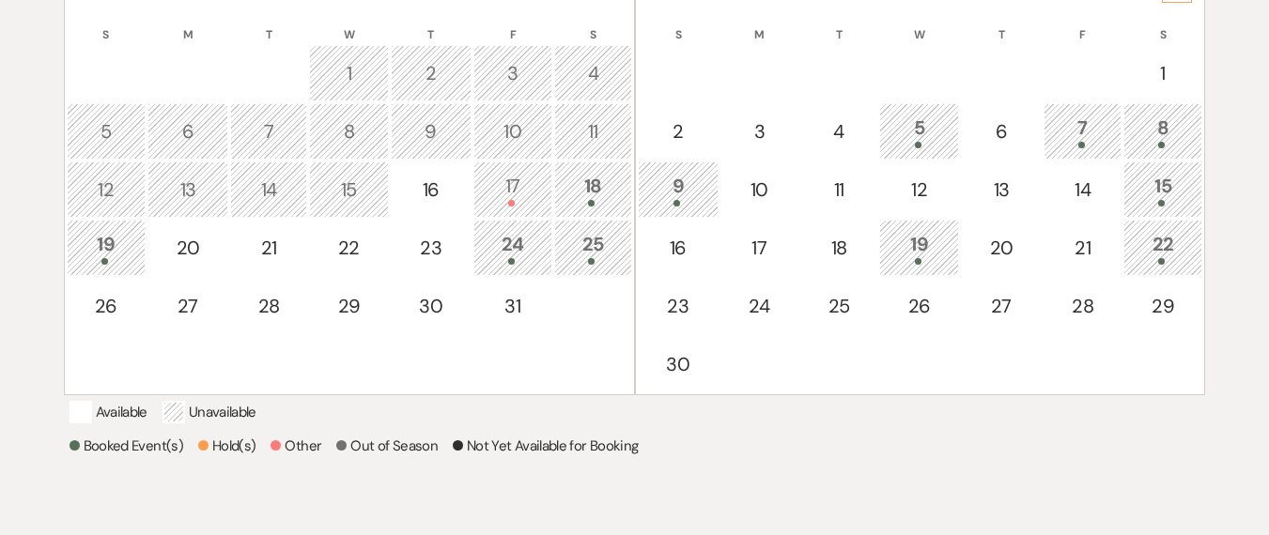
click at [819, 429] on div "Available Unavailable" at bounding box center [635, 415] width 1131 height 28
click at [1246, 316] on div "Select the dates below when your property (the The Madison Venue ) is not avail…" at bounding box center [634, 185] width 1269 height 838
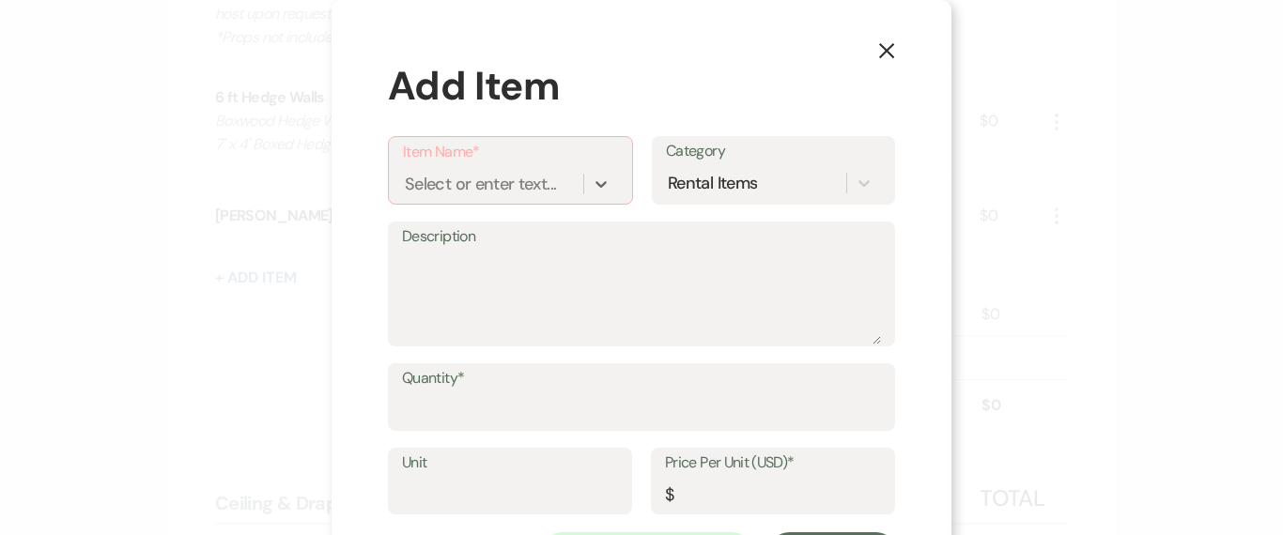
click at [873, 46] on button "X" at bounding box center [887, 50] width 28 height 33
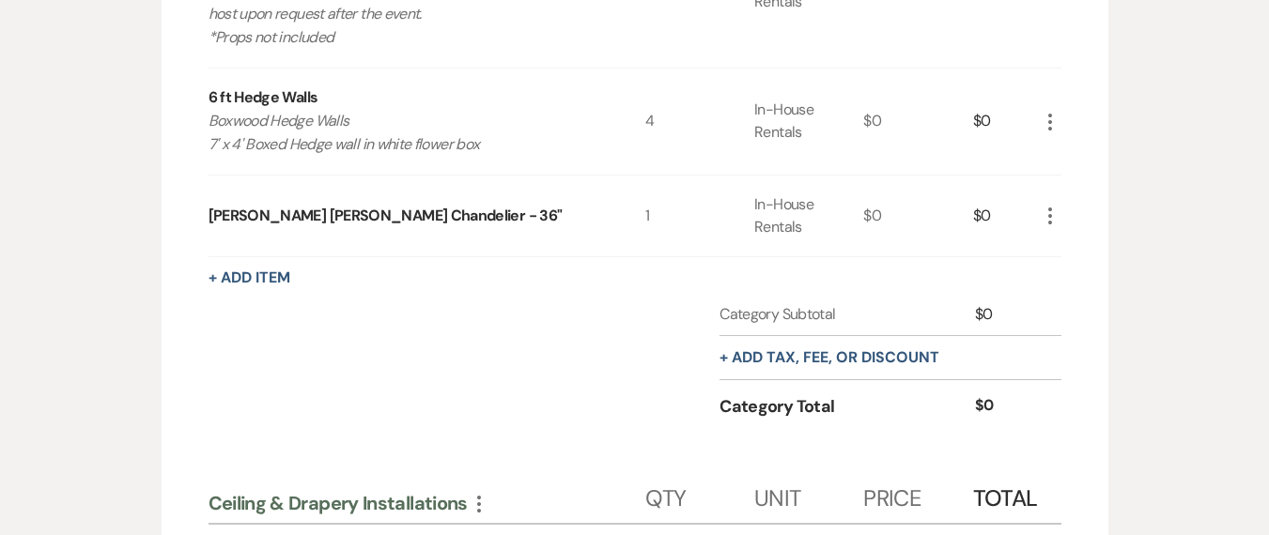
click at [349, 267] on div "+ Add Item" at bounding box center [635, 278] width 853 height 23
click at [1058, 205] on icon "More" at bounding box center [1050, 216] width 23 height 23
click at [1066, 276] on icon "X" at bounding box center [1064, 283] width 11 height 14
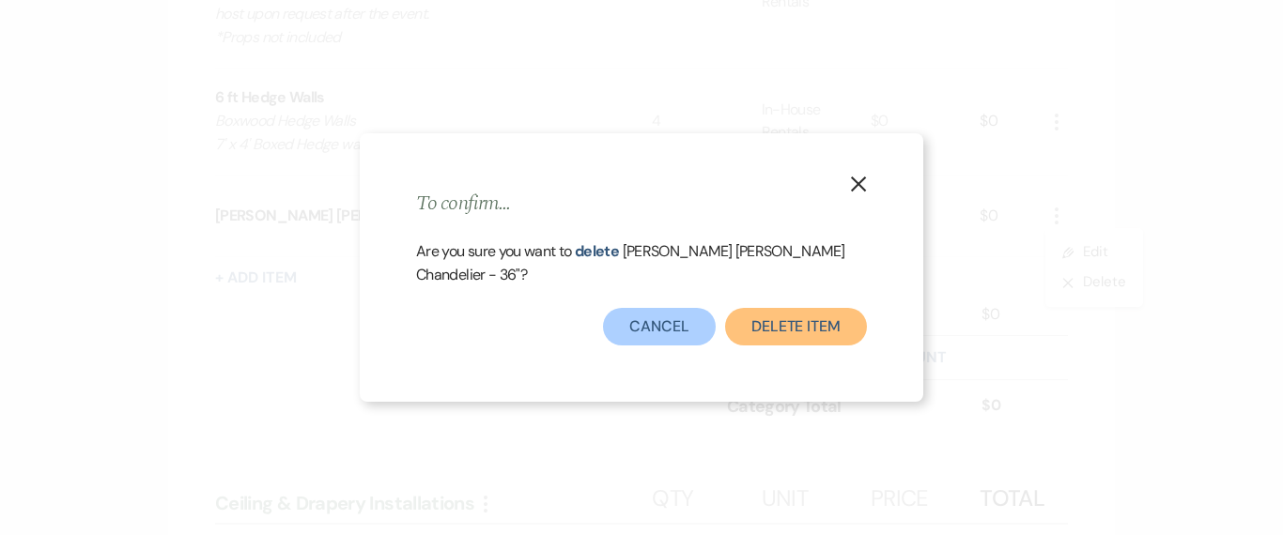
click at [777, 325] on button "Delete Item" at bounding box center [796, 327] width 142 height 38
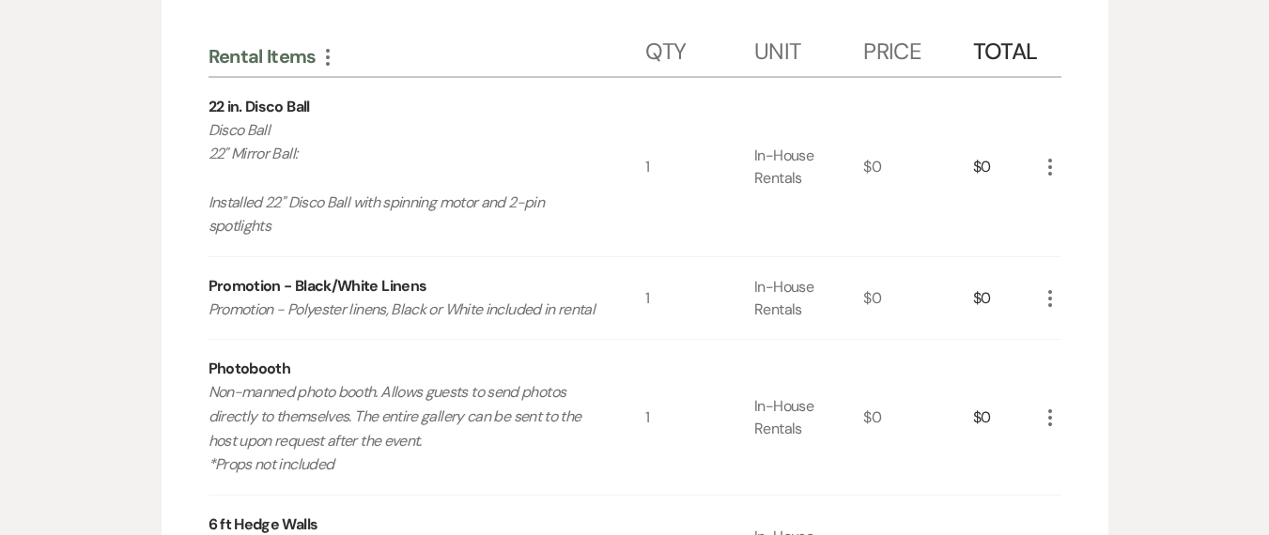
scroll to position [2885, 0]
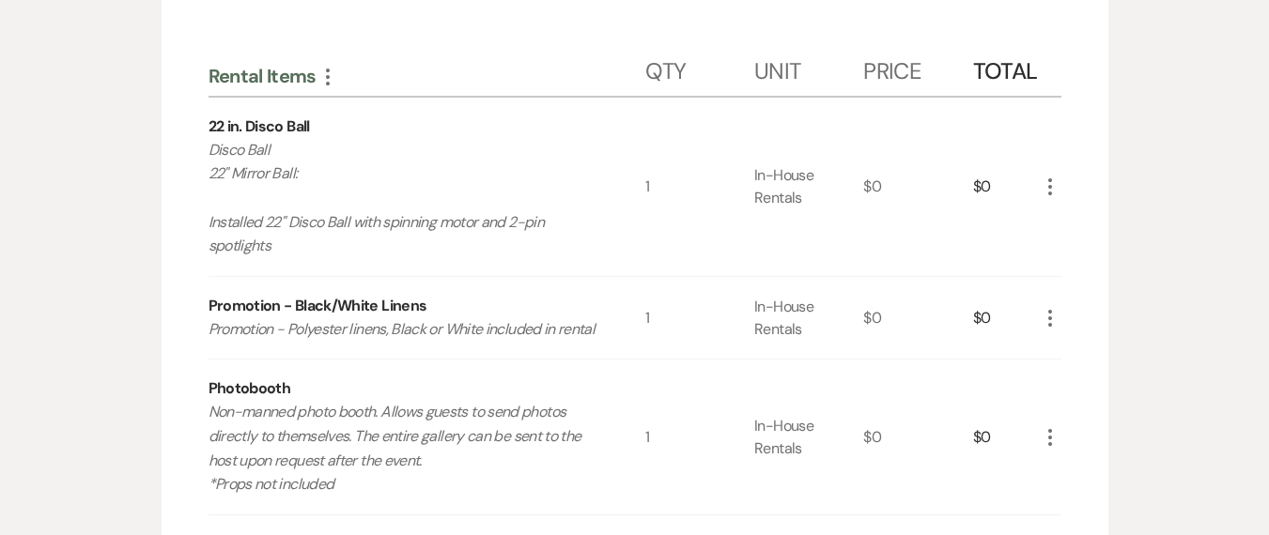
click at [1051, 176] on icon "More" at bounding box center [1050, 187] width 23 height 23
click at [1070, 247] on icon "X" at bounding box center [1064, 254] width 11 height 14
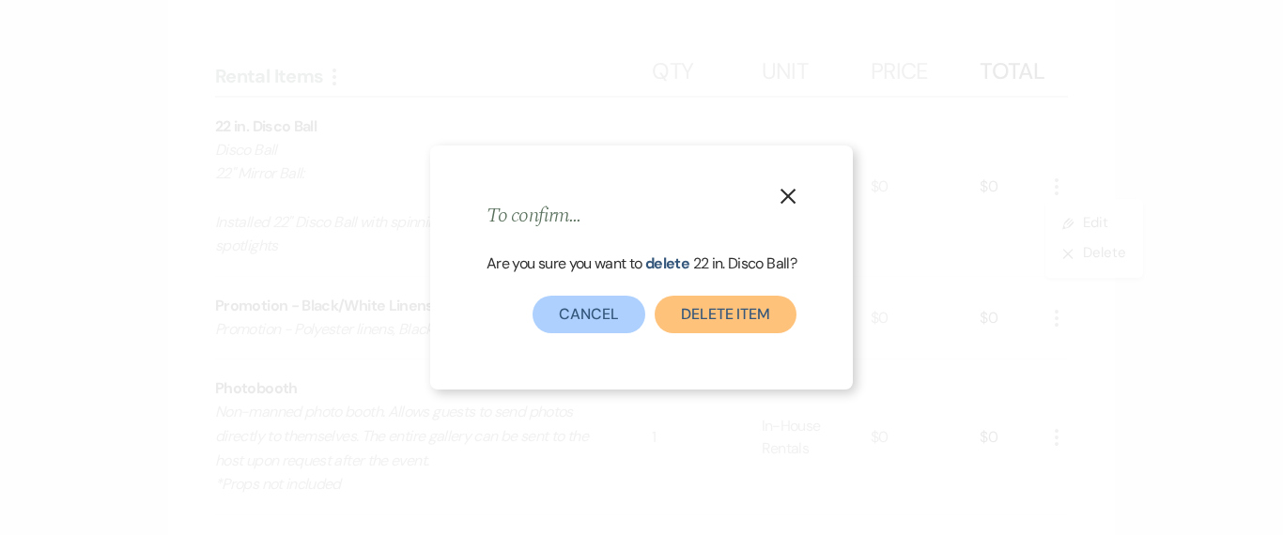
click at [771, 315] on button "Delete Item" at bounding box center [726, 315] width 142 height 38
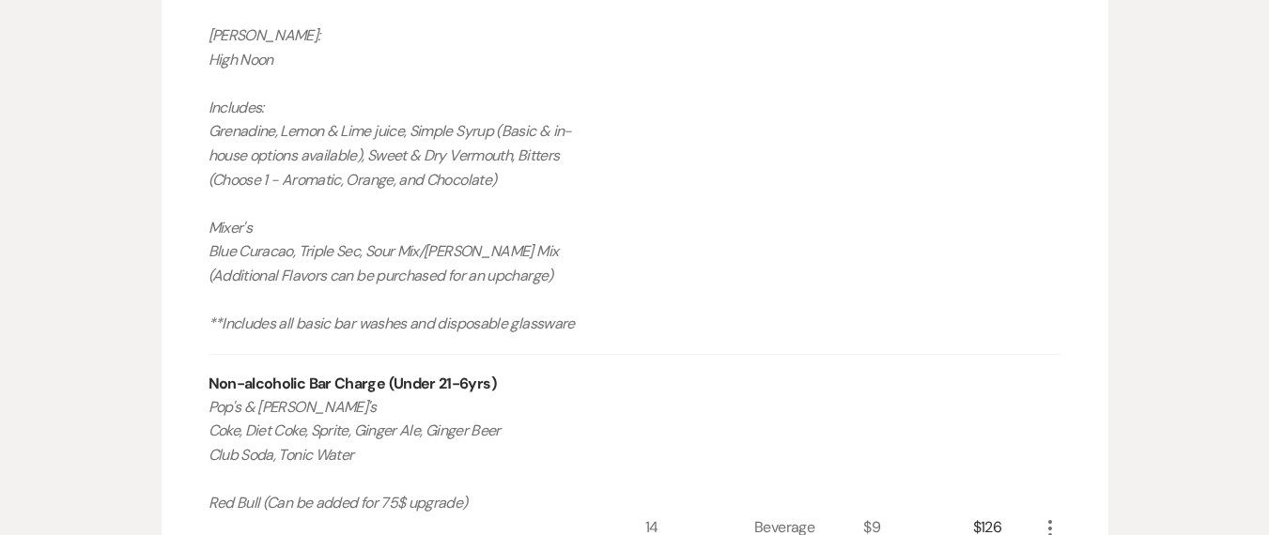
scroll to position [2102, 0]
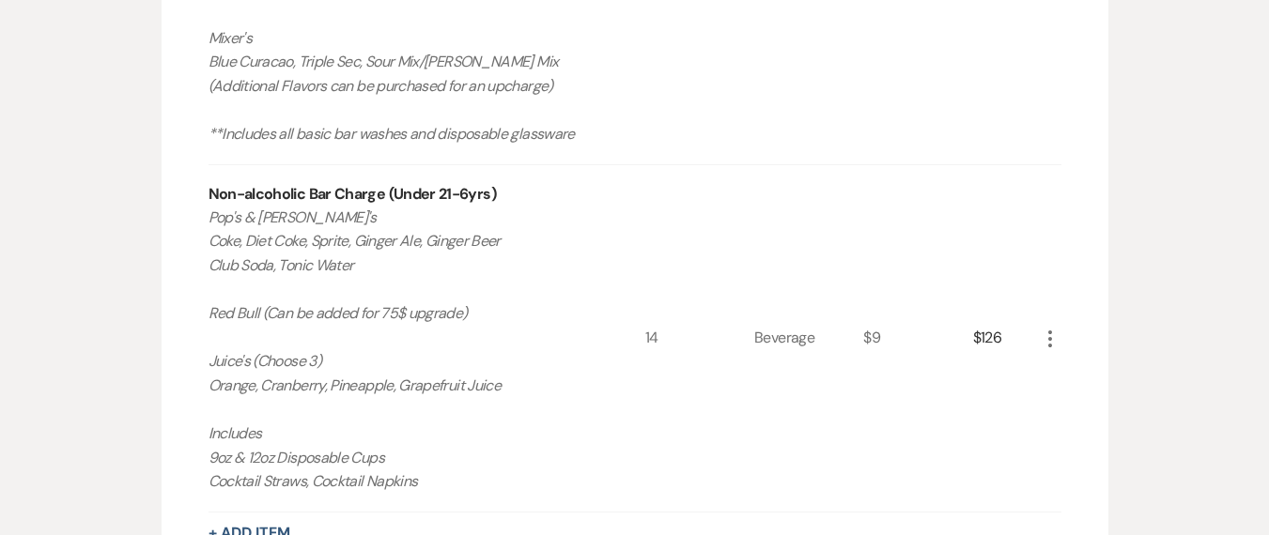
click at [1053, 328] on icon "More" at bounding box center [1050, 339] width 23 height 23
click at [1084, 390] on button "X Delete" at bounding box center [1089, 405] width 101 height 30
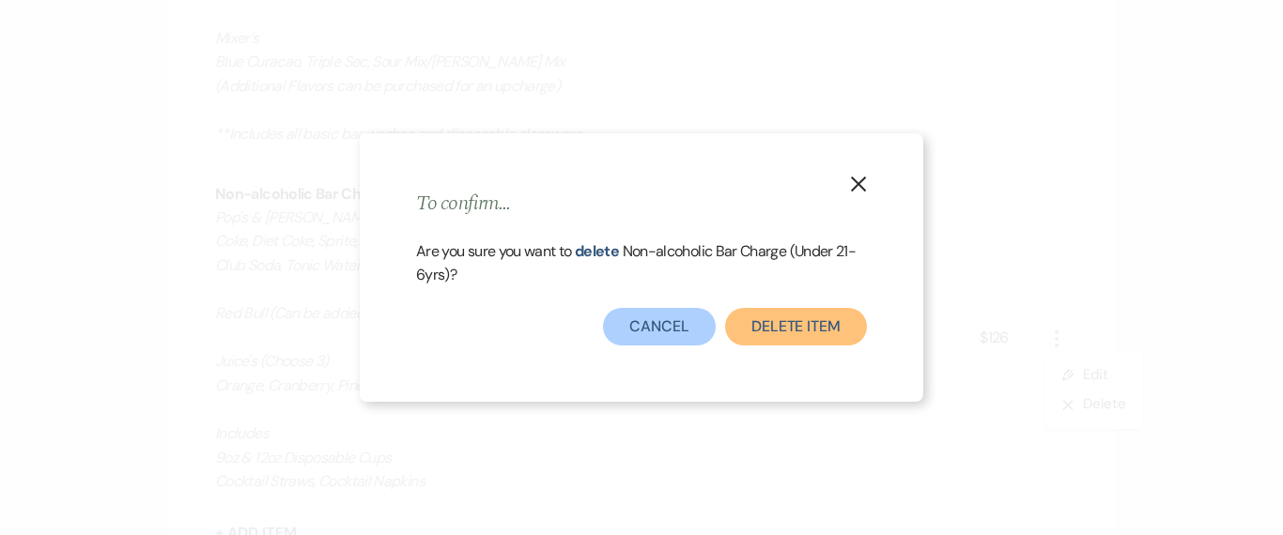
drag, startPoint x: 791, startPoint y: 326, endPoint x: 799, endPoint y: 222, distance: 104.6
click at [800, 223] on div "X To confirm... Are you sure you want to delete Non-alcoholic Bar Charge (Under…" at bounding box center [642, 267] width 564 height 269
click at [766, 200] on h2 "To confirm..." at bounding box center [641, 204] width 451 height 29
click at [860, 189] on icon "X" at bounding box center [858, 184] width 17 height 17
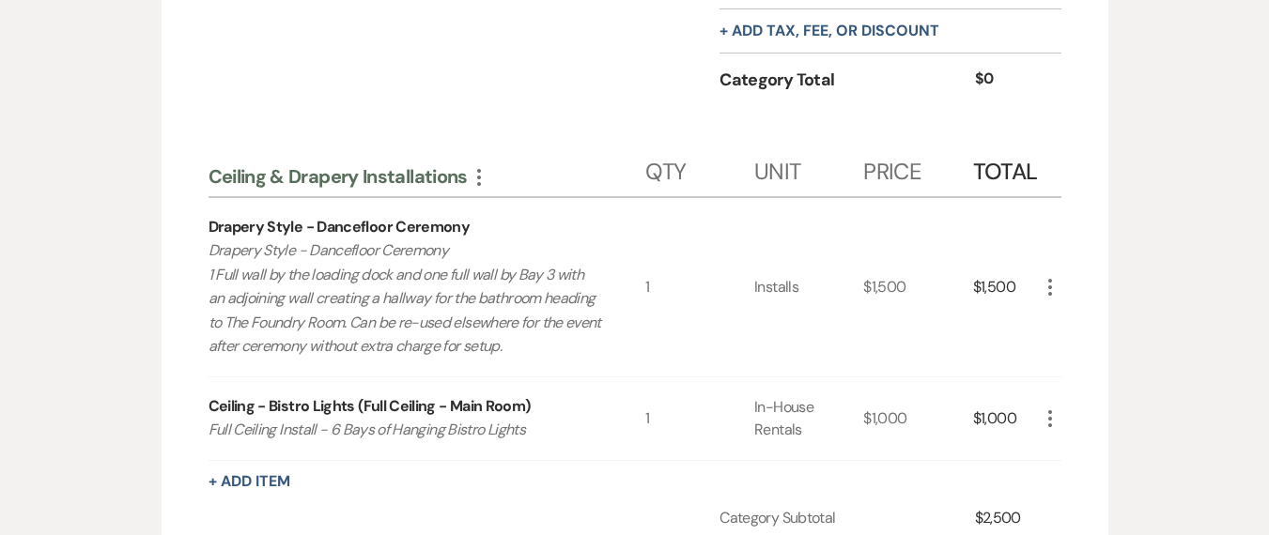
scroll to position [3636, 0]
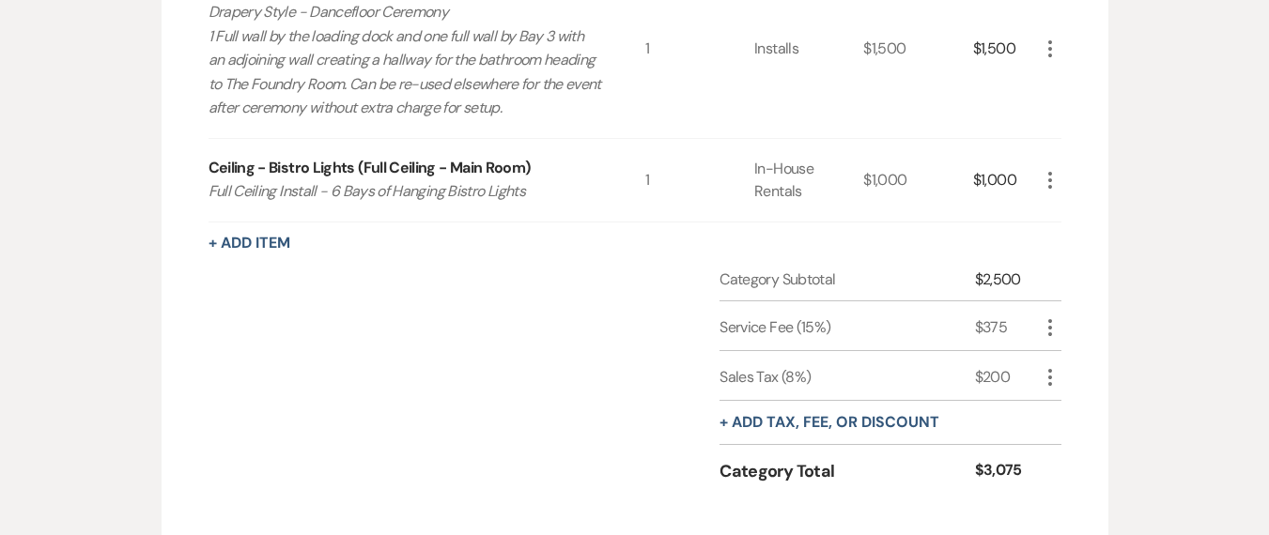
click at [339, 355] on div "Category Subtotal $2,500 Service Fee (15%) $375 More Sales Tax (8%) $200 More +…" at bounding box center [635, 393] width 853 height 249
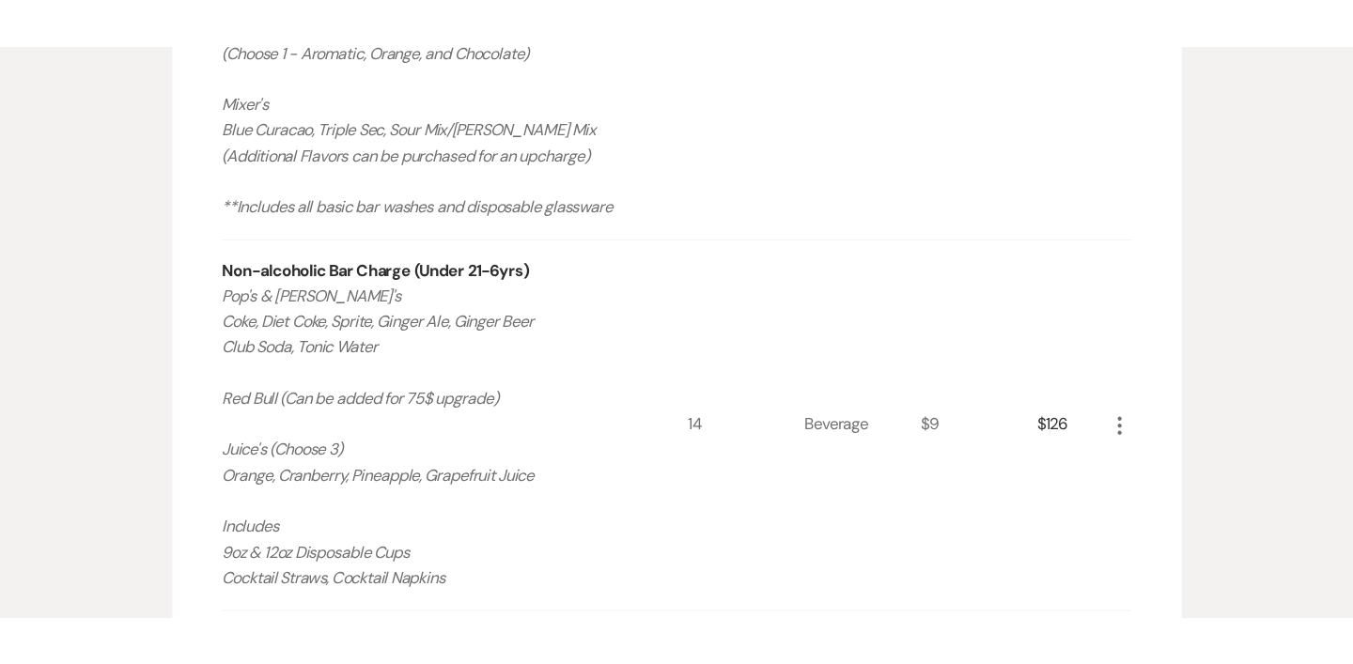
scroll to position [1947, 0]
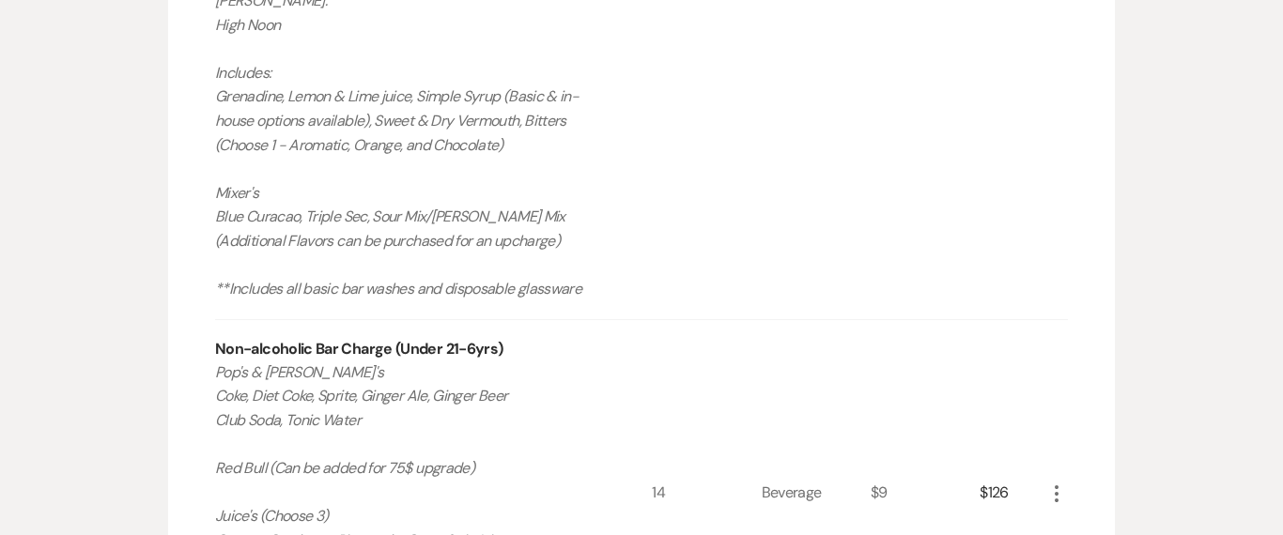
click at [430, 518] on p "Pop's & Soda's Coke, Diet Coke, Sprite, Ginger Ale, Ginger Beer Club Soda, Toni…" at bounding box center [412, 505] width 394 height 288
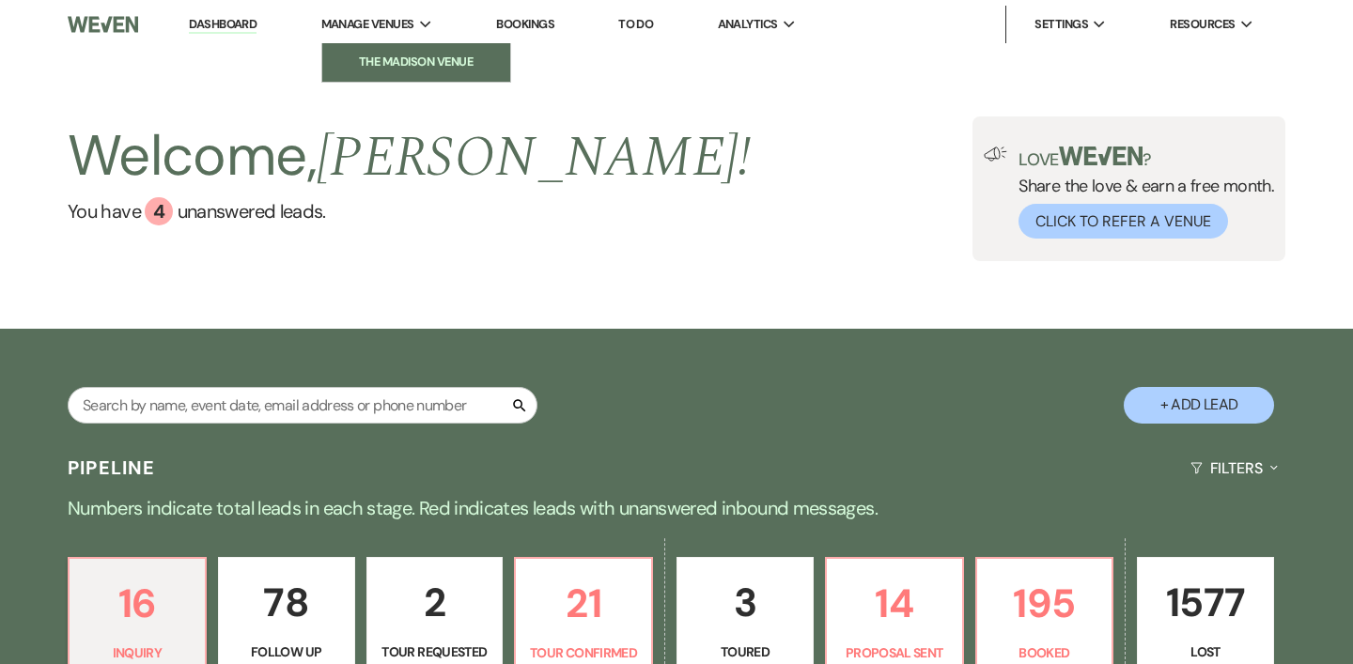
click at [374, 57] on li "The Madison Venue" at bounding box center [416, 62] width 169 height 19
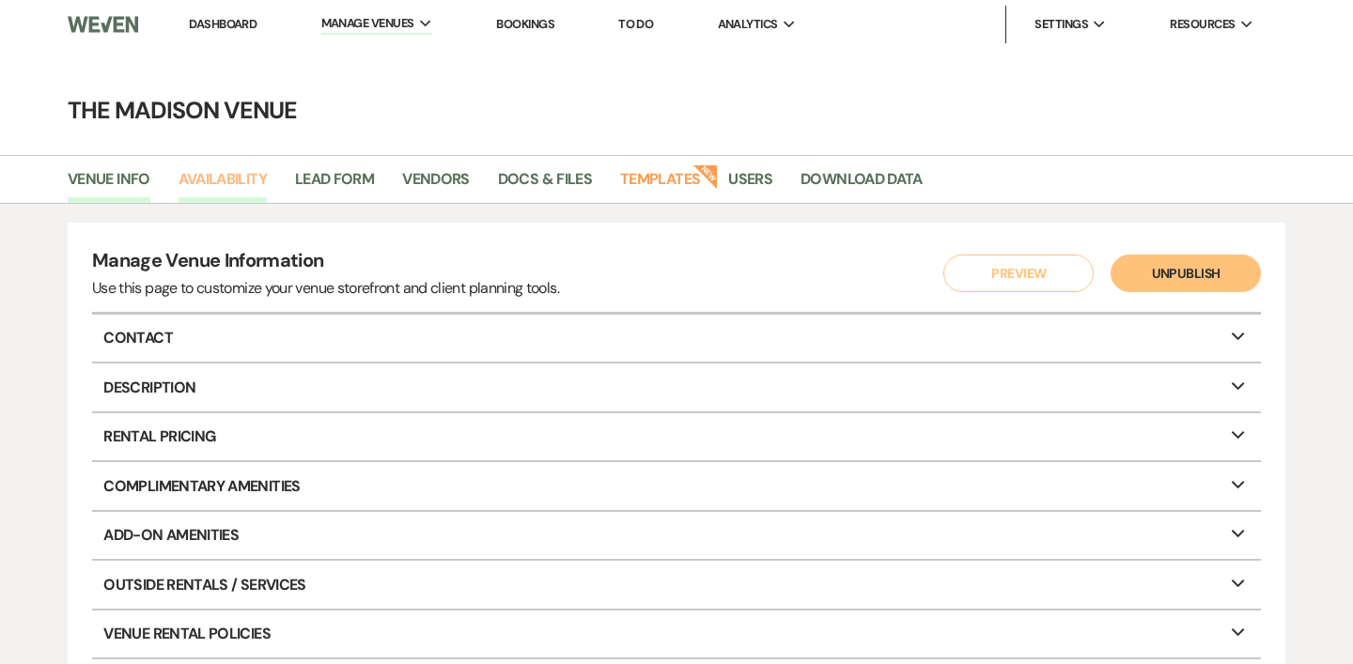
click at [204, 189] on link "Availability" at bounding box center [222, 185] width 88 height 36
select select "3"
select select "2026"
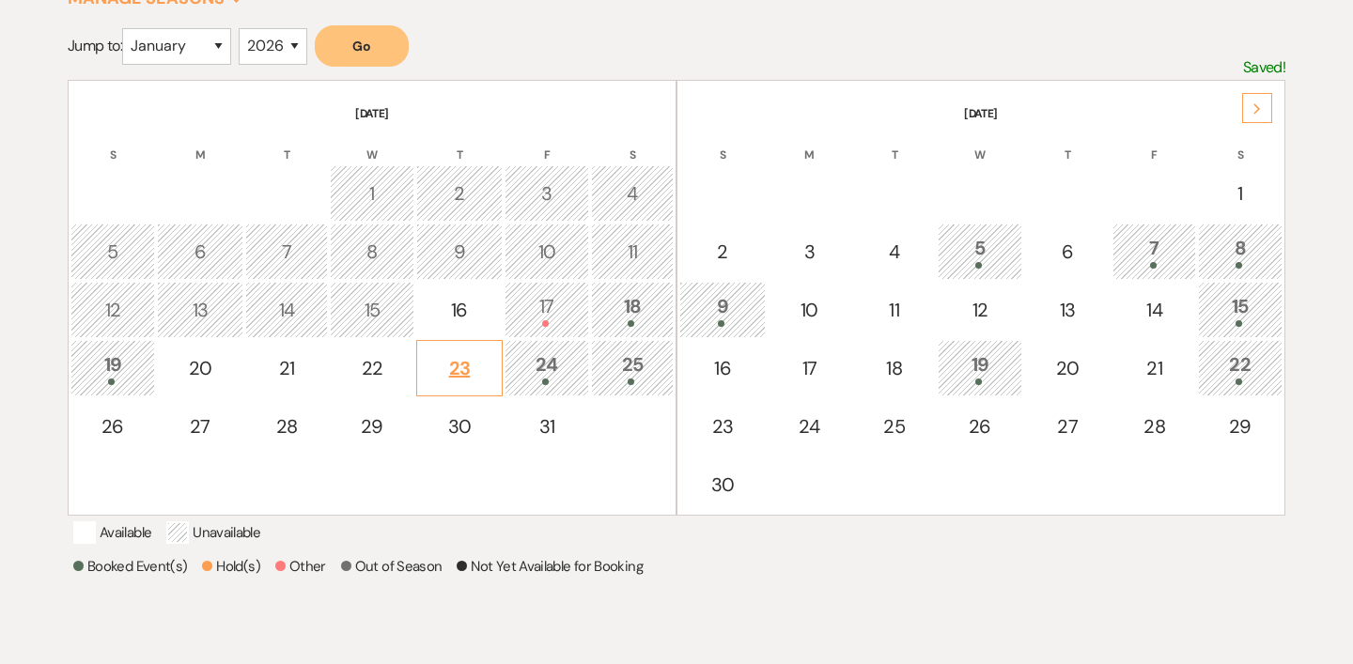
scroll to position [364, 0]
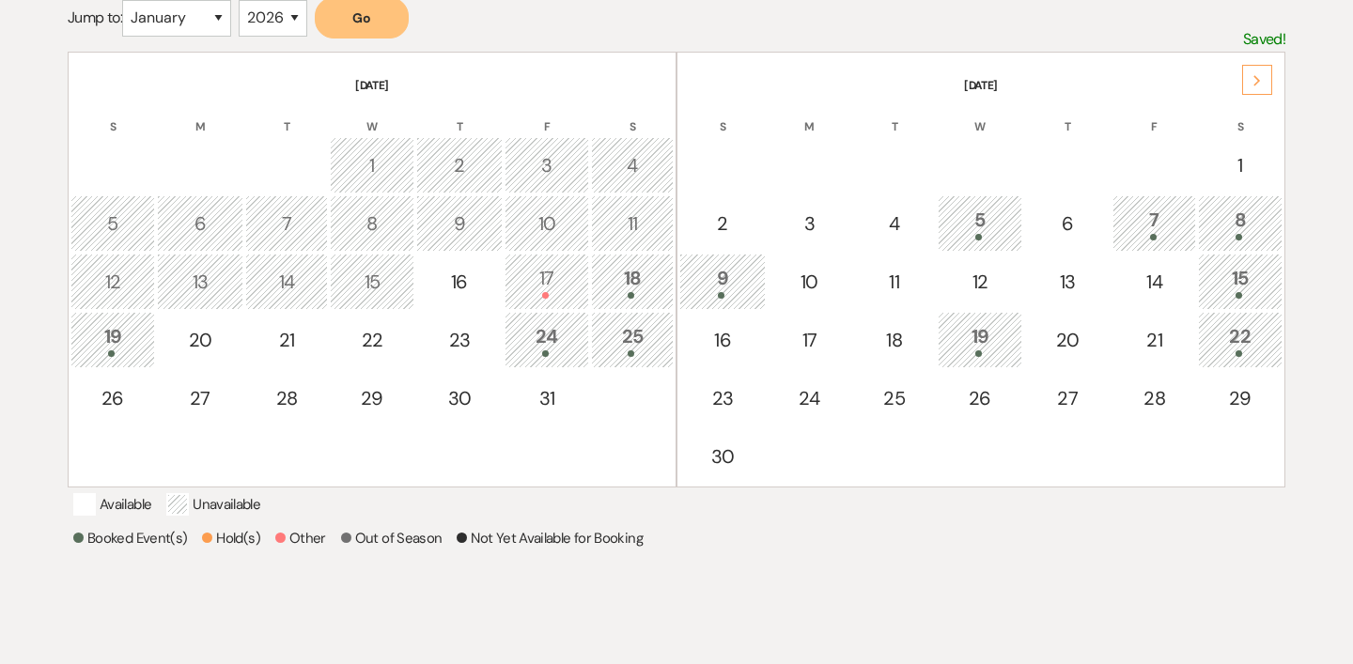
click at [100, 339] on div "19" at bounding box center [113, 339] width 64 height 35
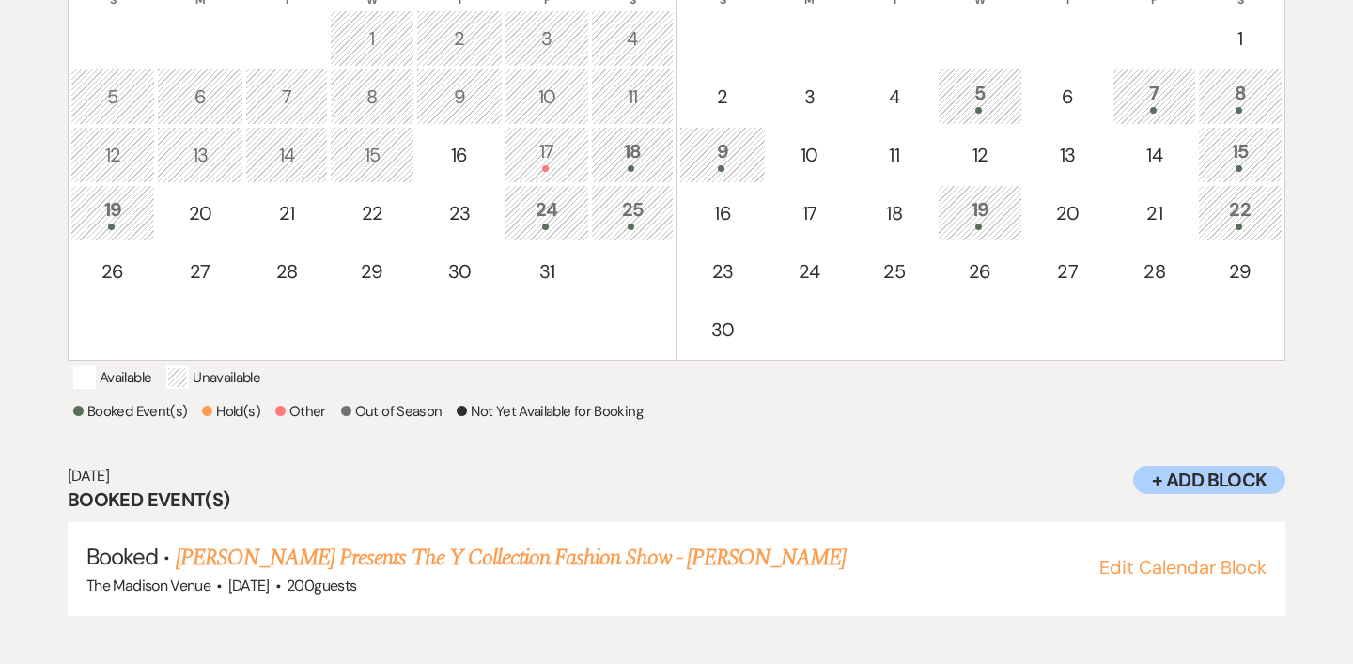
scroll to position [503, 0]
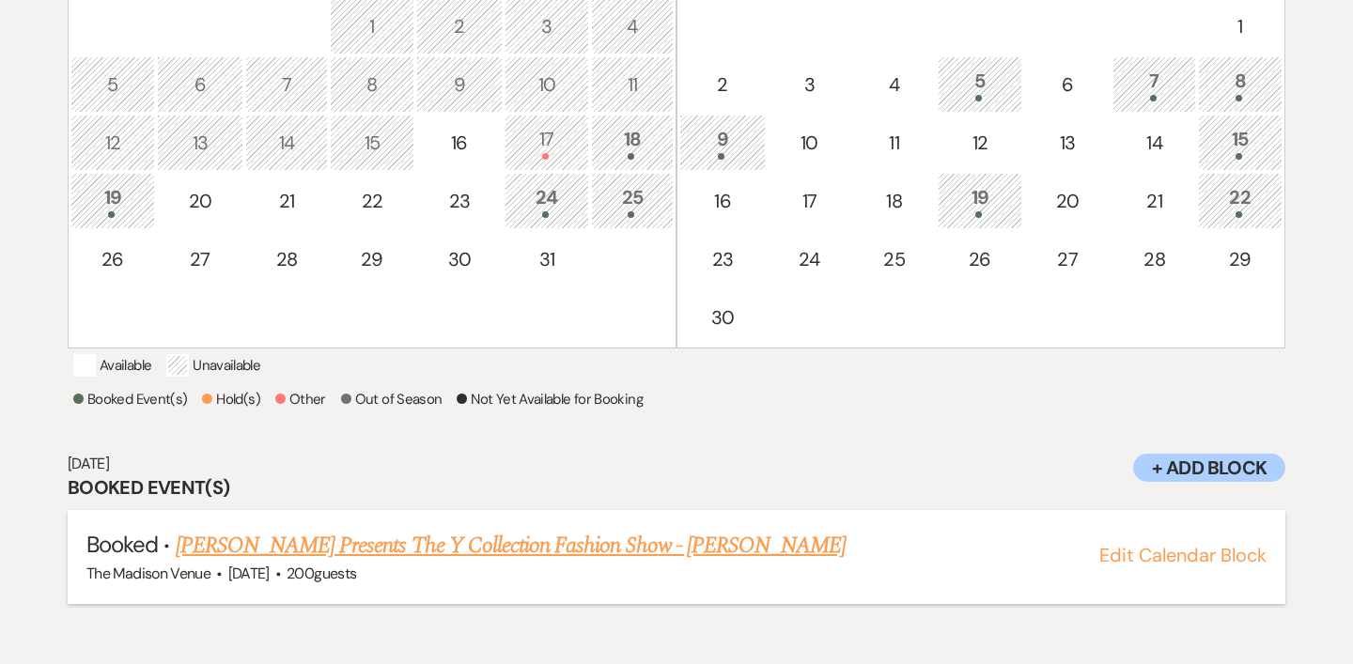
click at [609, 563] on link "[PERSON_NAME] Presents The Y Collection Fashion Show - [PERSON_NAME]" at bounding box center [511, 546] width 671 height 34
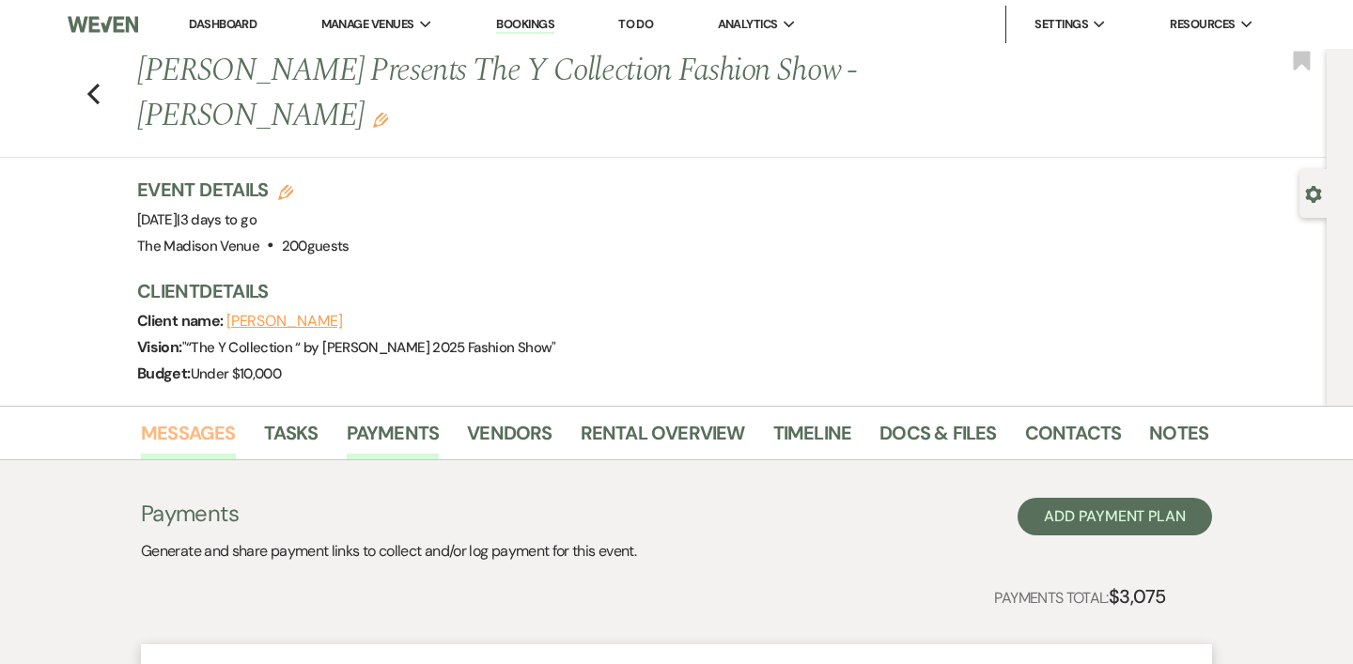
click at [222, 418] on link "Messages" at bounding box center [188, 438] width 95 height 41
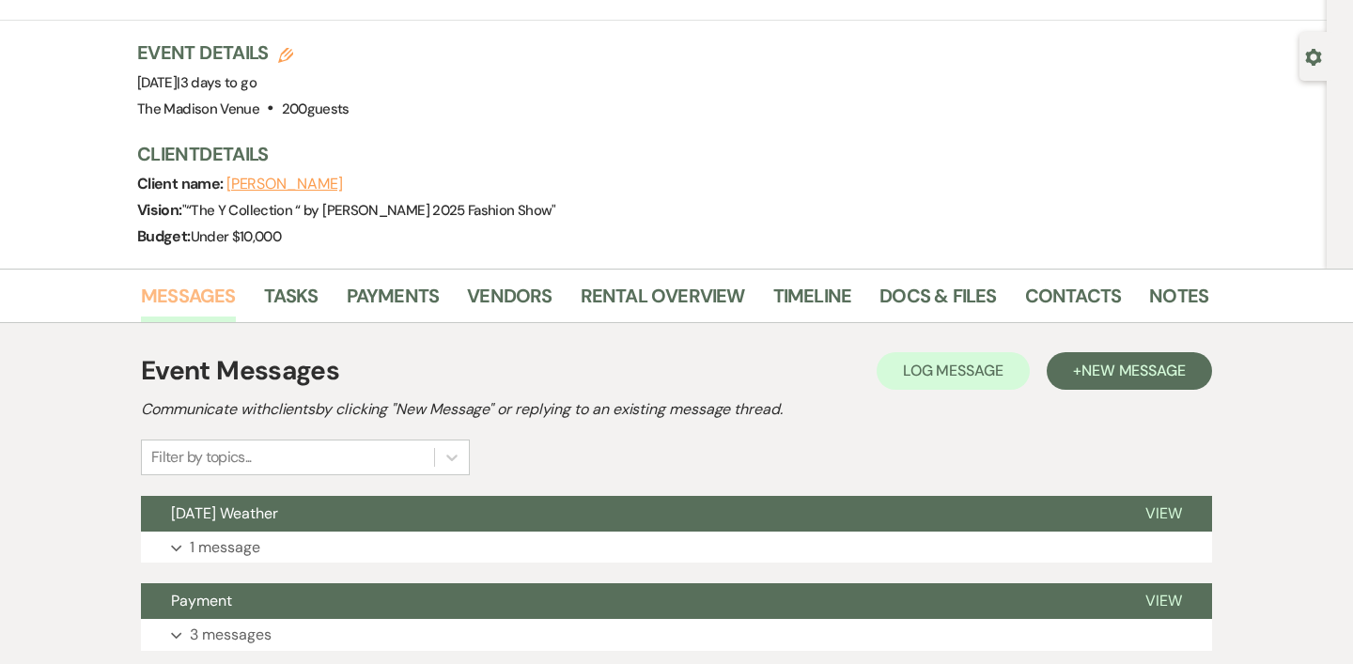
scroll to position [425, 0]
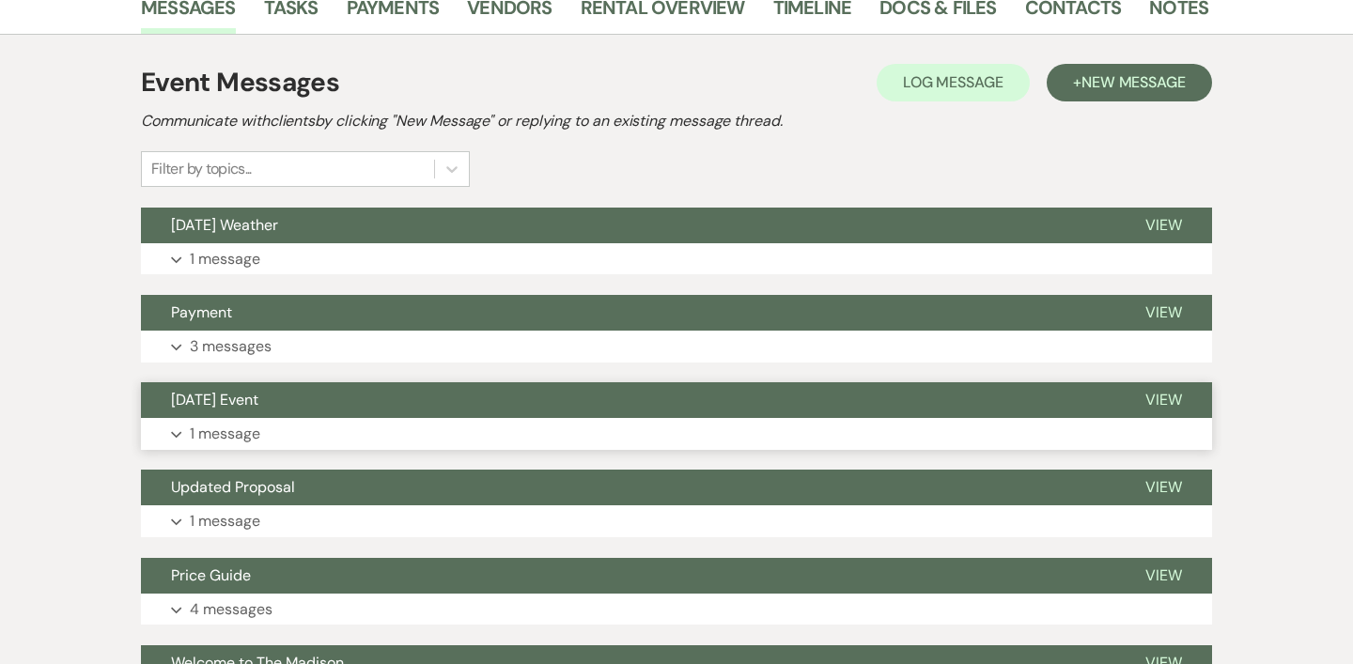
click at [432, 382] on button "[DATE] Event" at bounding box center [628, 400] width 974 height 36
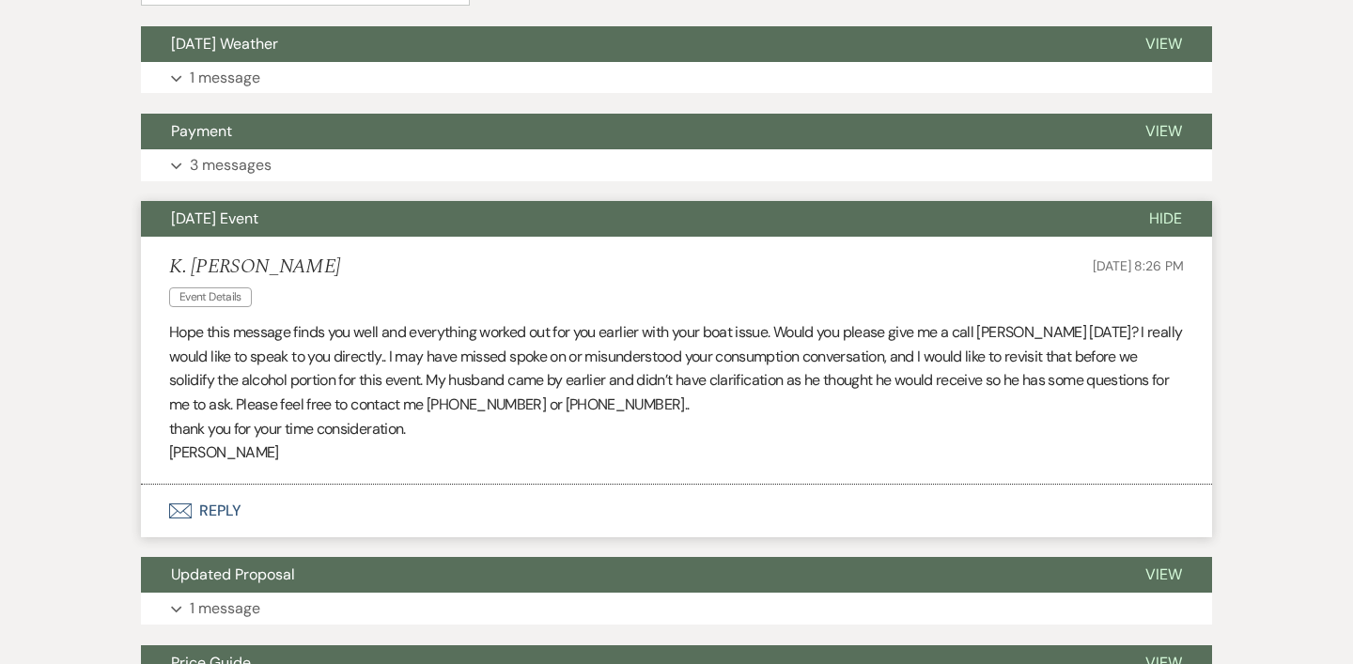
scroll to position [609, 0]
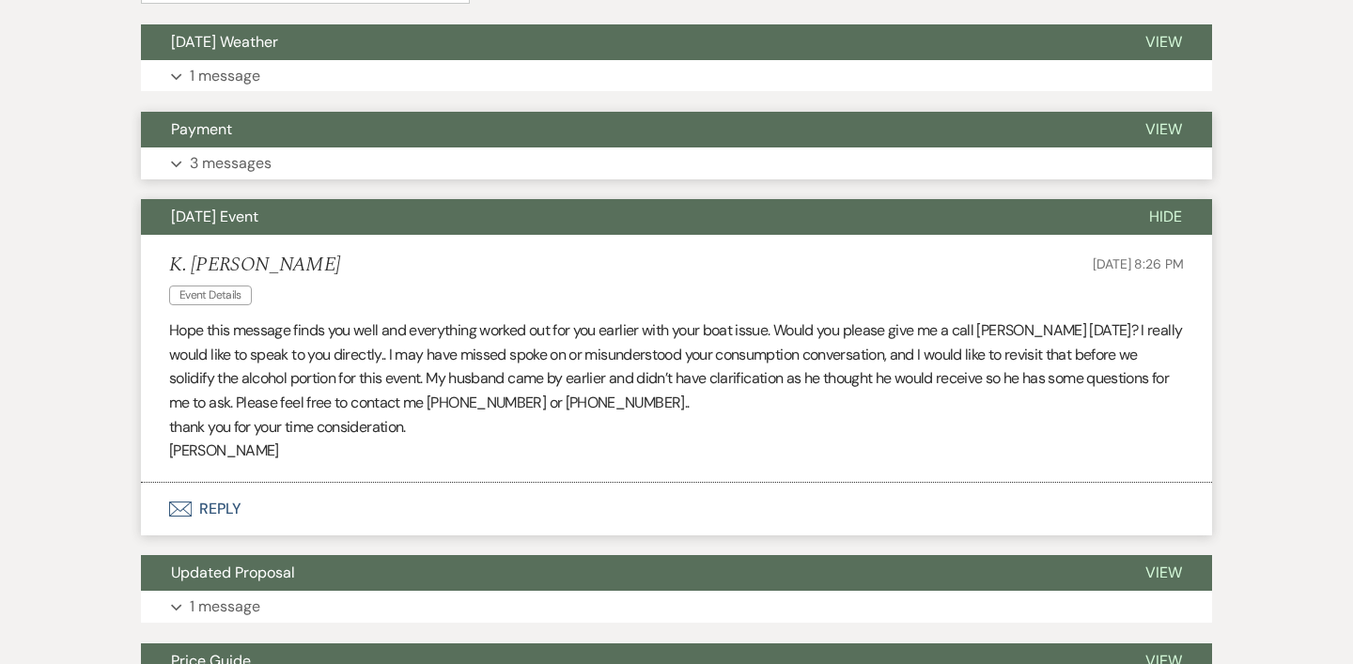
click at [396, 112] on button "Payment" at bounding box center [628, 130] width 974 height 36
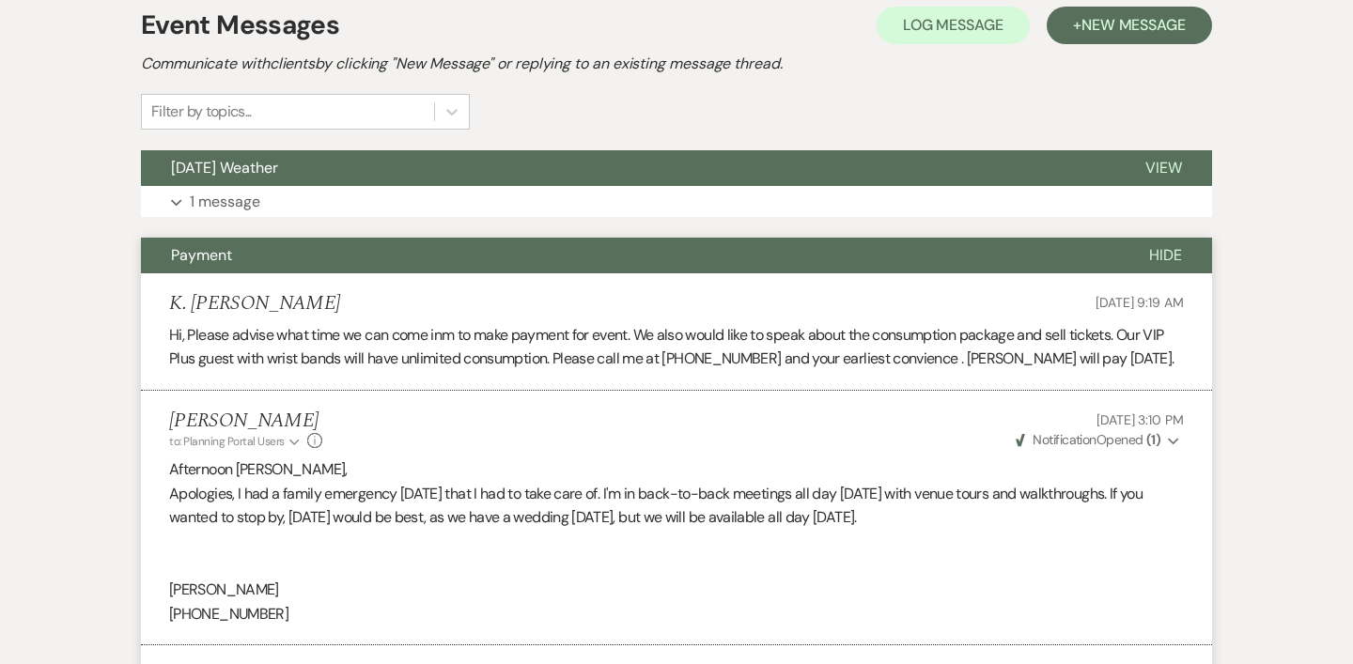
scroll to position [475, 0]
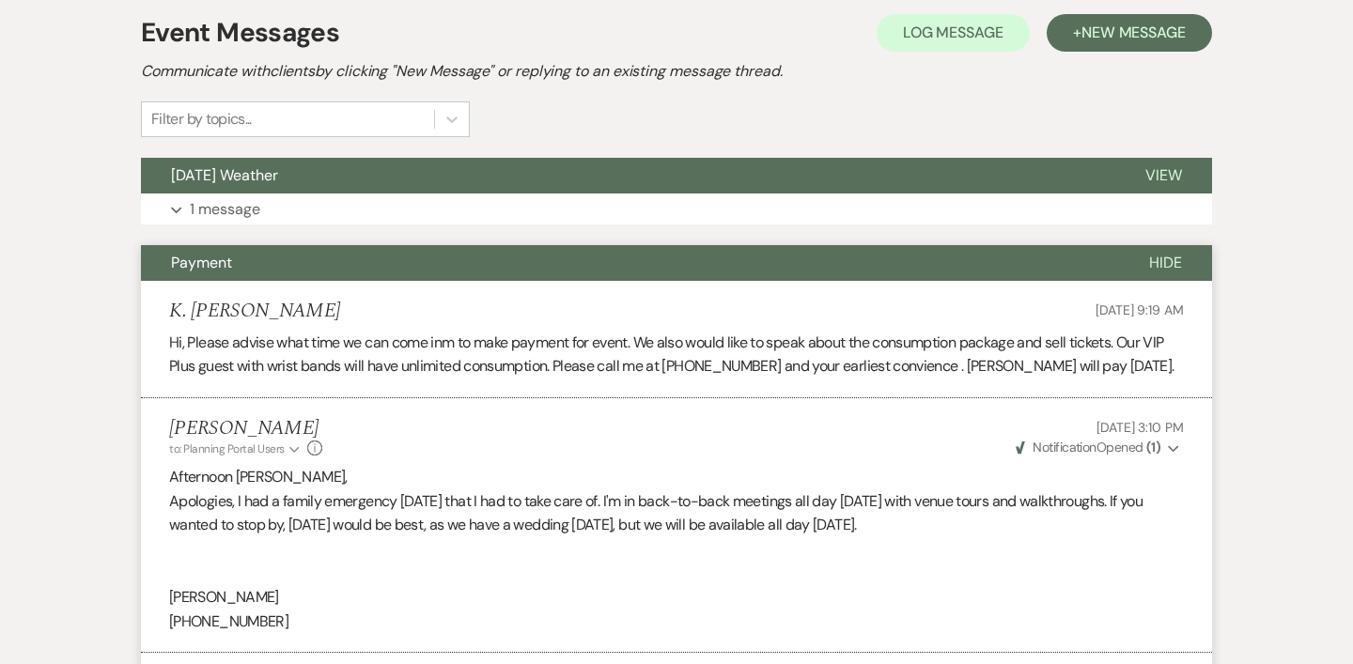
click at [447, 193] on button "Expand 1 message" at bounding box center [676, 209] width 1071 height 32
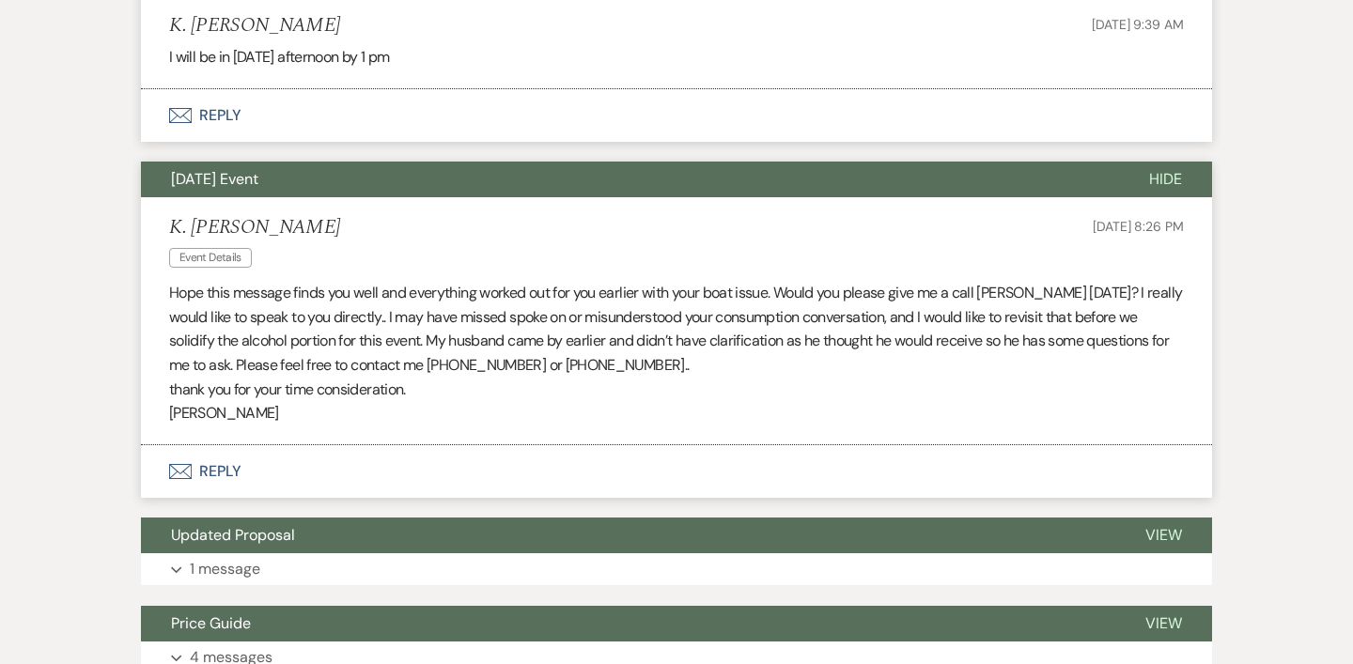
scroll to position [1520, 0]
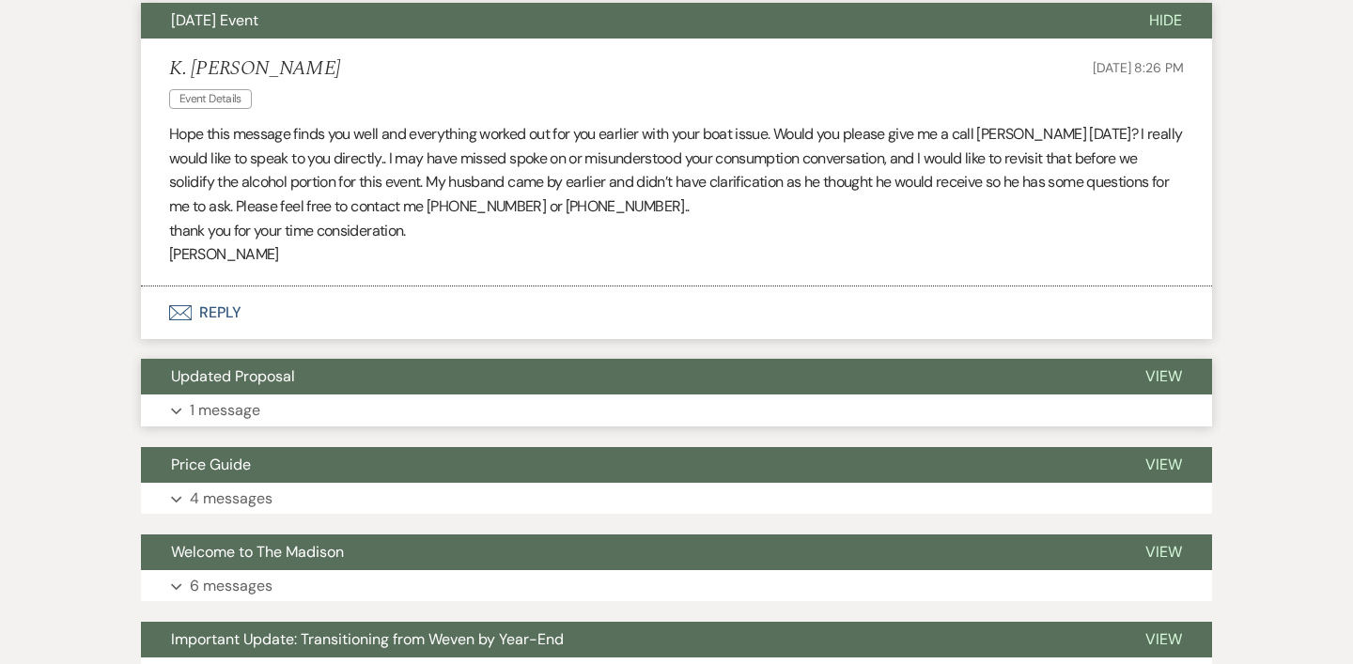
click at [506, 394] on button "Expand 1 message" at bounding box center [676, 410] width 1071 height 32
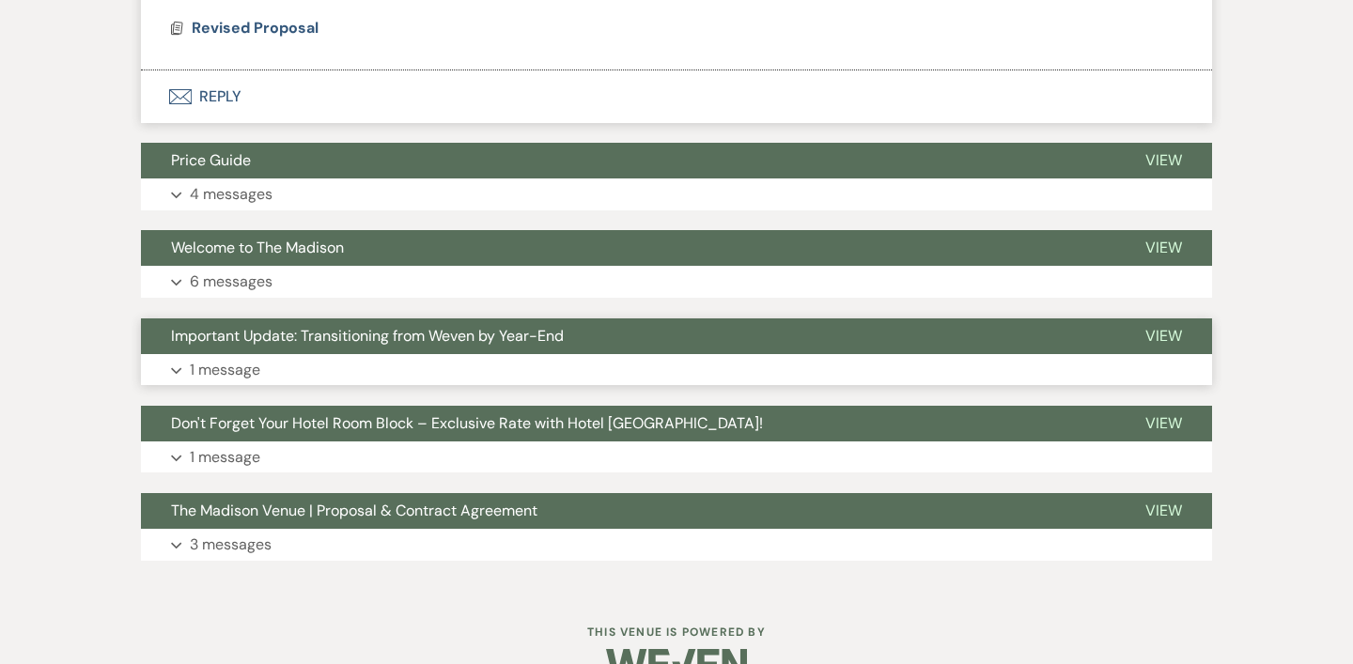
scroll to position [2049, 0]
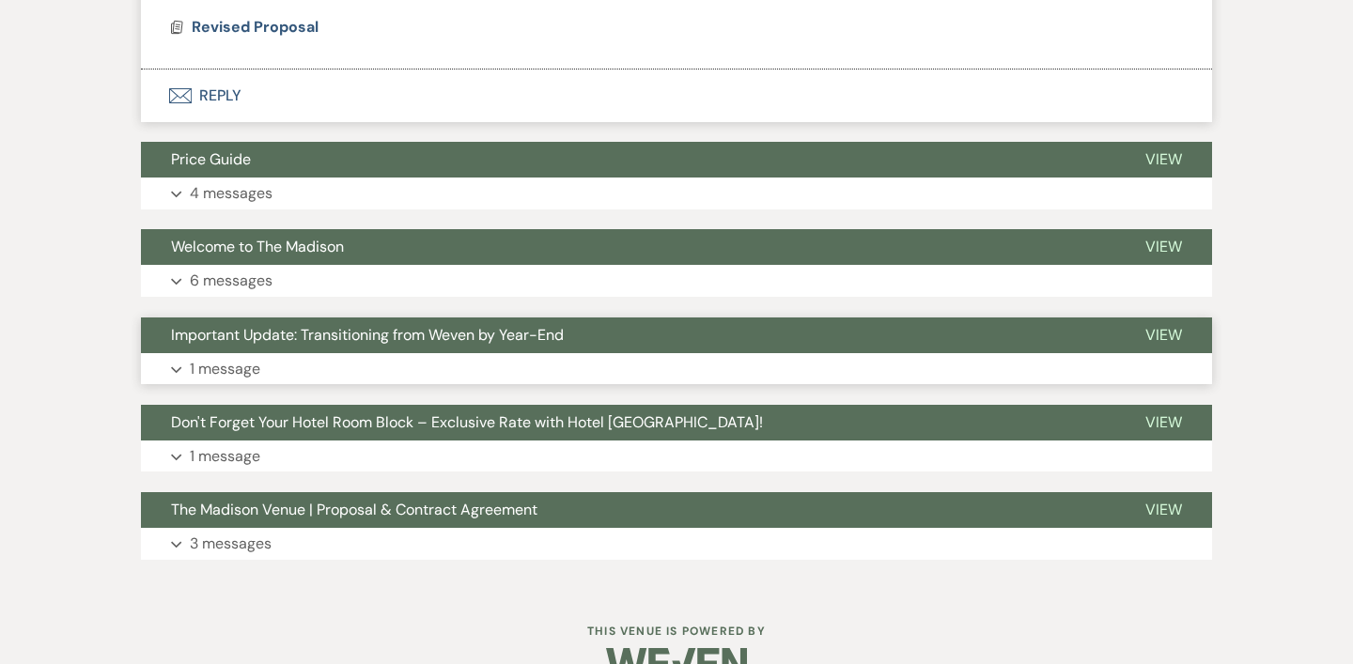
click at [491, 325] on span "Important Update: Transitioning from Weven by Year-End" at bounding box center [367, 335] width 393 height 20
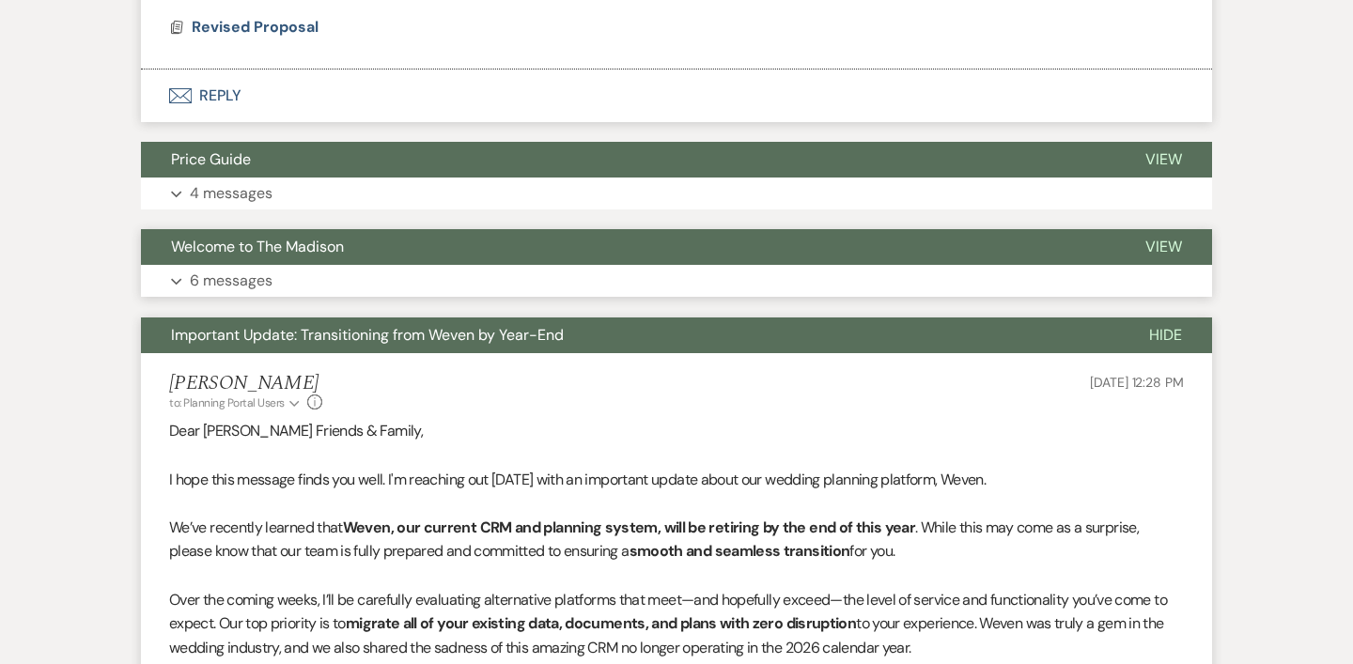
click at [455, 229] on button "Welcome to The Madison" at bounding box center [628, 247] width 974 height 36
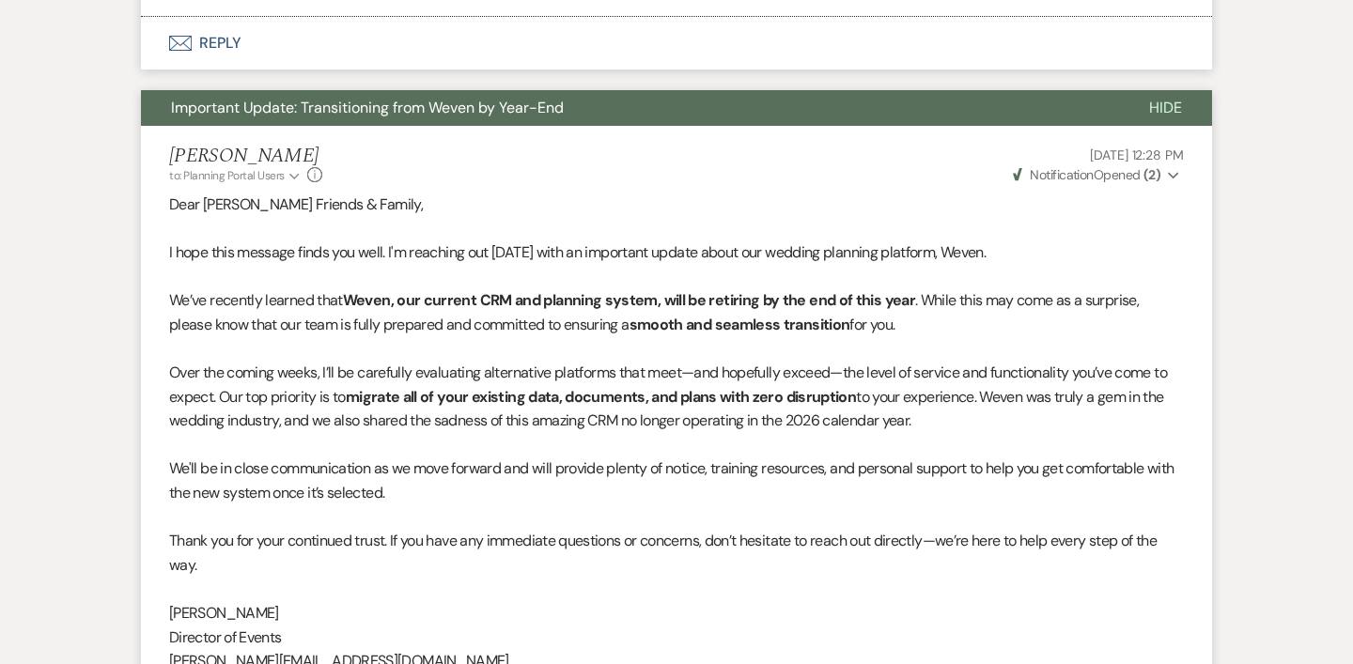
scroll to position [4428, 0]
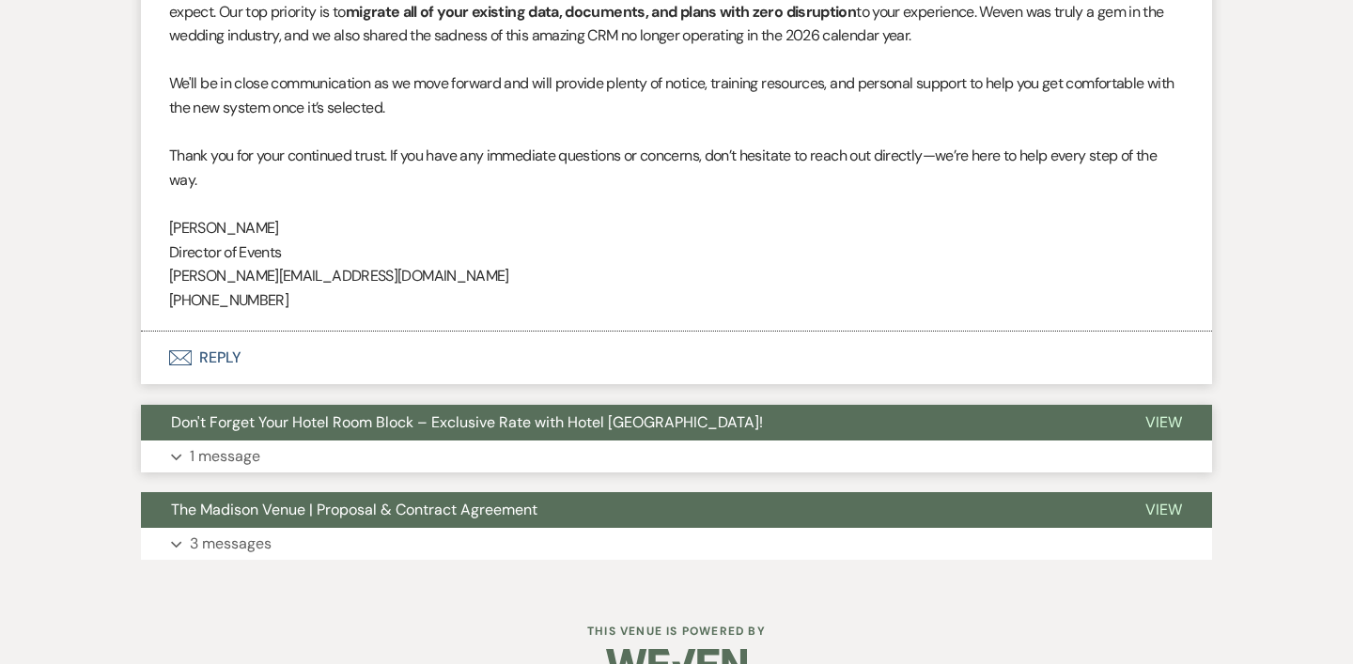
click at [391, 412] on span "Don't Forget Your Hotel Room Block – Exclusive Rate with Hotel [GEOGRAPHIC_DATA…" at bounding box center [467, 422] width 592 height 20
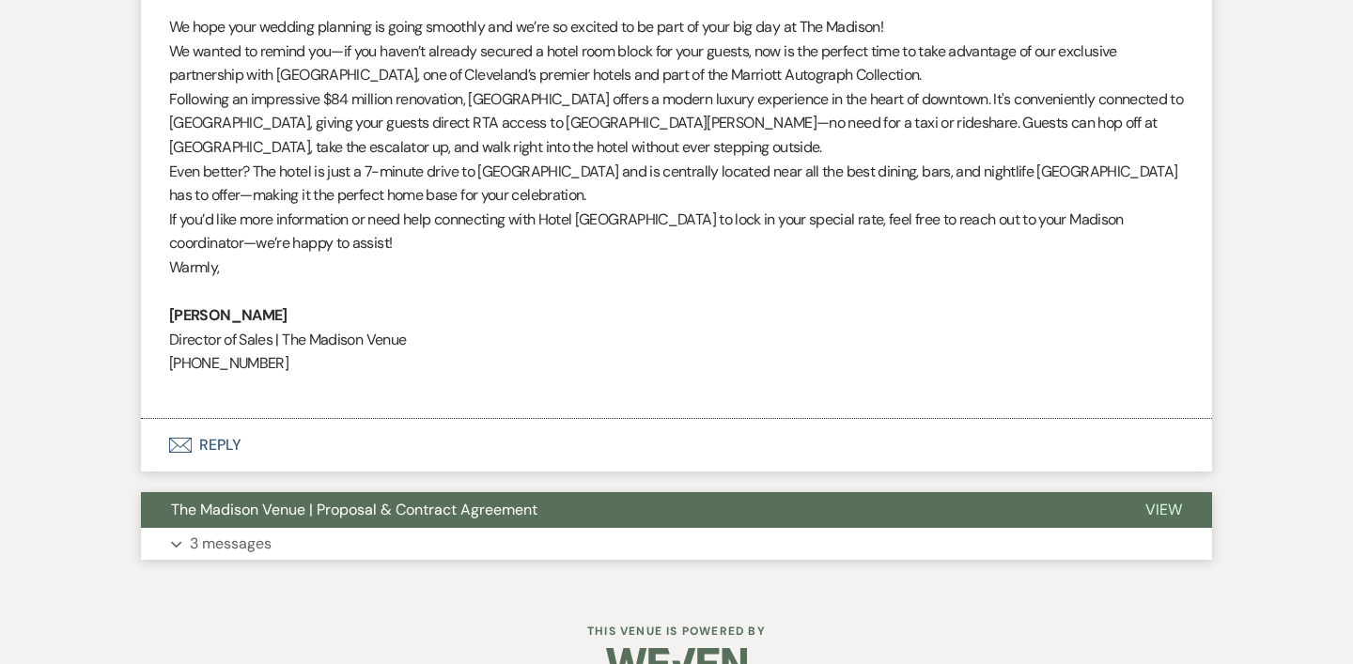
click at [362, 500] on span "The Madison Venue | Proposal & Contract Agreement" at bounding box center [354, 510] width 366 height 20
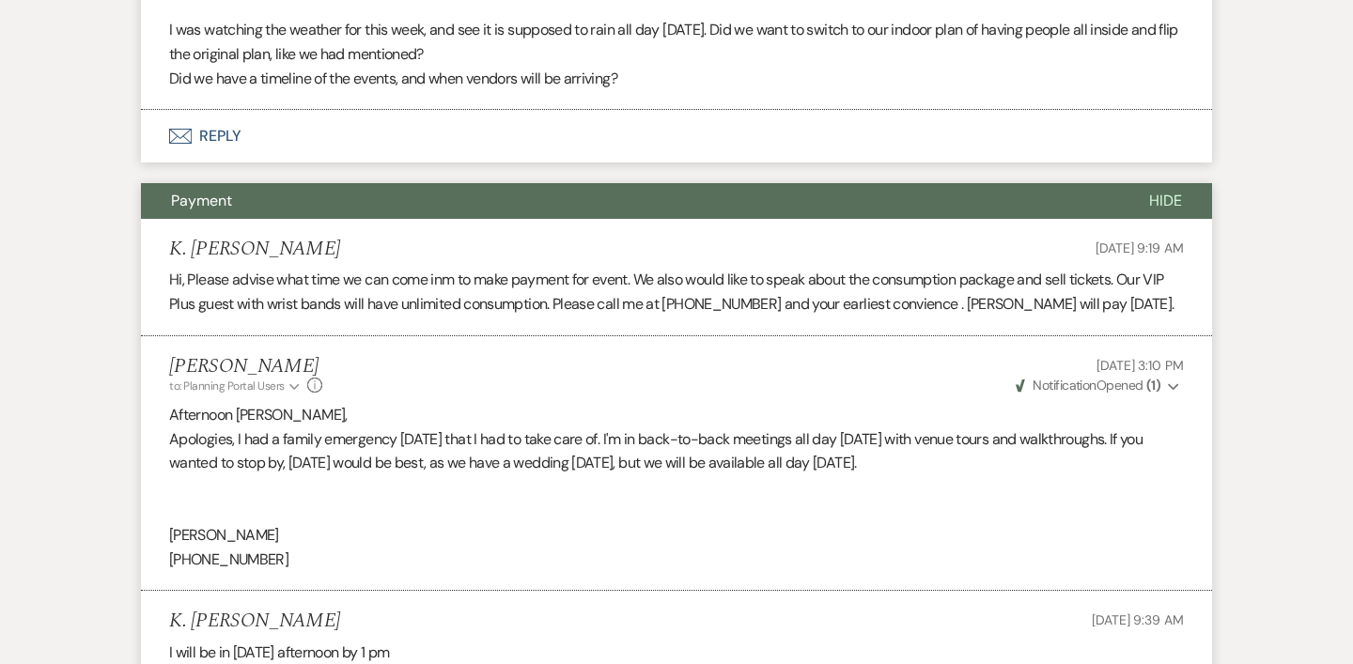
scroll to position [0, 0]
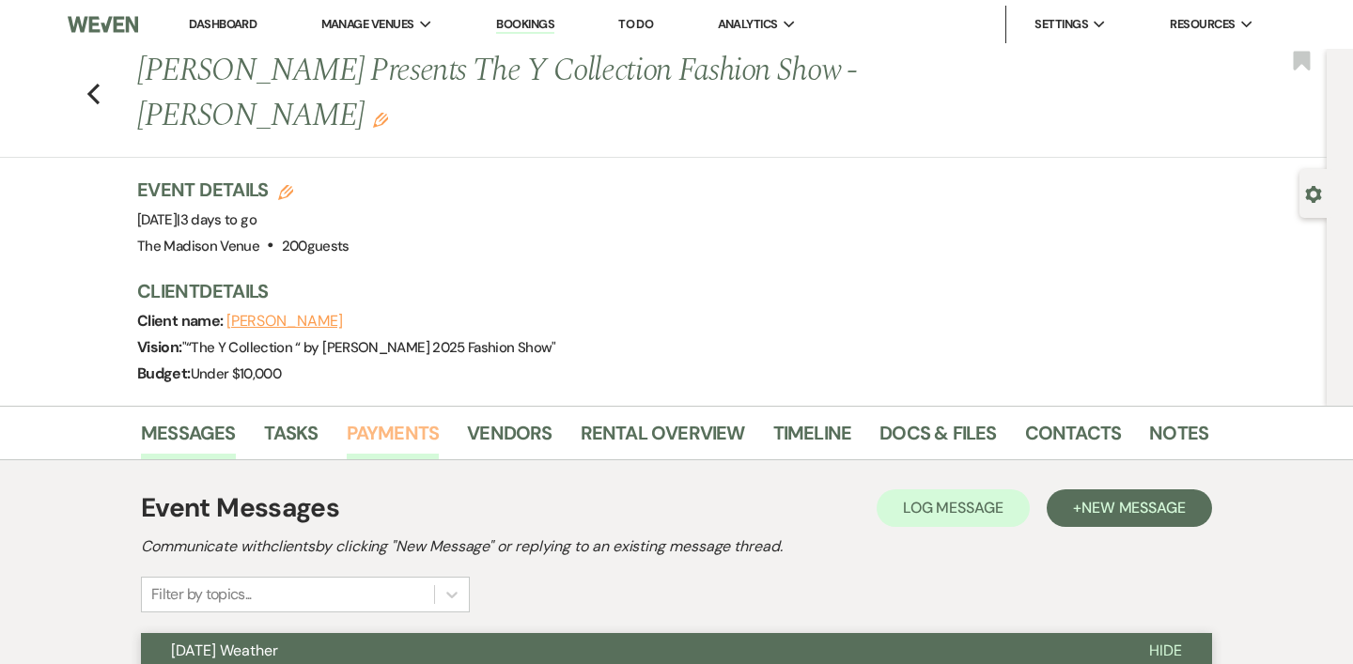
click at [410, 418] on link "Payments" at bounding box center [393, 438] width 93 height 41
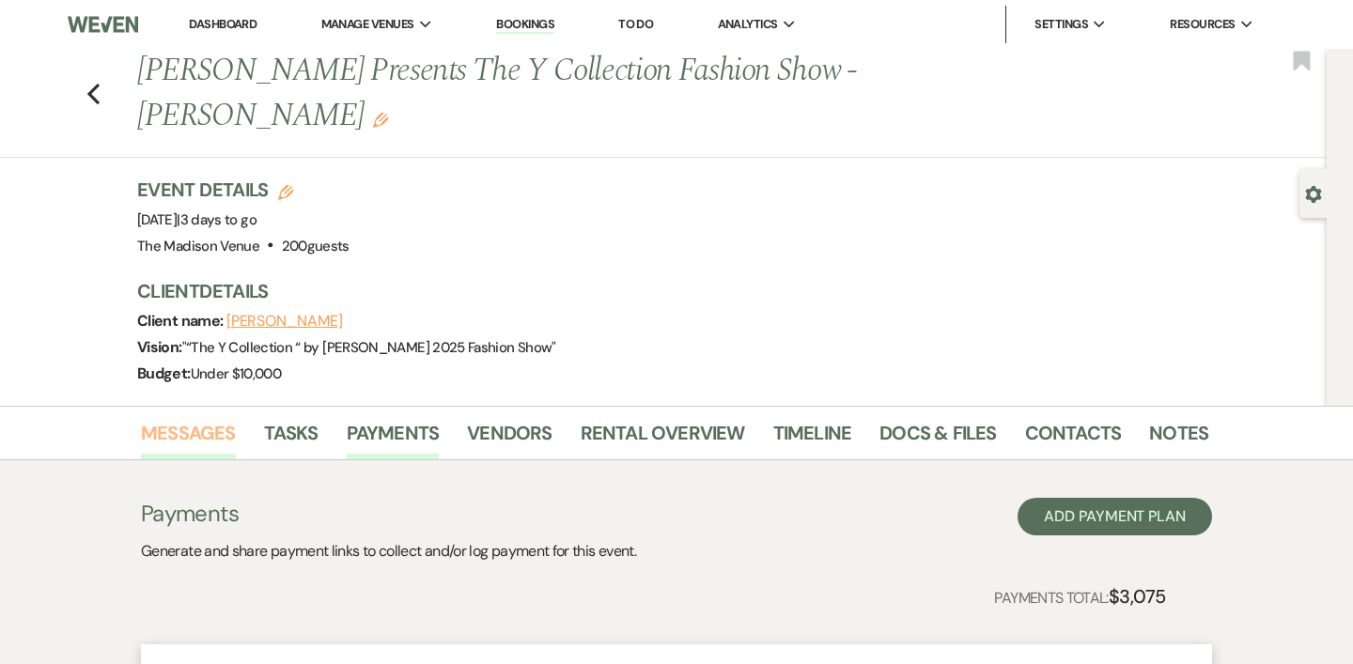
click at [197, 418] on link "Messages" at bounding box center [188, 438] width 95 height 41
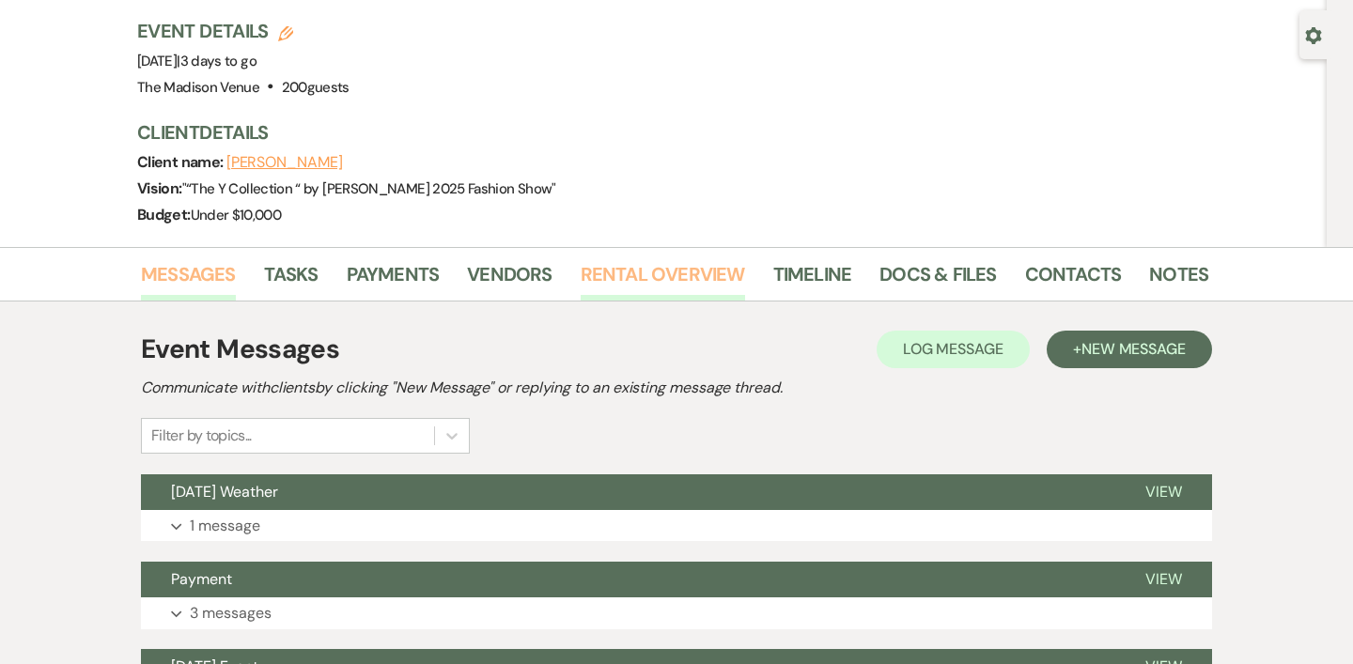
scroll to position [168, 0]
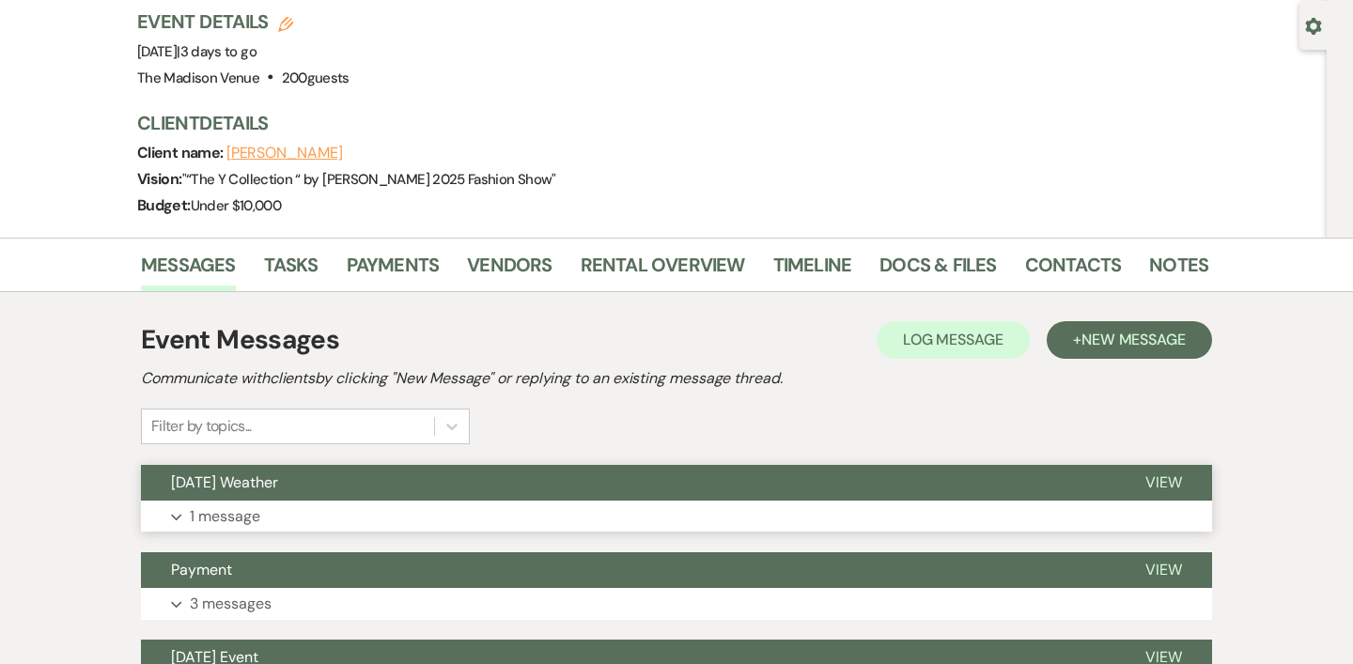
click at [417, 501] on button "Expand 1 message" at bounding box center [676, 517] width 1071 height 32
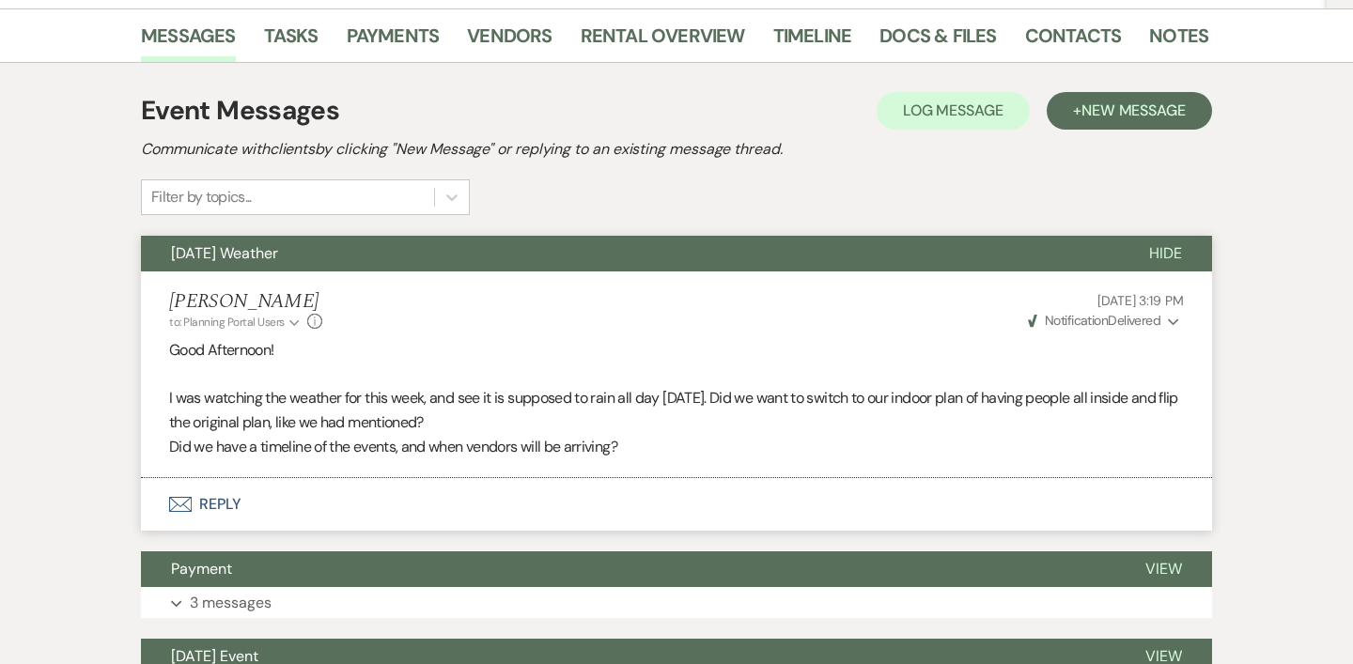
scroll to position [401, 0]
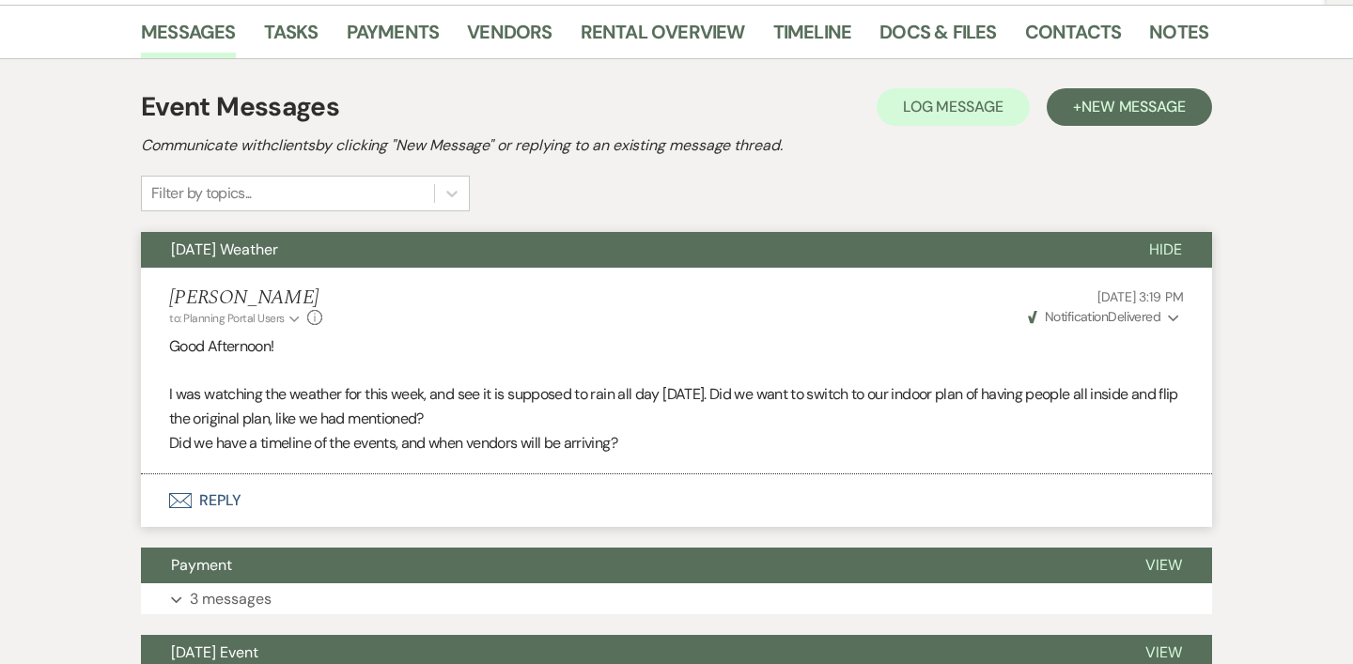
click at [371, 548] on button "Payment" at bounding box center [628, 566] width 974 height 36
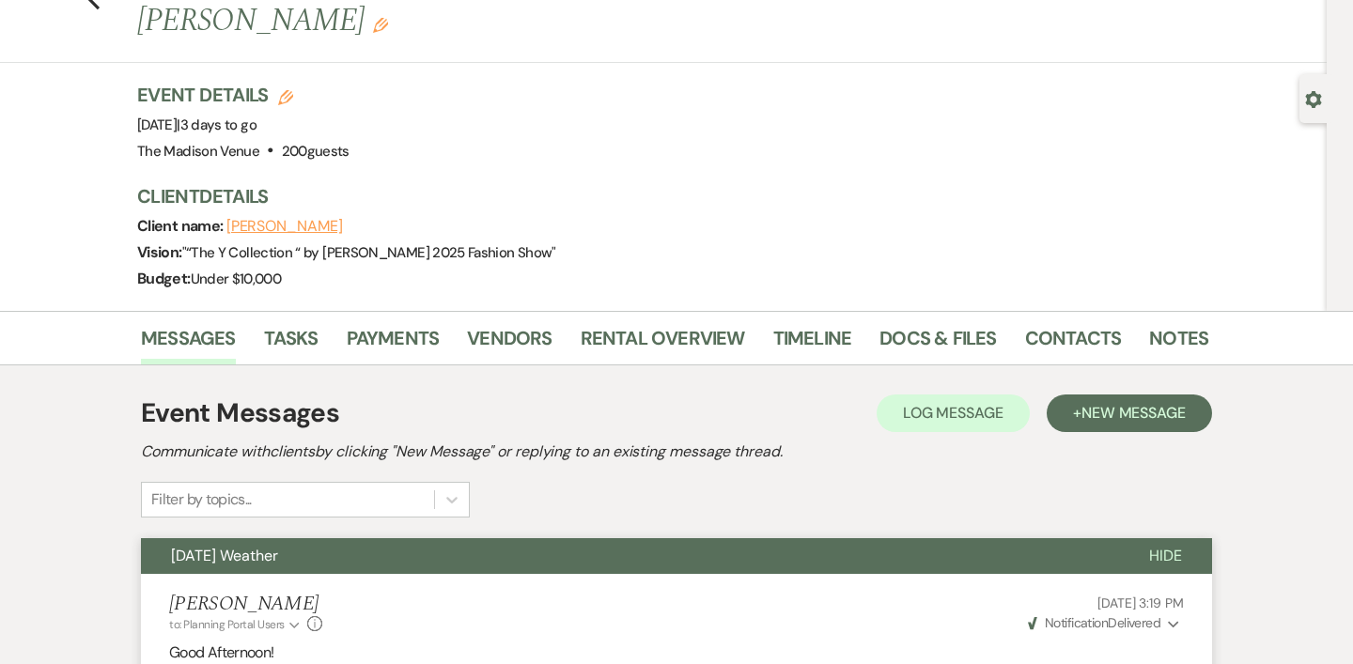
scroll to position [0, 0]
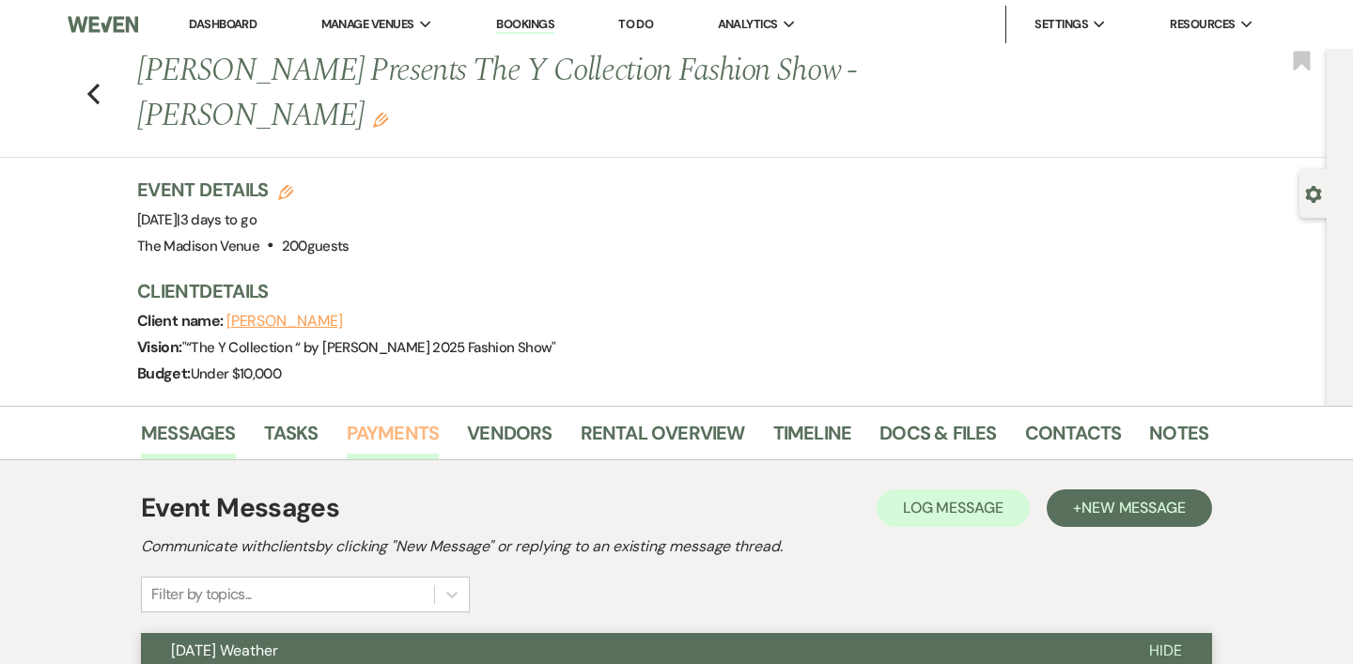
click at [387, 418] on link "Payments" at bounding box center [393, 438] width 93 height 41
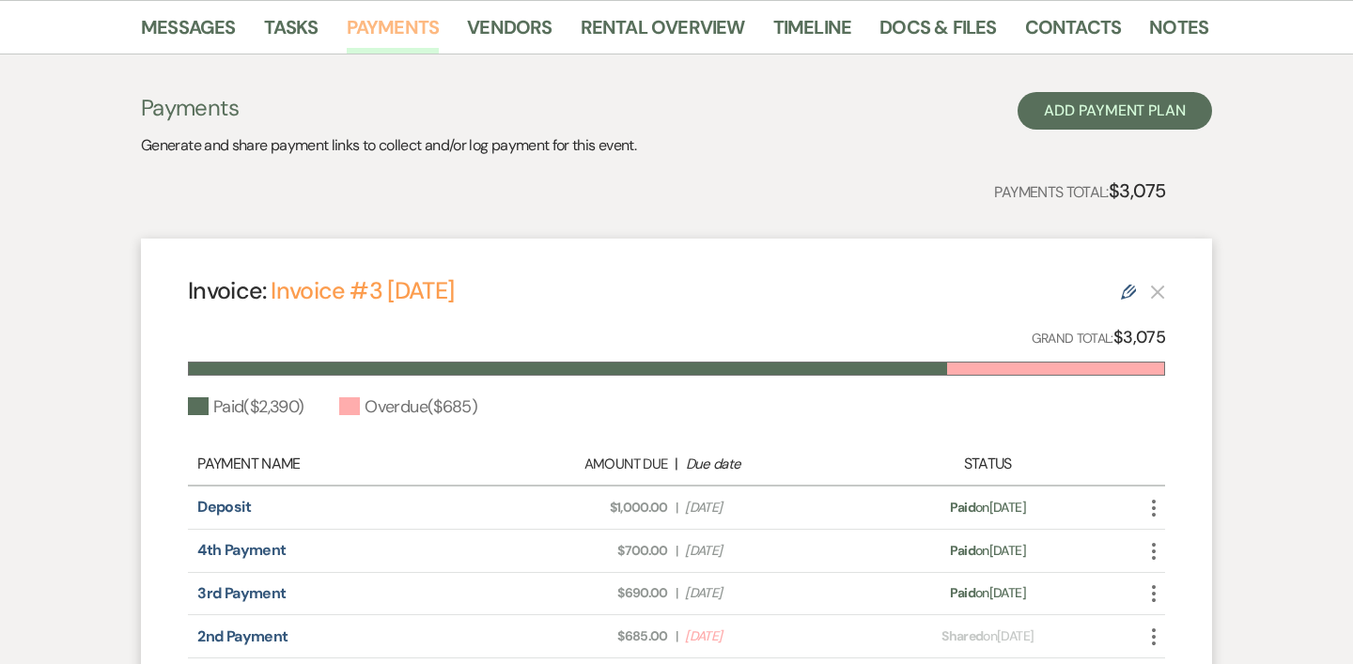
scroll to position [581, 0]
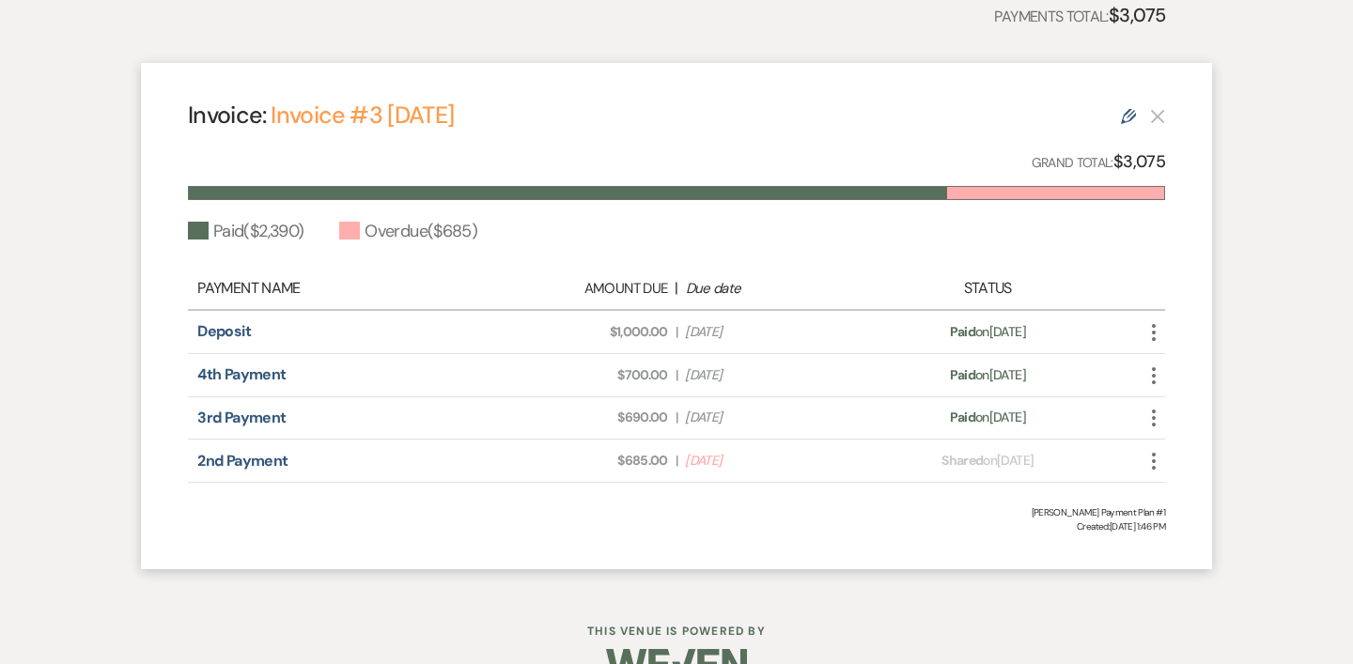
click at [1136, 440] on div "2nd Payment Amount Due: $685.00 | Due Date [DATE] Payment status: Shared on [DA…" at bounding box center [676, 461] width 977 height 43
click at [1156, 450] on icon "More" at bounding box center [1153, 461] width 23 height 23
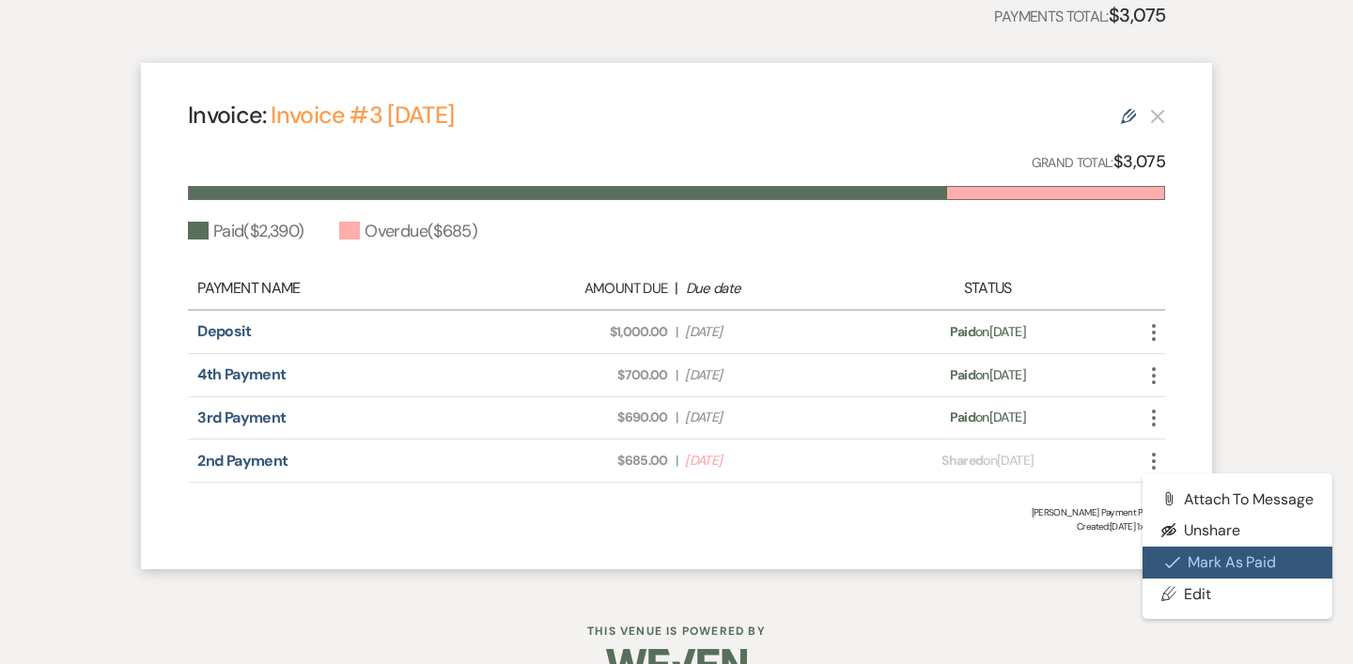
click at [1173, 555] on icon "Check Mark" at bounding box center [1172, 562] width 15 height 15
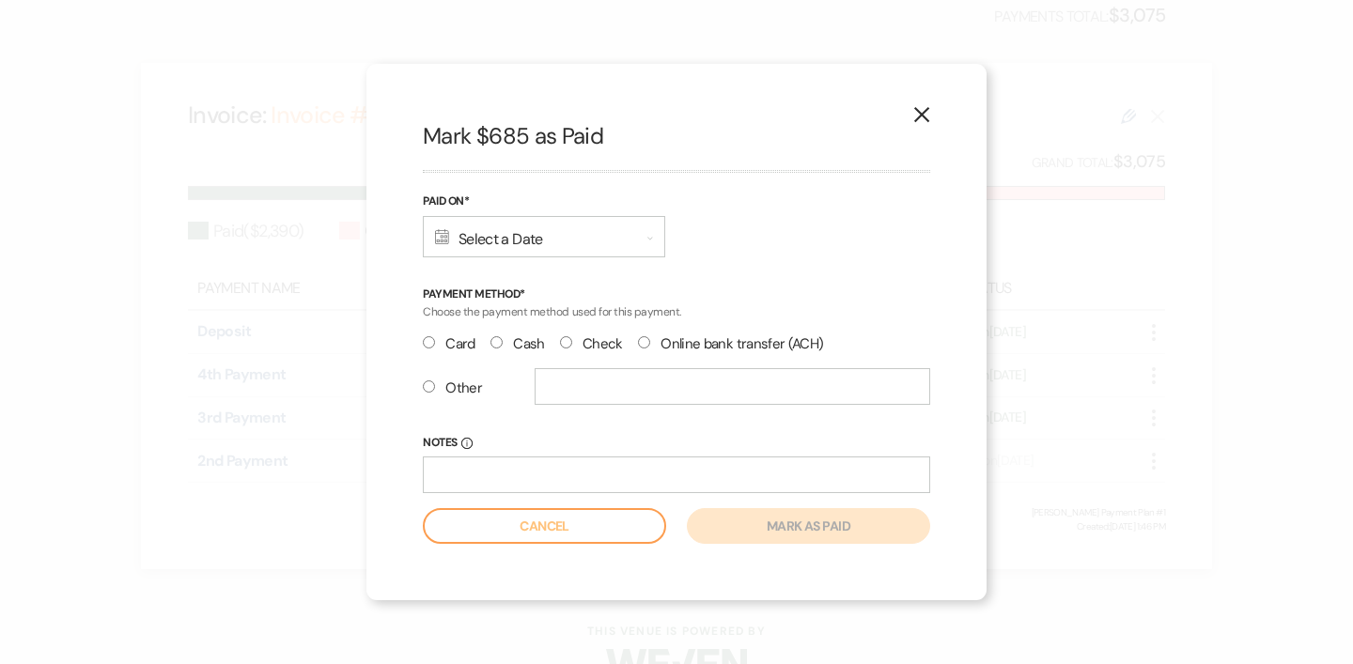
click at [495, 340] on input "Cash" at bounding box center [496, 342] width 12 height 12
radio input "true"
click at [598, 478] on input "Notes Info" at bounding box center [676, 474] width 507 height 37
type input "6pm"
click at [495, 241] on div "Calendar Select a Date Expand" at bounding box center [544, 236] width 242 height 41
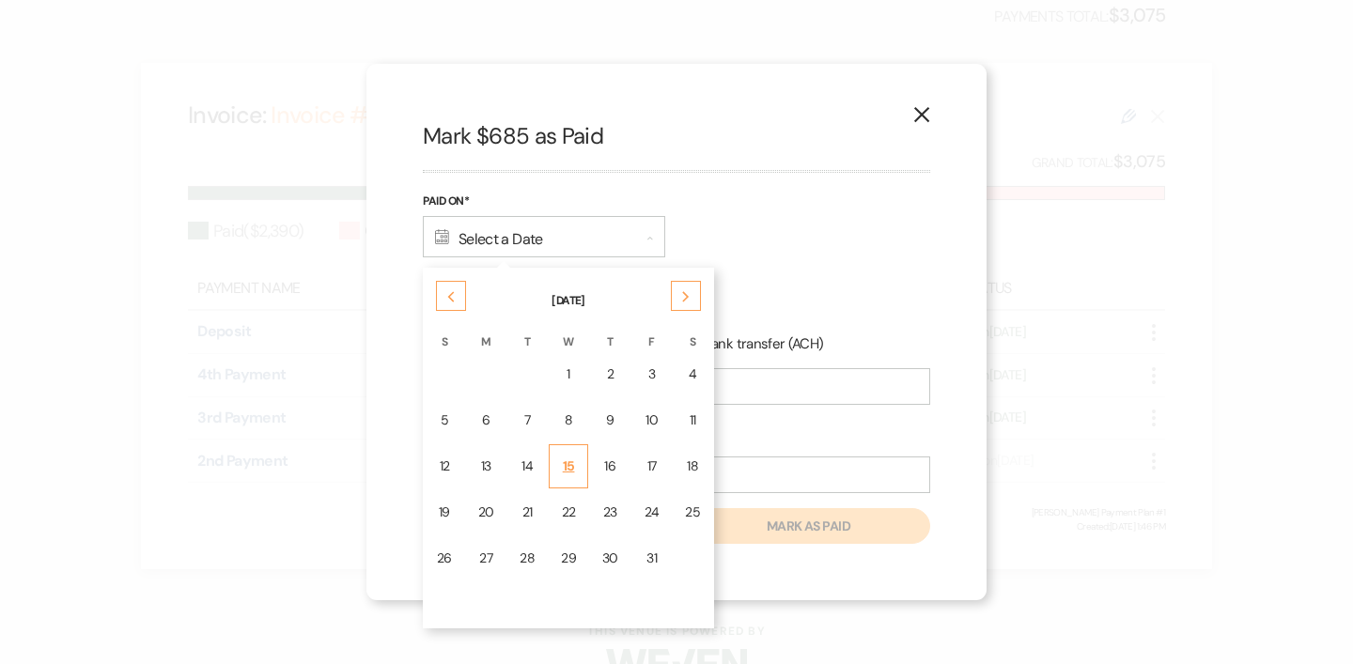
click at [578, 475] on td "15" at bounding box center [568, 466] width 39 height 44
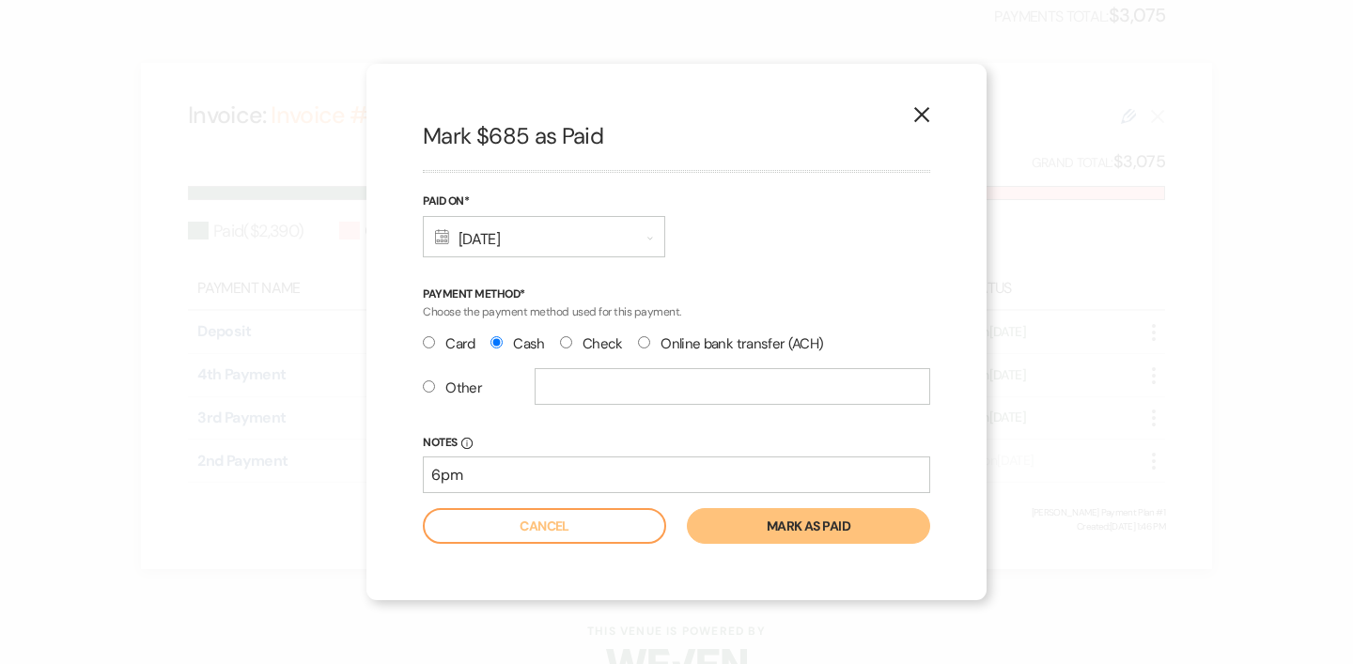
click at [805, 535] on button "Mark as paid" at bounding box center [808, 526] width 243 height 36
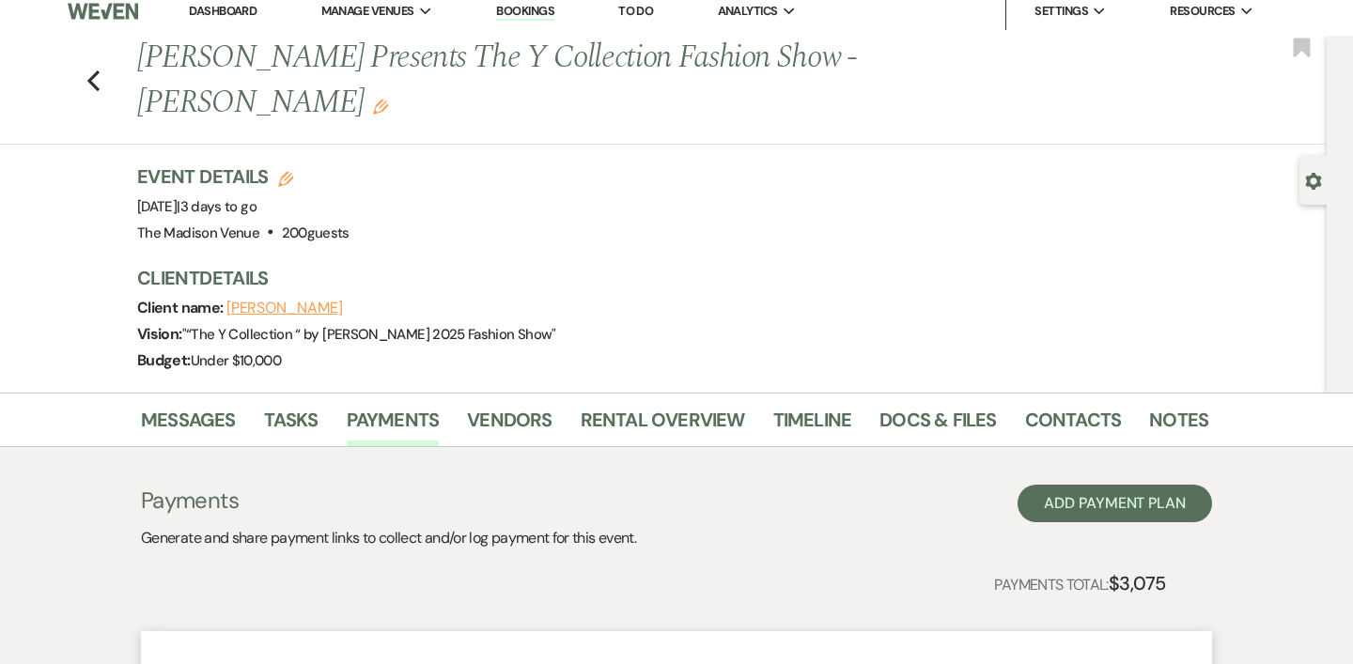
scroll to position [0, 0]
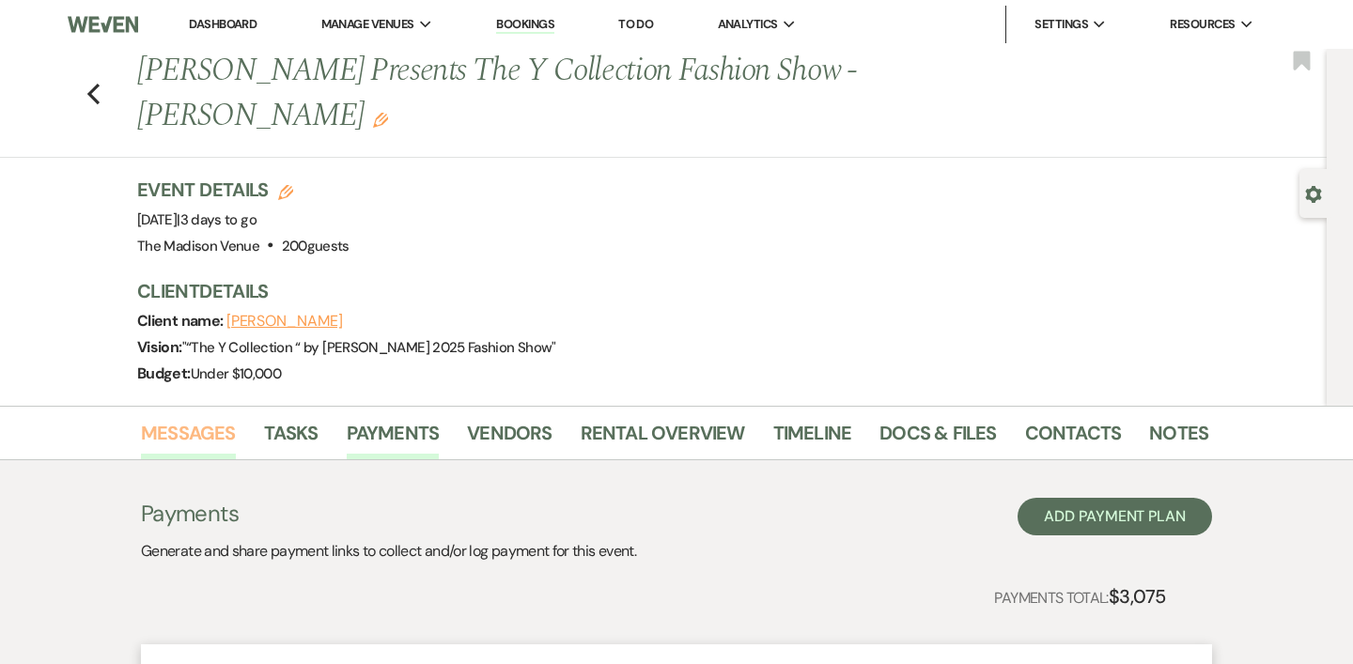
click at [206, 418] on link "Messages" at bounding box center [188, 438] width 95 height 41
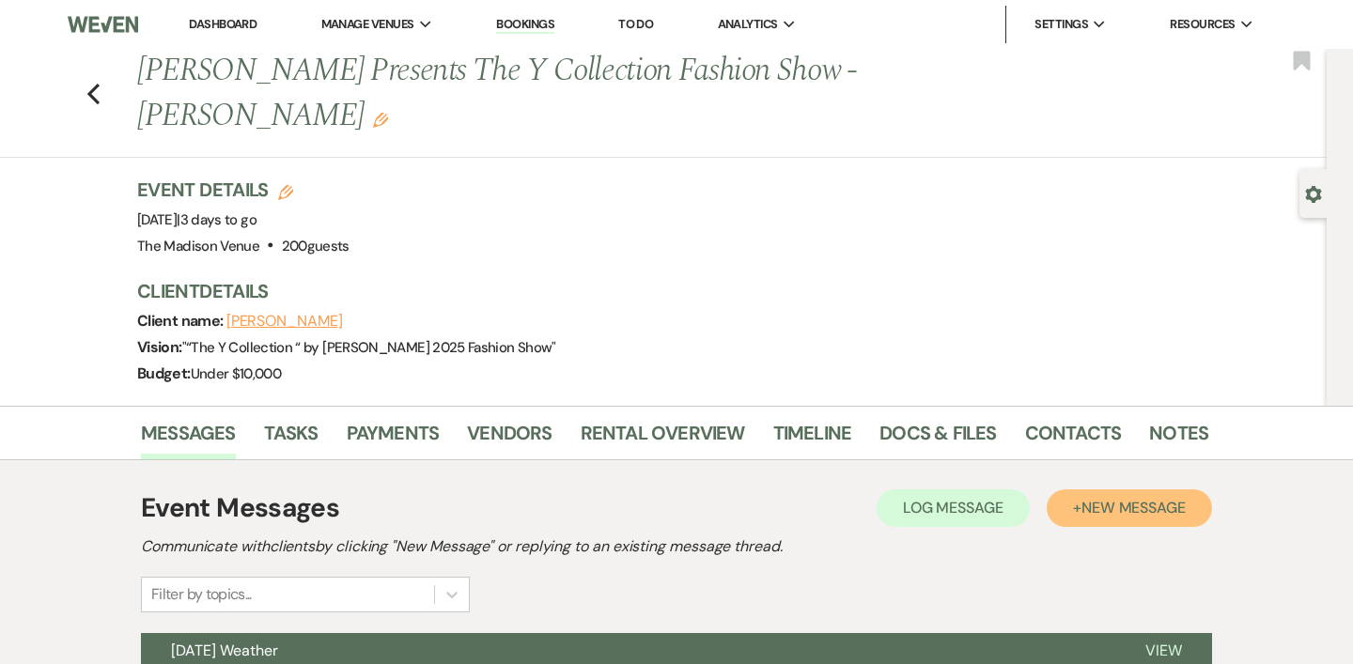
click at [1113, 489] on button "+ New Message" at bounding box center [1128, 508] width 165 height 38
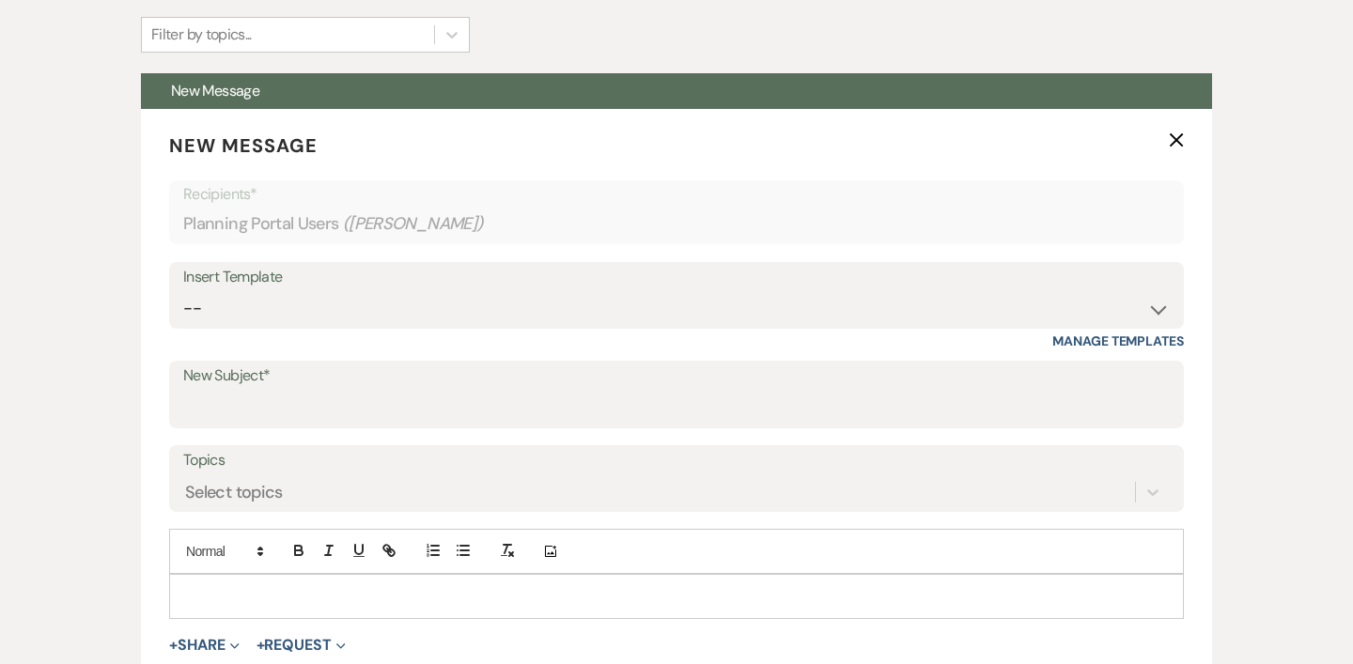
scroll to position [588, 0]
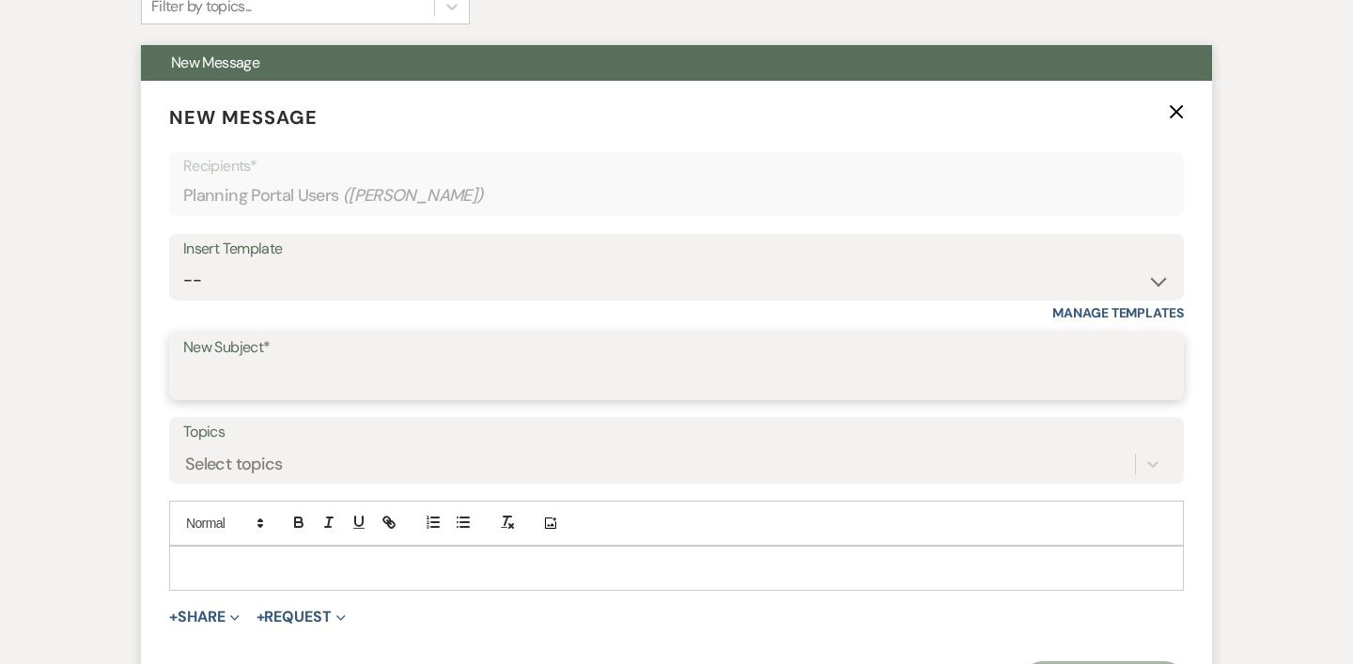
click at [247, 362] on input "New Subject*" at bounding box center [676, 380] width 986 height 37
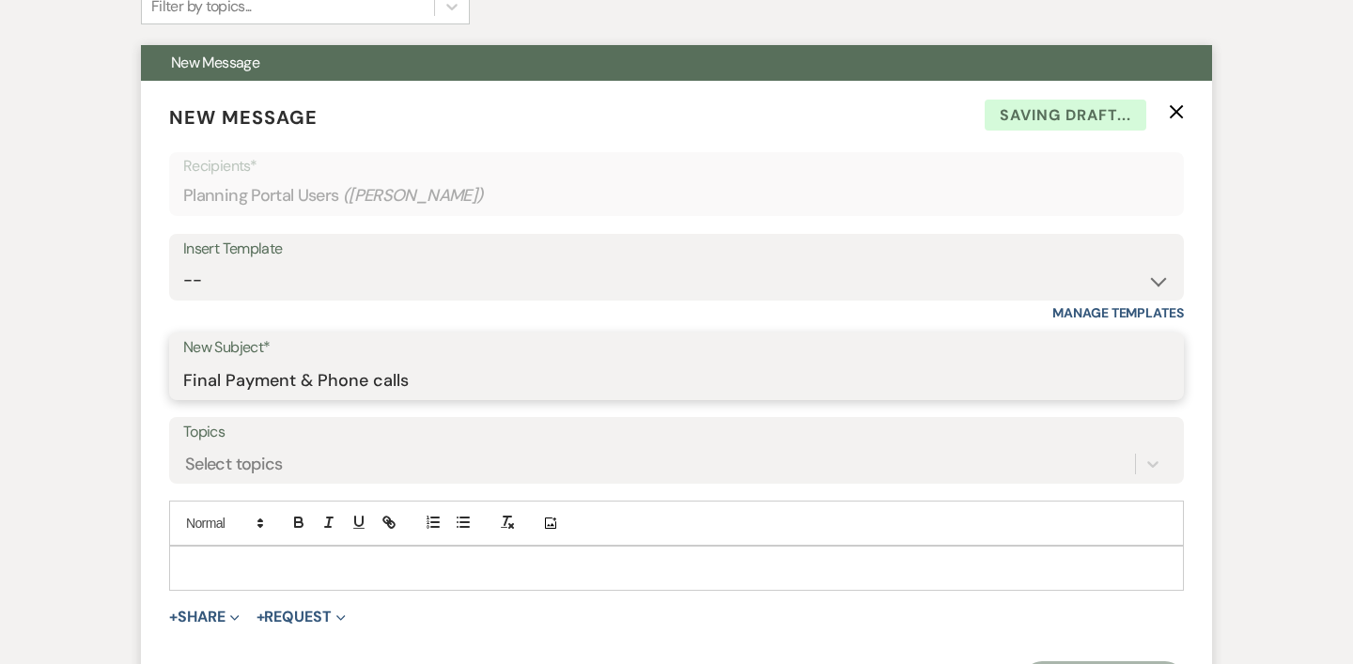
type input "Final Payment & Phone calls"
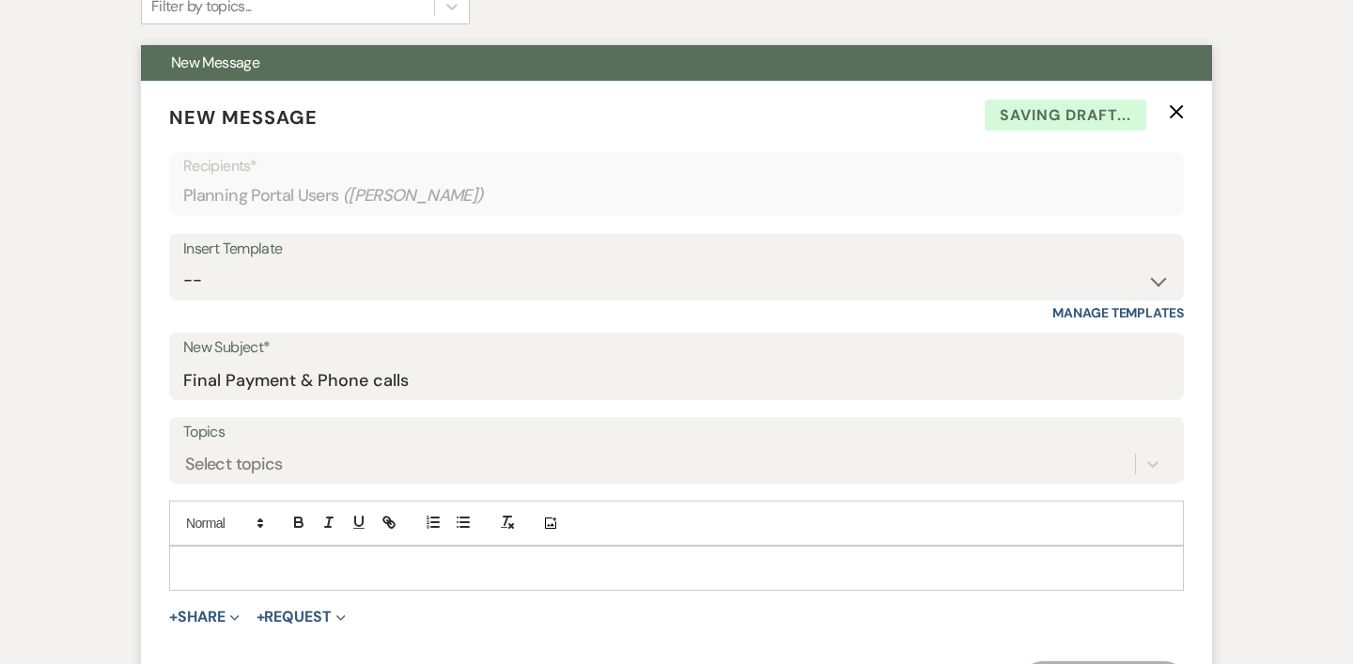
click at [182, 547] on div at bounding box center [676, 568] width 1013 height 43
click at [193, 600] on p at bounding box center [676, 610] width 984 height 21
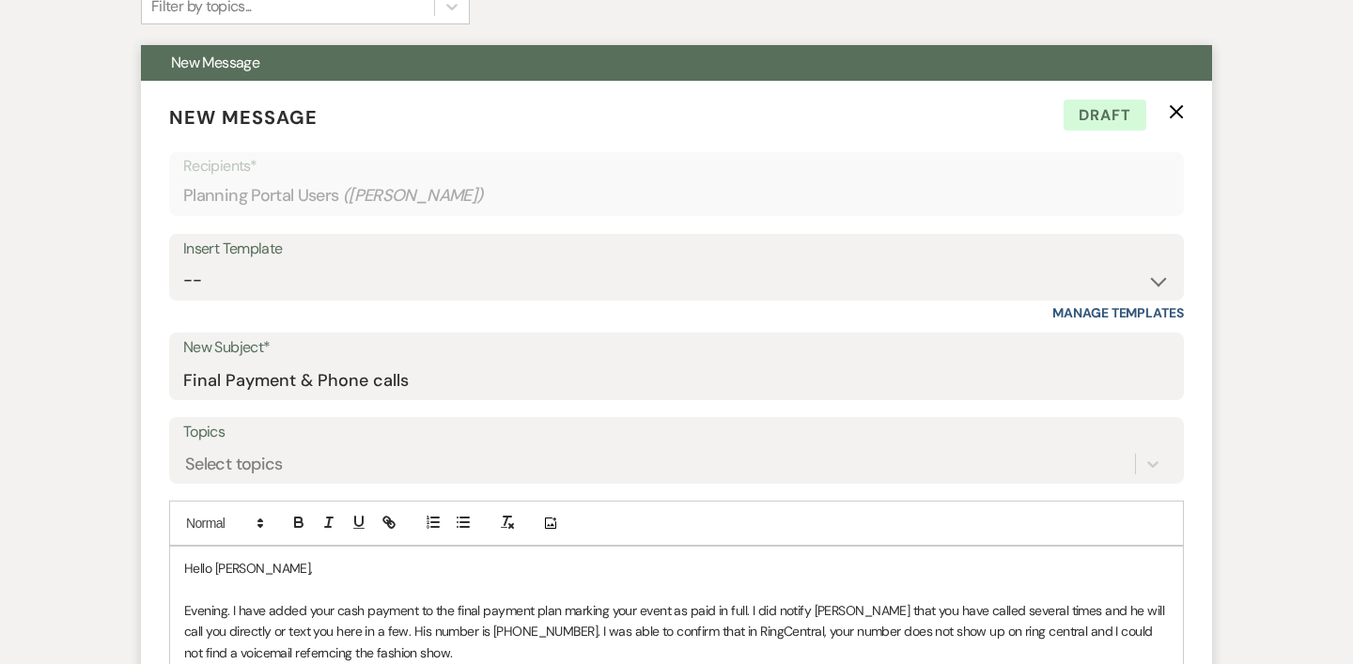
click at [279, 606] on p "Evening. I have added your cash payment to the final payment plan marking your …" at bounding box center [676, 631] width 984 height 63
click at [995, 612] on p "Evening. I have added your cash payment to the final payment plan marking your …" at bounding box center [676, 631] width 984 height 63
click at [461, 605] on p "Evening. I have added your cash payment to the final payment plan marking your …" at bounding box center [676, 631] width 984 height 63
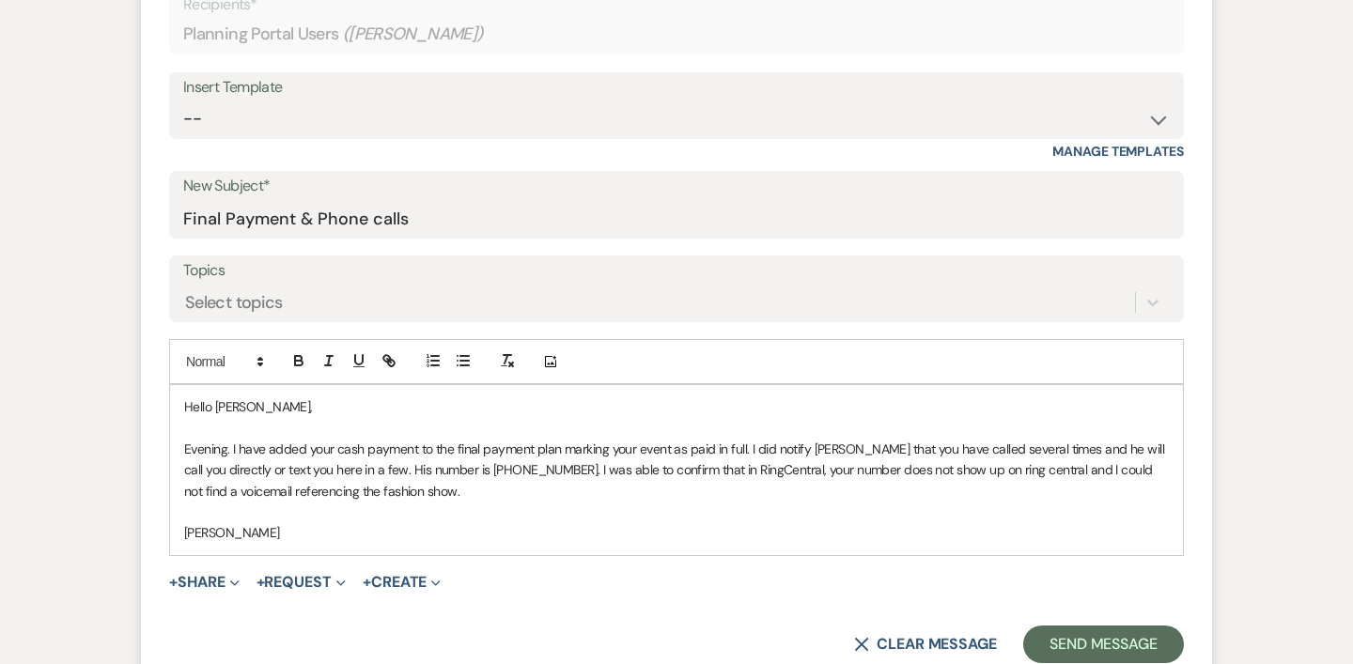
scroll to position [763, 0]
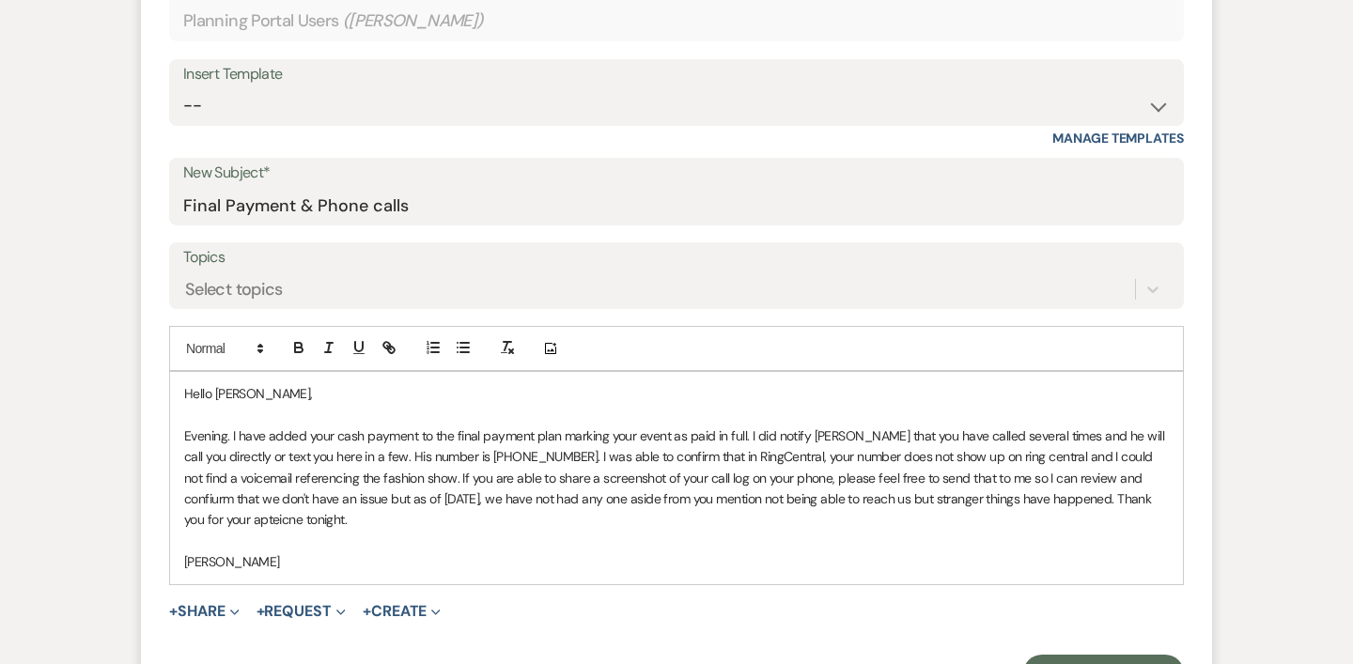
click at [206, 468] on p "Evening. I have added your cash payment to the final payment plan marking your …" at bounding box center [676, 477] width 984 height 105
click at [1065, 655] on button "Send Message" at bounding box center [1103, 674] width 161 height 38
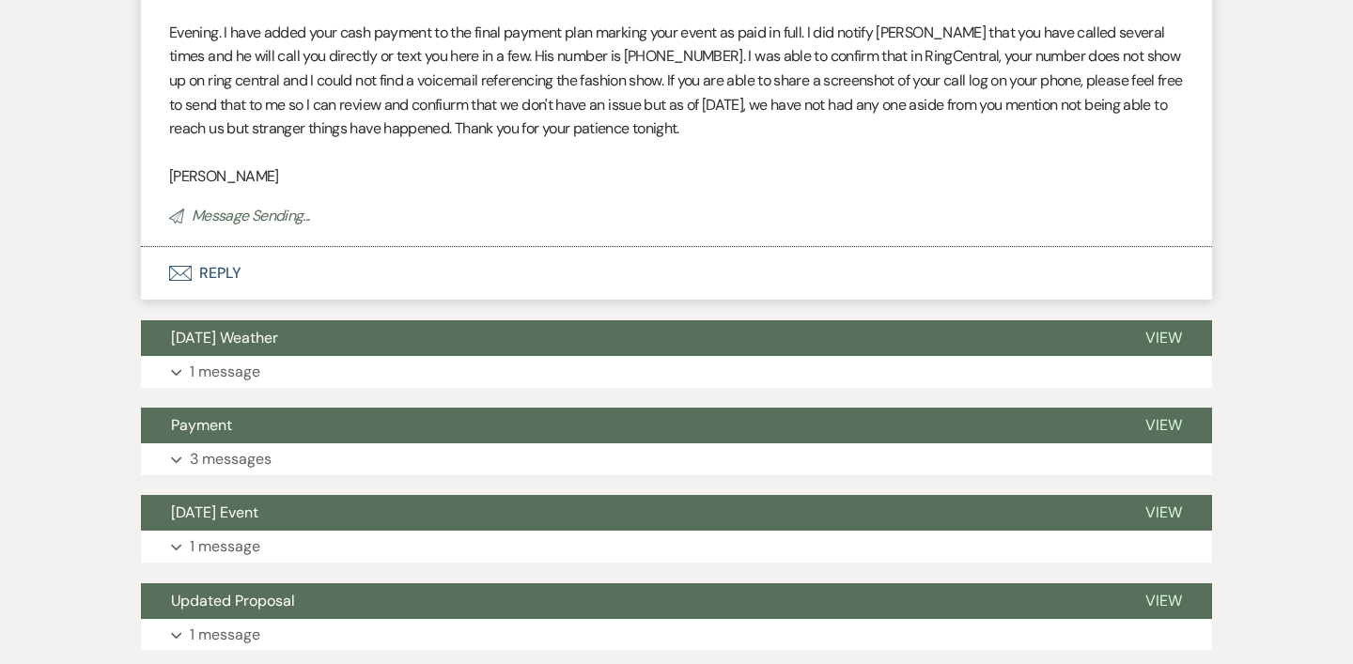
scroll to position [64, 0]
